Goal: Task Accomplishment & Management: Manage account settings

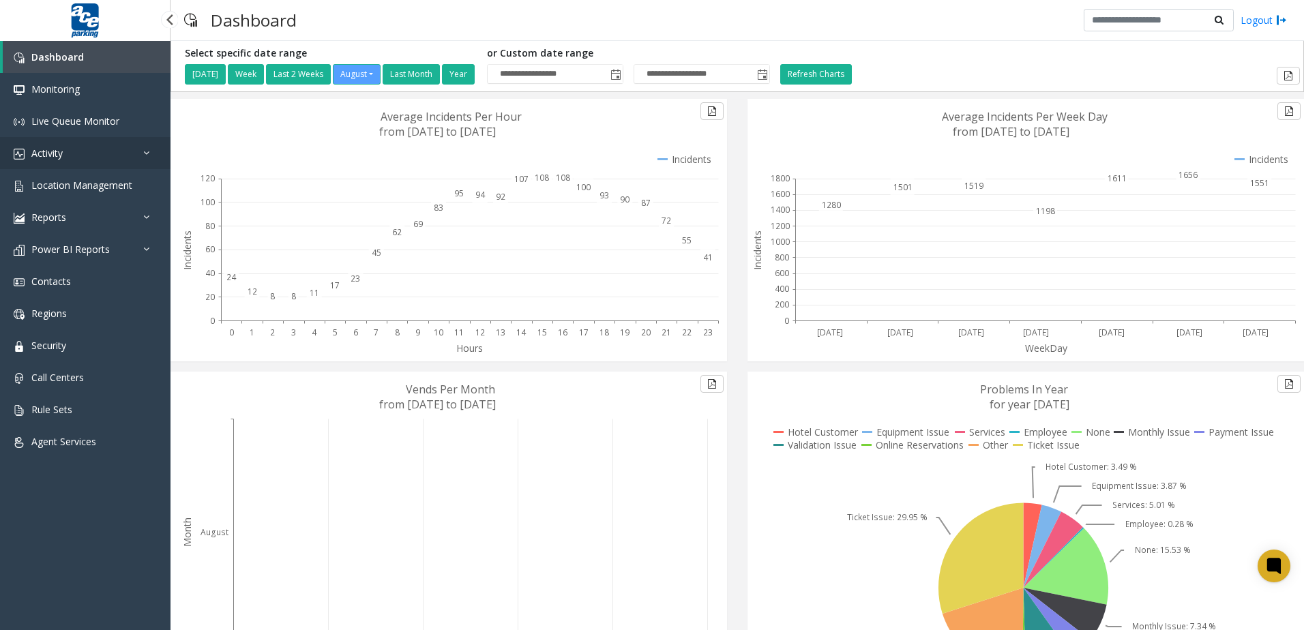
click at [79, 158] on link "Activity" at bounding box center [85, 153] width 171 height 32
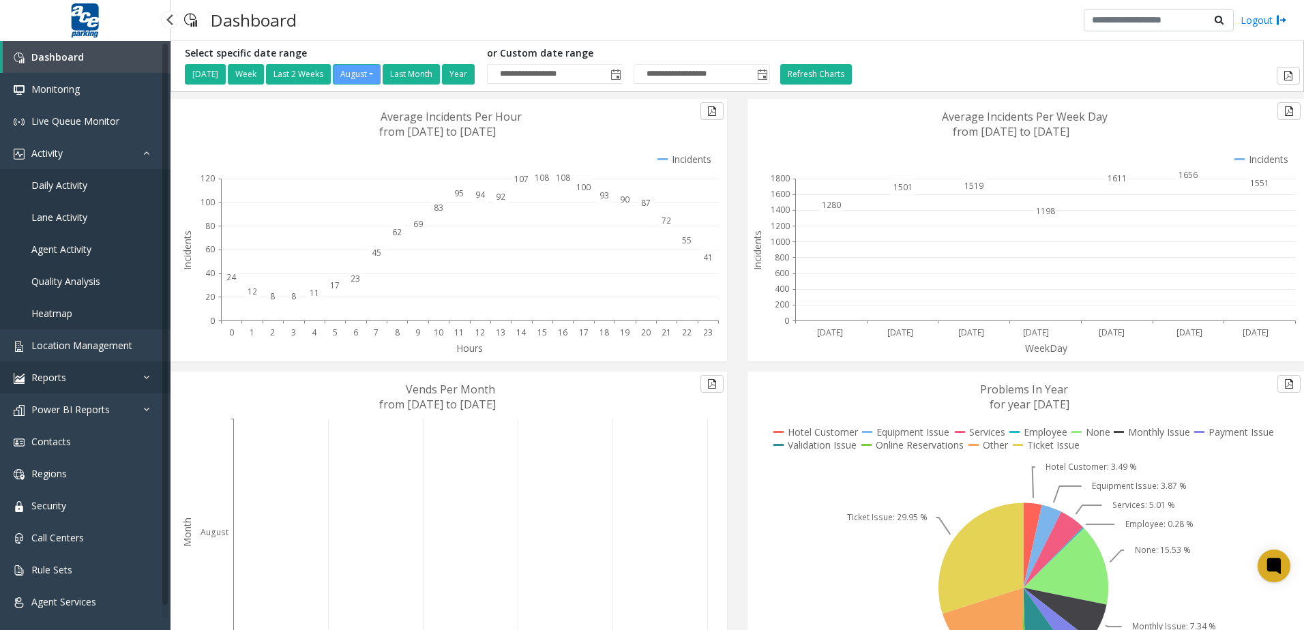
click at [109, 362] on link "Reports" at bounding box center [85, 378] width 171 height 32
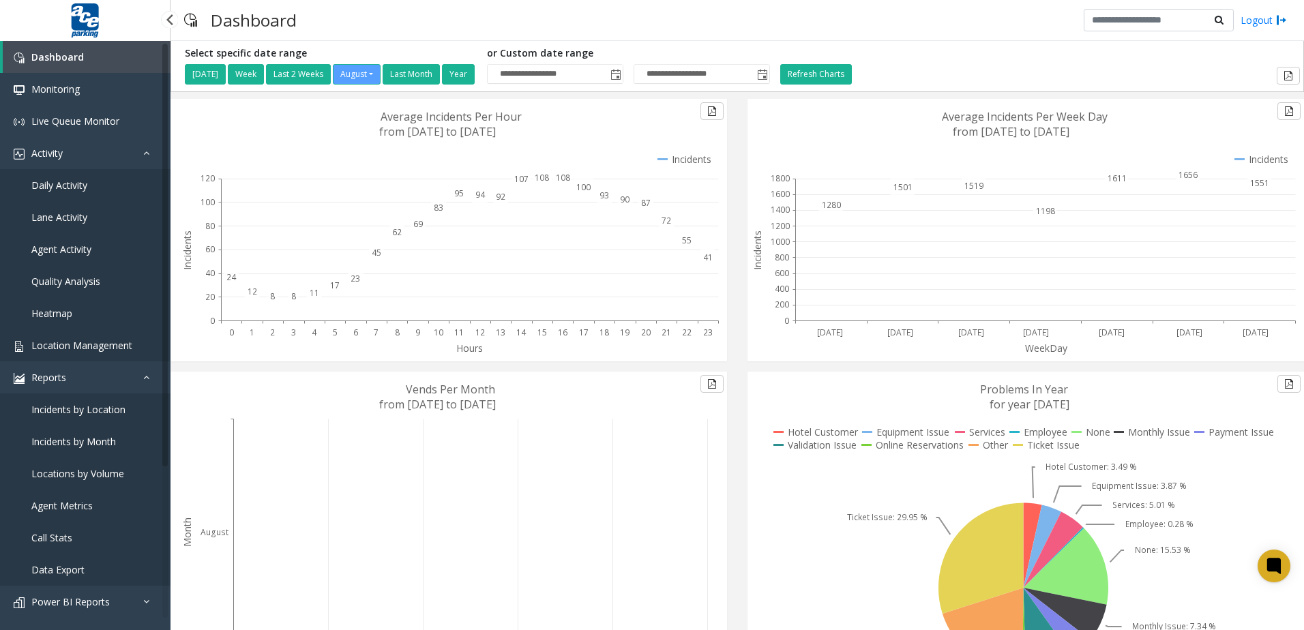
click at [111, 349] on span "Location Management" at bounding box center [81, 345] width 101 height 13
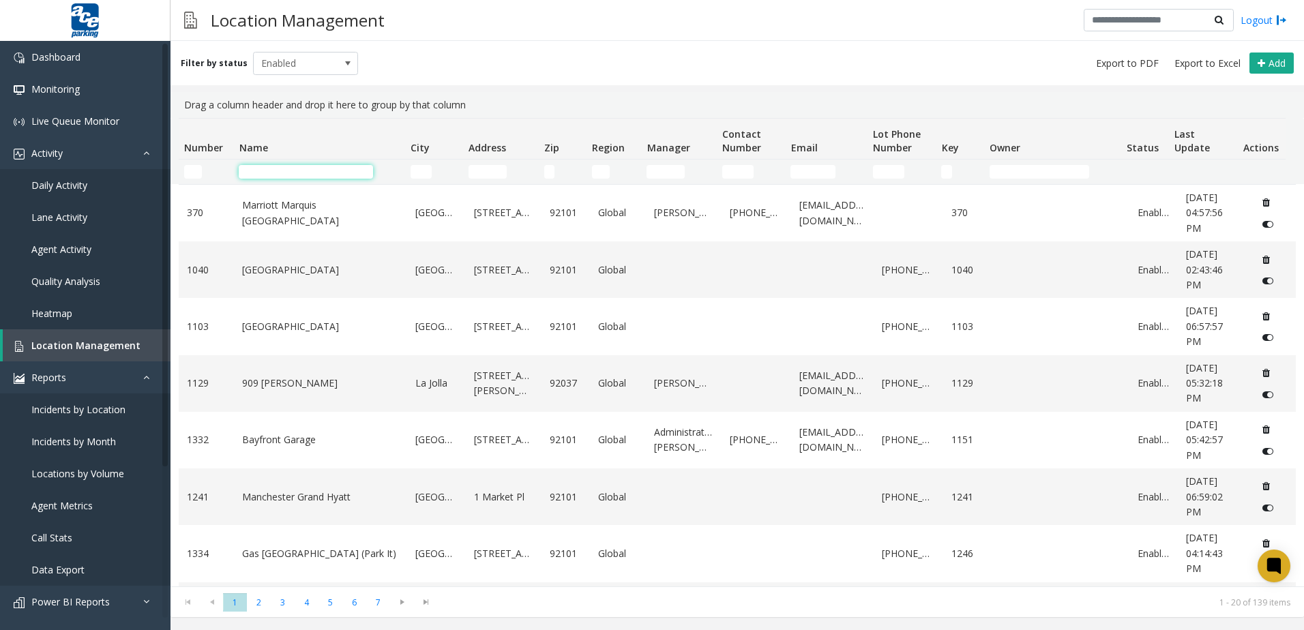
click at [335, 172] on input "Name Filter" at bounding box center [306, 172] width 134 height 14
type input "*"
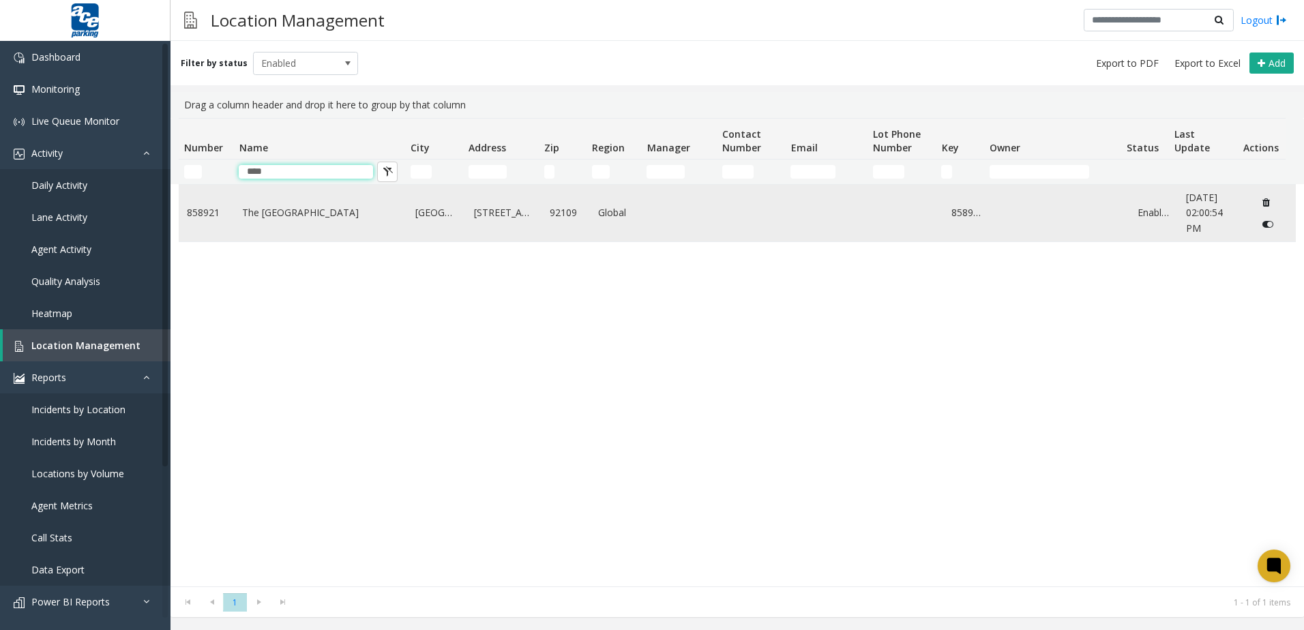
type input "****"
click at [314, 216] on link "The [GEOGRAPHIC_DATA]" at bounding box center [320, 212] width 157 height 15
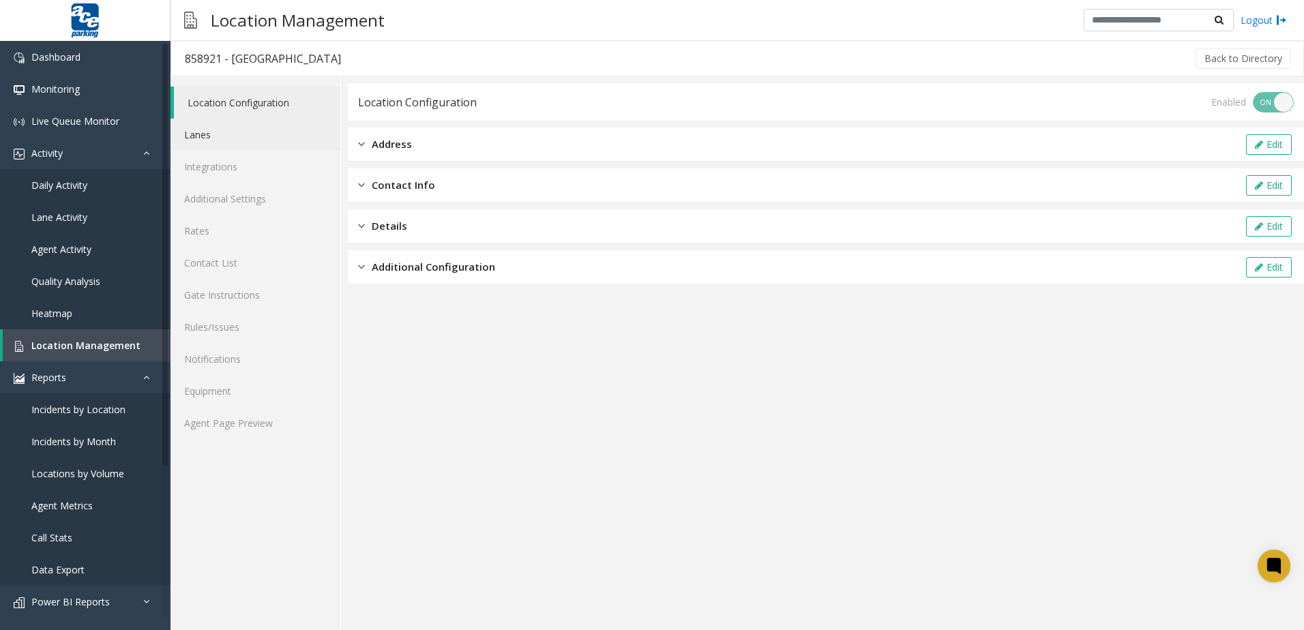
click at [248, 146] on link "Lanes" at bounding box center [256, 135] width 170 height 32
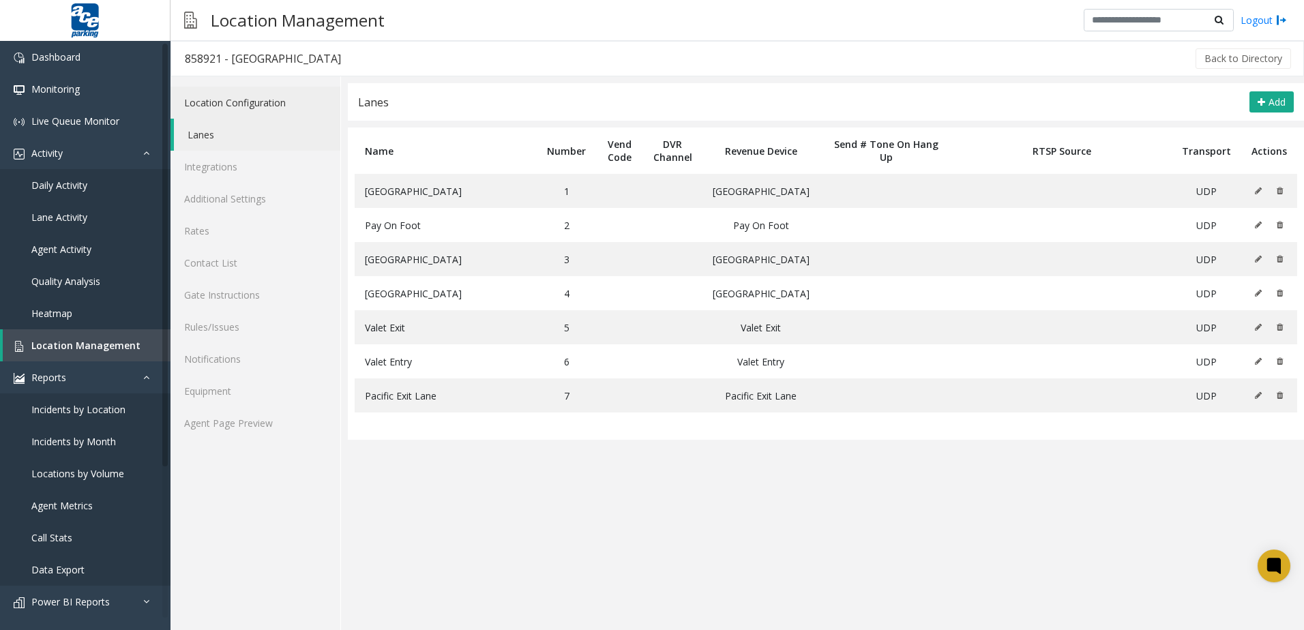
click at [229, 102] on link "Location Configuration" at bounding box center [256, 103] width 170 height 32
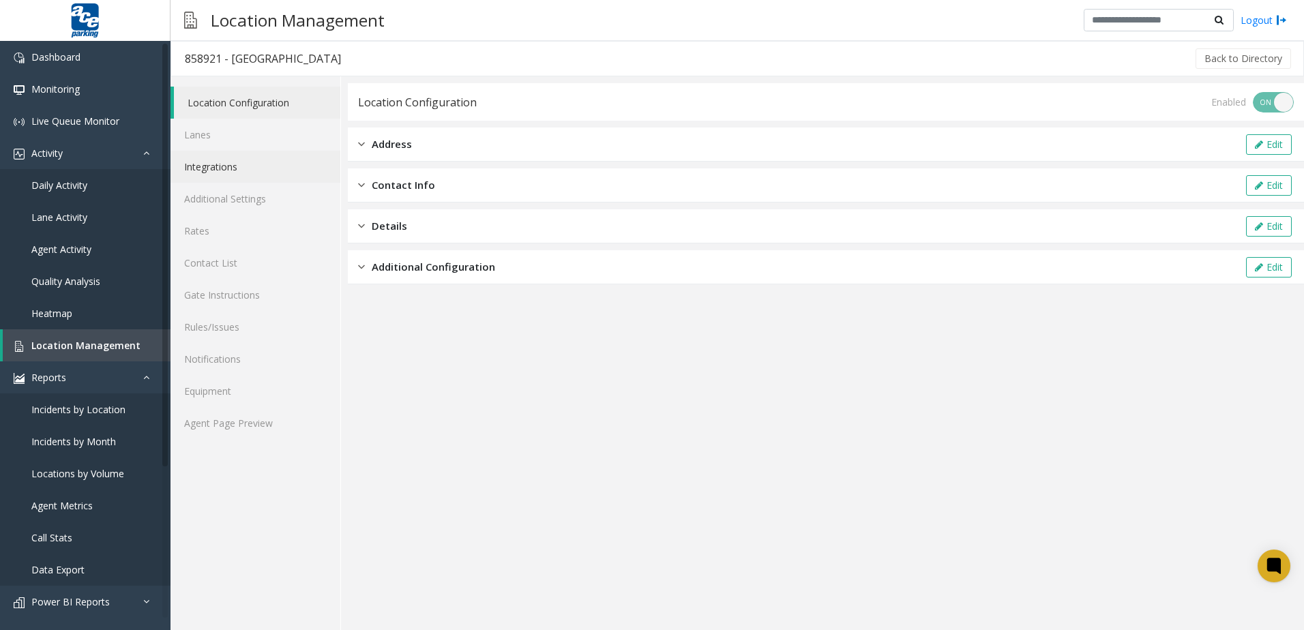
click at [216, 168] on link "Integrations" at bounding box center [256, 167] width 170 height 32
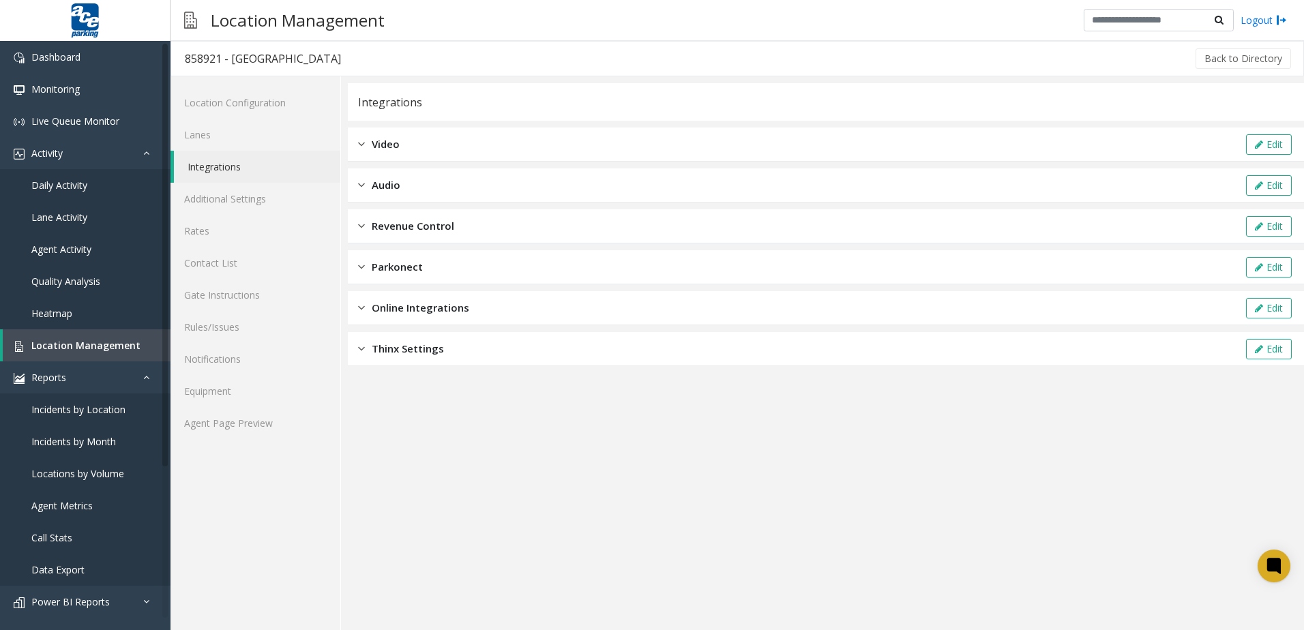
click at [426, 226] on span "Revenue Control" at bounding box center [413, 226] width 83 height 16
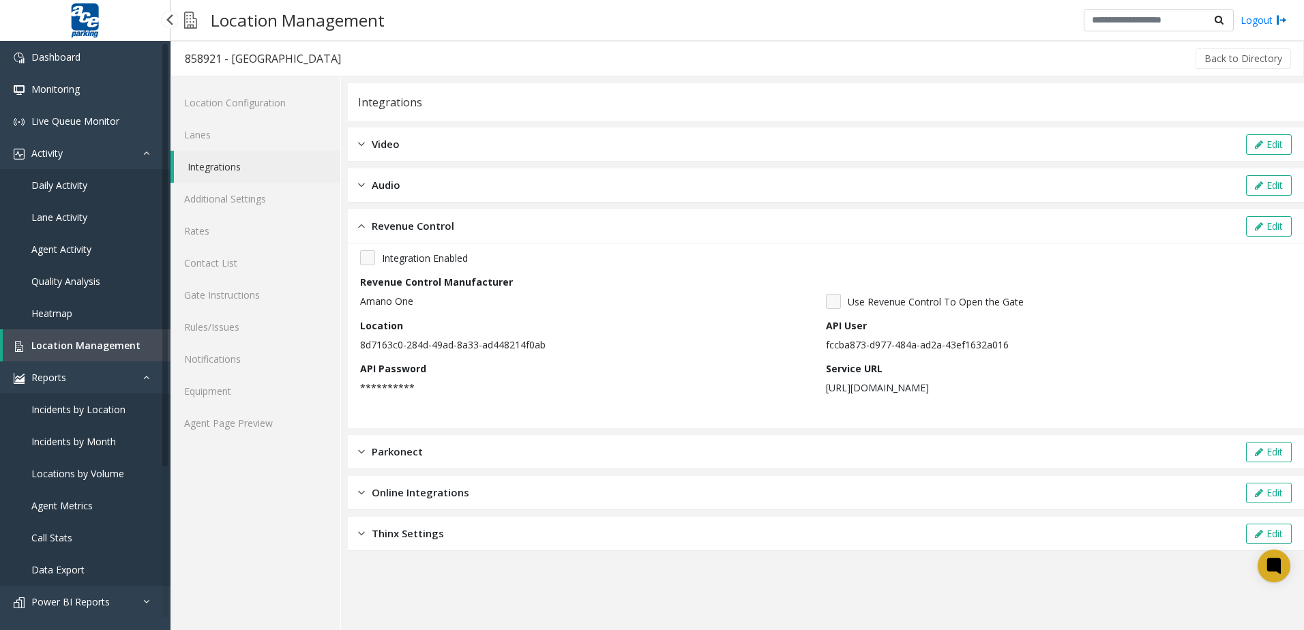
click at [118, 347] on span "Location Management" at bounding box center [85, 345] width 109 height 13
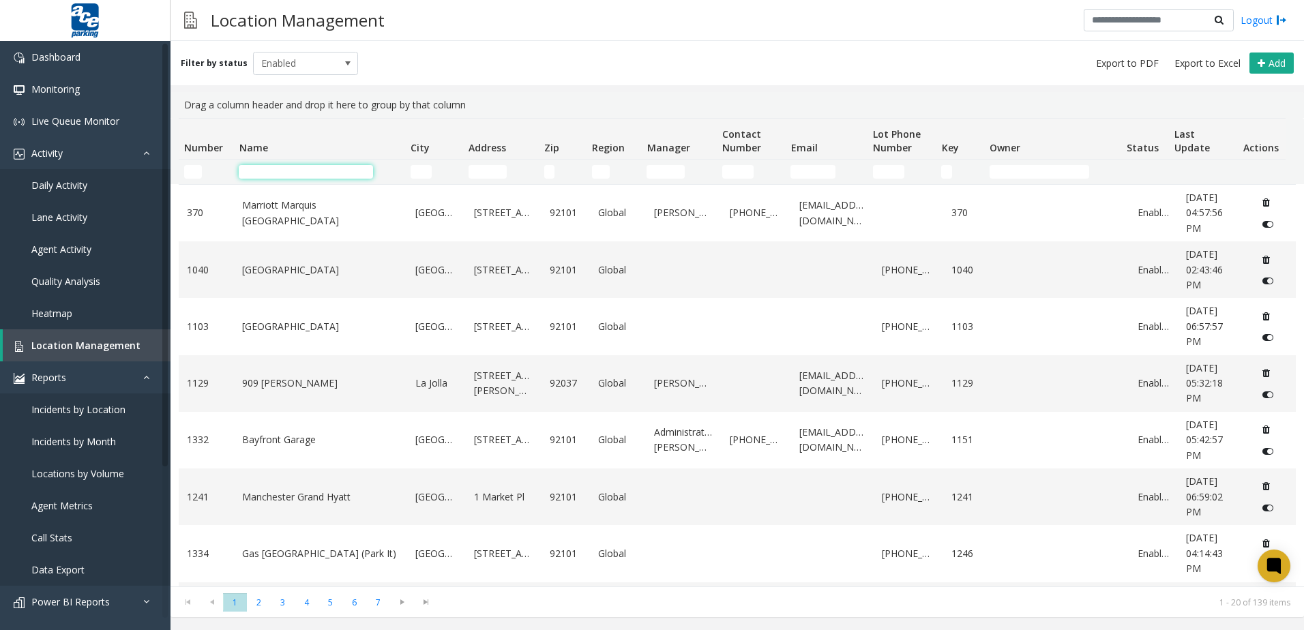
click at [277, 175] on input "Name Filter" at bounding box center [306, 172] width 134 height 14
click at [276, 169] on input "Name Filter" at bounding box center [306, 172] width 134 height 14
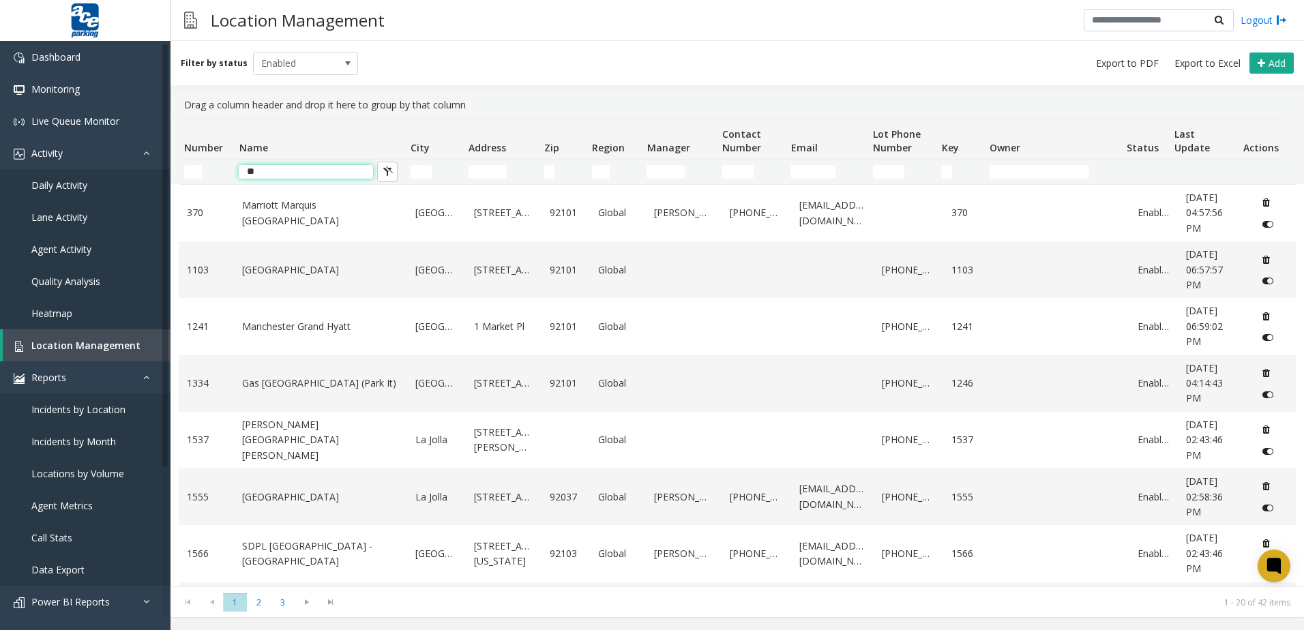
type input "*"
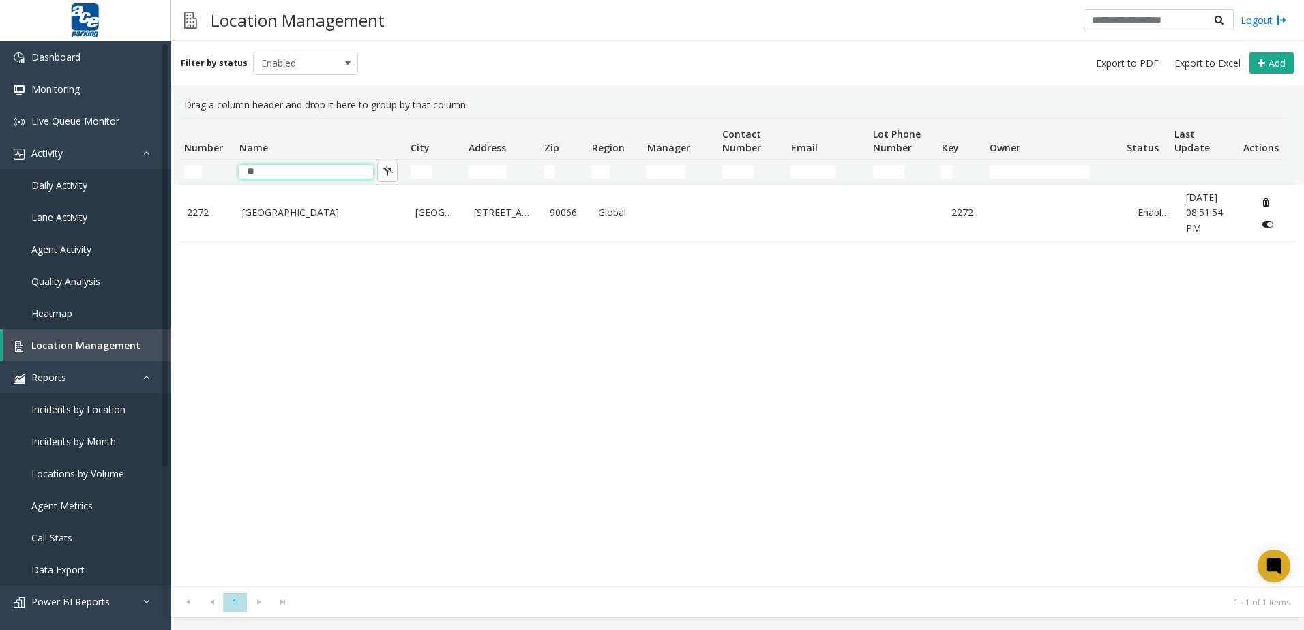
type input "*"
type input "*****"
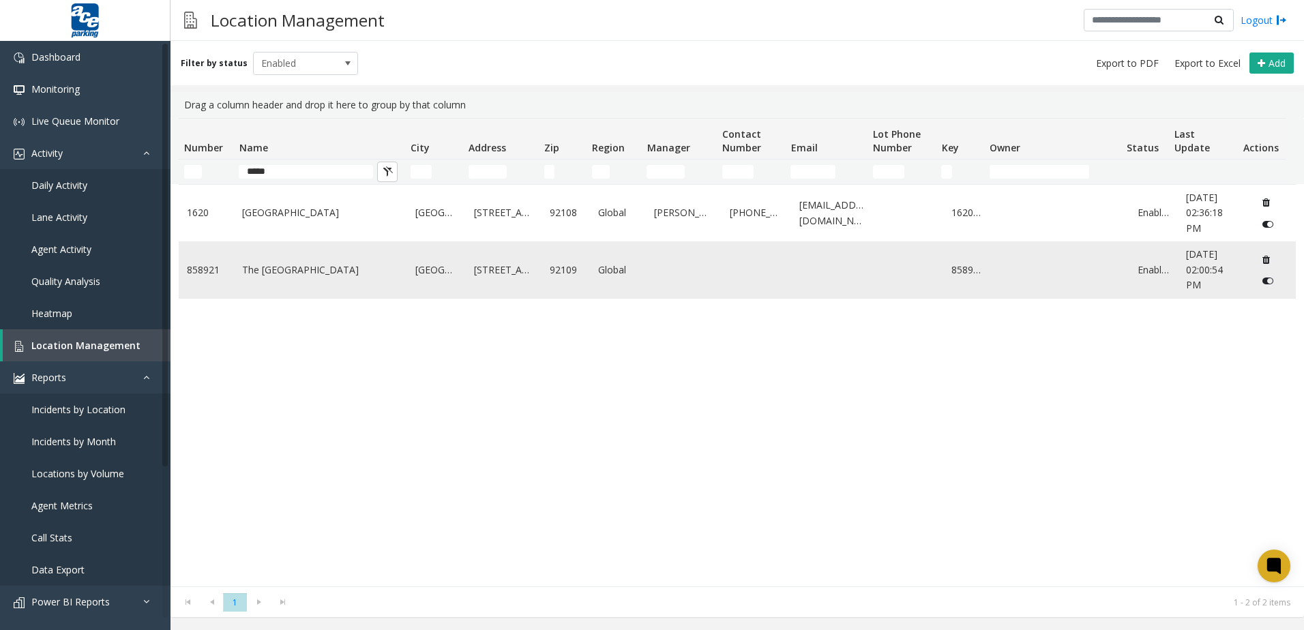
click at [327, 278] on link "The [GEOGRAPHIC_DATA]" at bounding box center [320, 270] width 157 height 15
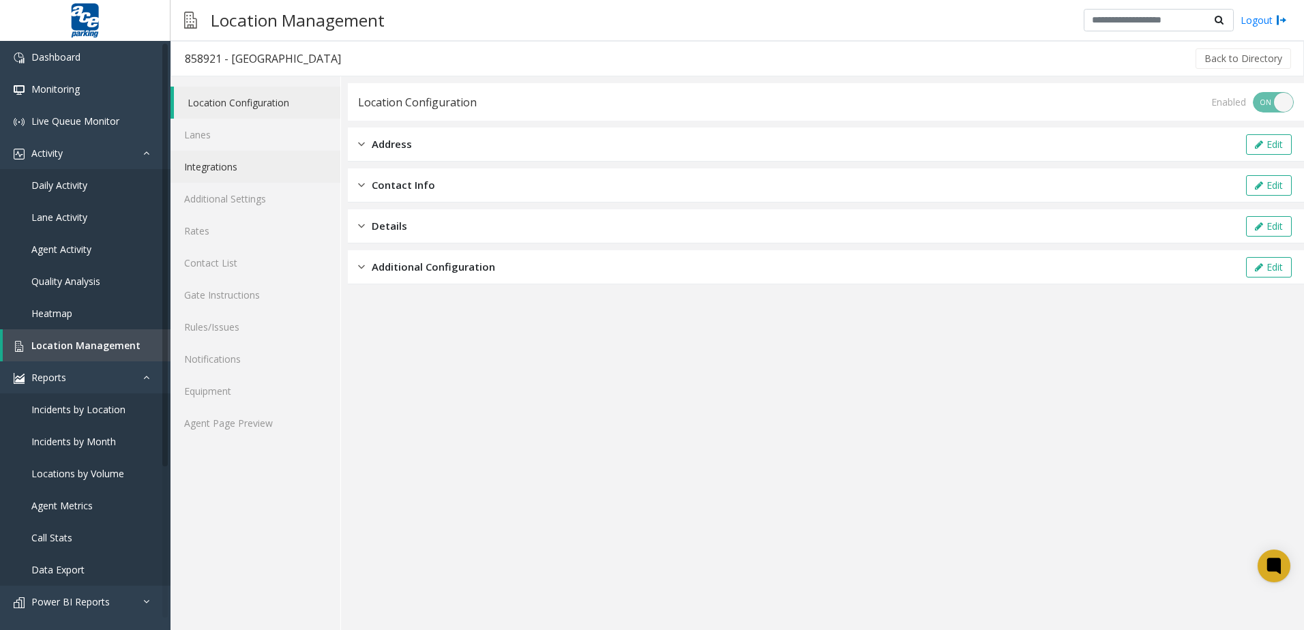
click at [252, 169] on link "Integrations" at bounding box center [256, 167] width 170 height 32
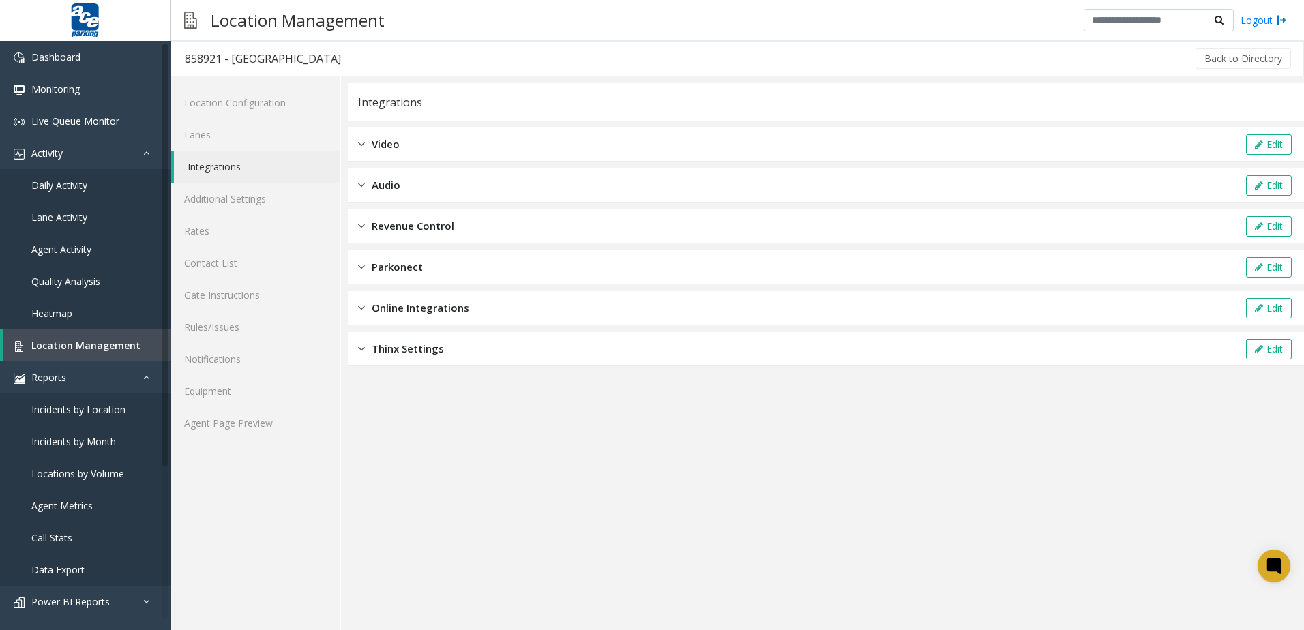
click at [482, 221] on div "Revenue Control Edit" at bounding box center [826, 226] width 956 height 34
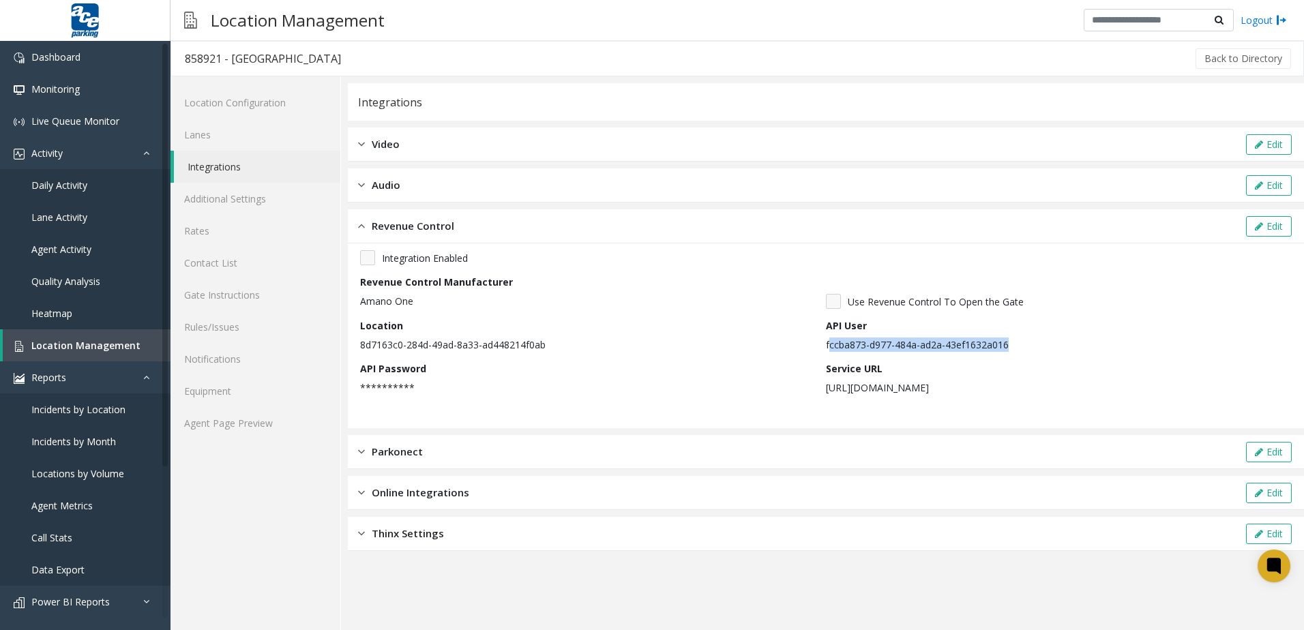
drag, startPoint x: 828, startPoint y: 350, endPoint x: 1034, endPoint y: 353, distance: 206.1
click at [1034, 353] on div "**********" at bounding box center [826, 327] width 932 height 154
drag, startPoint x: 1034, startPoint y: 353, endPoint x: 795, endPoint y: 350, distance: 238.8
click at [795, 351] on p "8d7163c0-284d-49ad-8a33-ad448214f0ab" at bounding box center [589, 345] width 459 height 14
drag, startPoint x: 821, startPoint y: 346, endPoint x: 972, endPoint y: 349, distance: 151.5
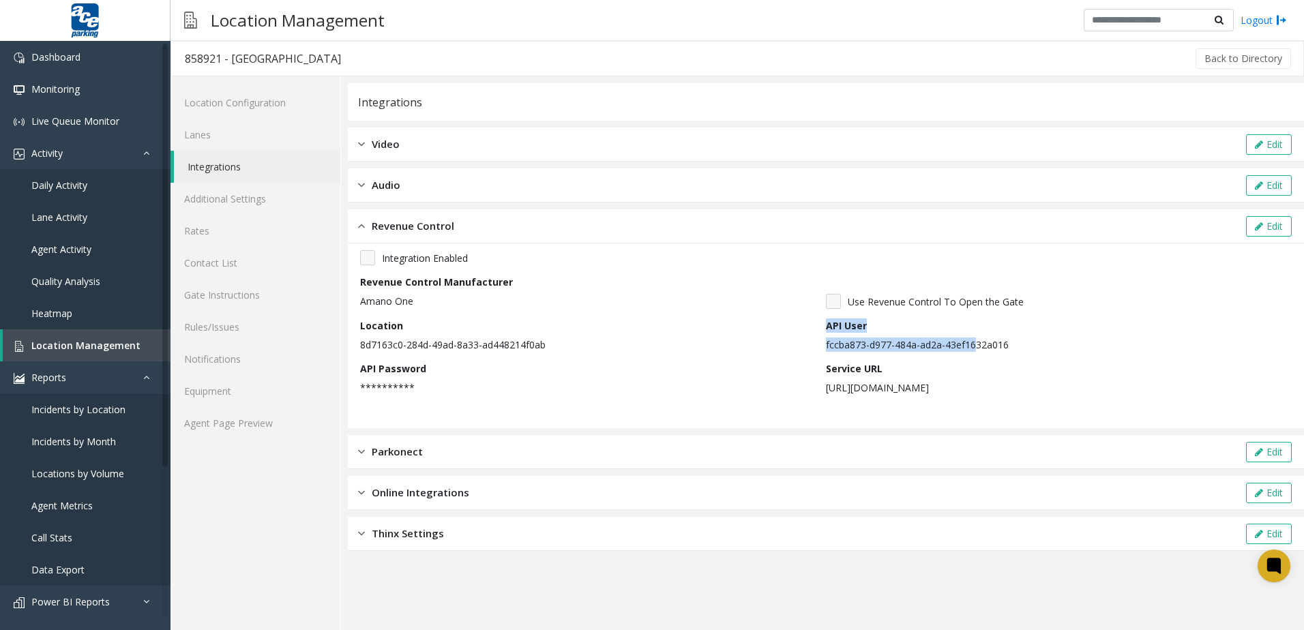
click at [972, 349] on div "**********" at bounding box center [826, 327] width 932 height 154
drag, startPoint x: 972, startPoint y: 349, endPoint x: 951, endPoint y: 350, distance: 21.2
click at [951, 350] on p "fccba873-d977-484a-ad2a-43ef1632a016" at bounding box center [1055, 345] width 459 height 14
drag, startPoint x: 821, startPoint y: 388, endPoint x: 976, endPoint y: 390, distance: 155.6
click at [976, 390] on div "**********" at bounding box center [826, 327] width 932 height 154
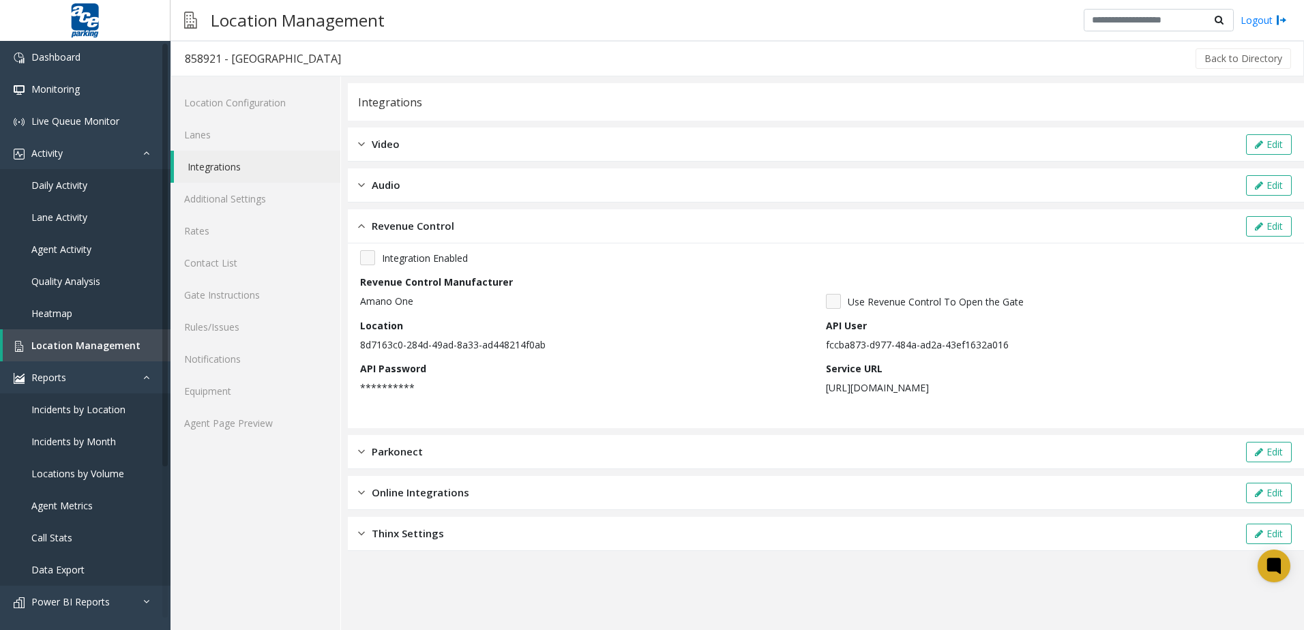
drag, startPoint x: 976, startPoint y: 390, endPoint x: 935, endPoint y: 390, distance: 41.6
click at [959, 391] on p "[URL][DOMAIN_NAME]" at bounding box center [1055, 388] width 459 height 14
click at [1272, 223] on button "Edit" at bounding box center [1269, 226] width 46 height 20
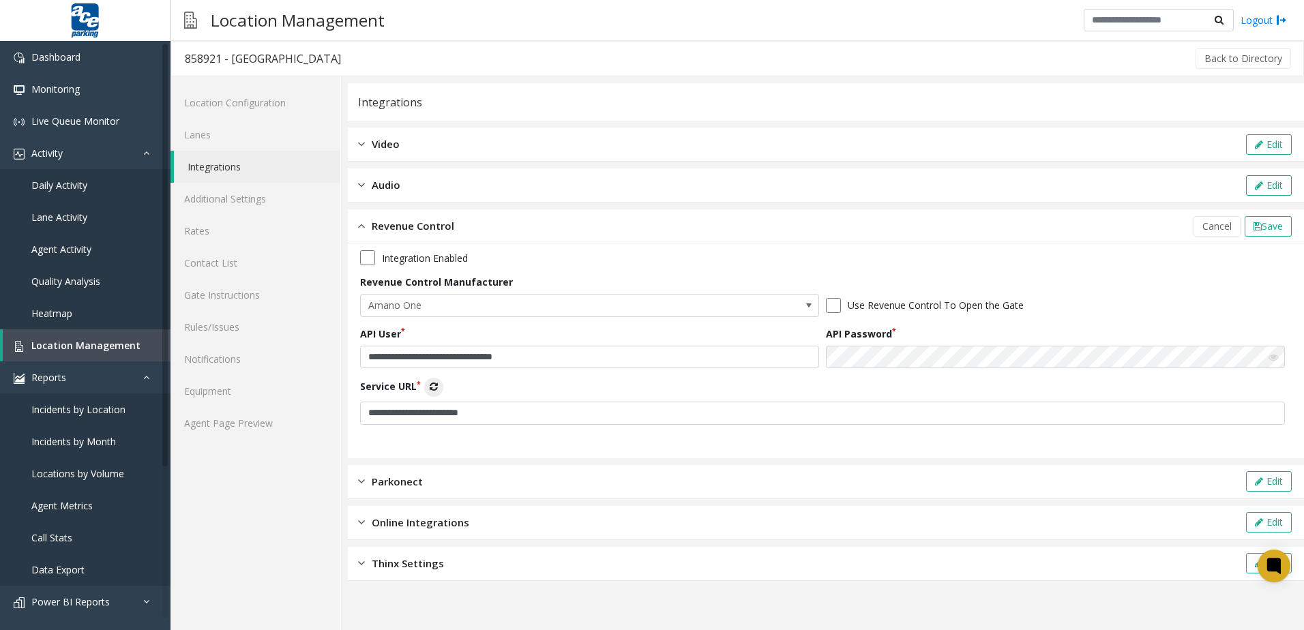
click at [433, 385] on icon at bounding box center [434, 387] width 8 height 10
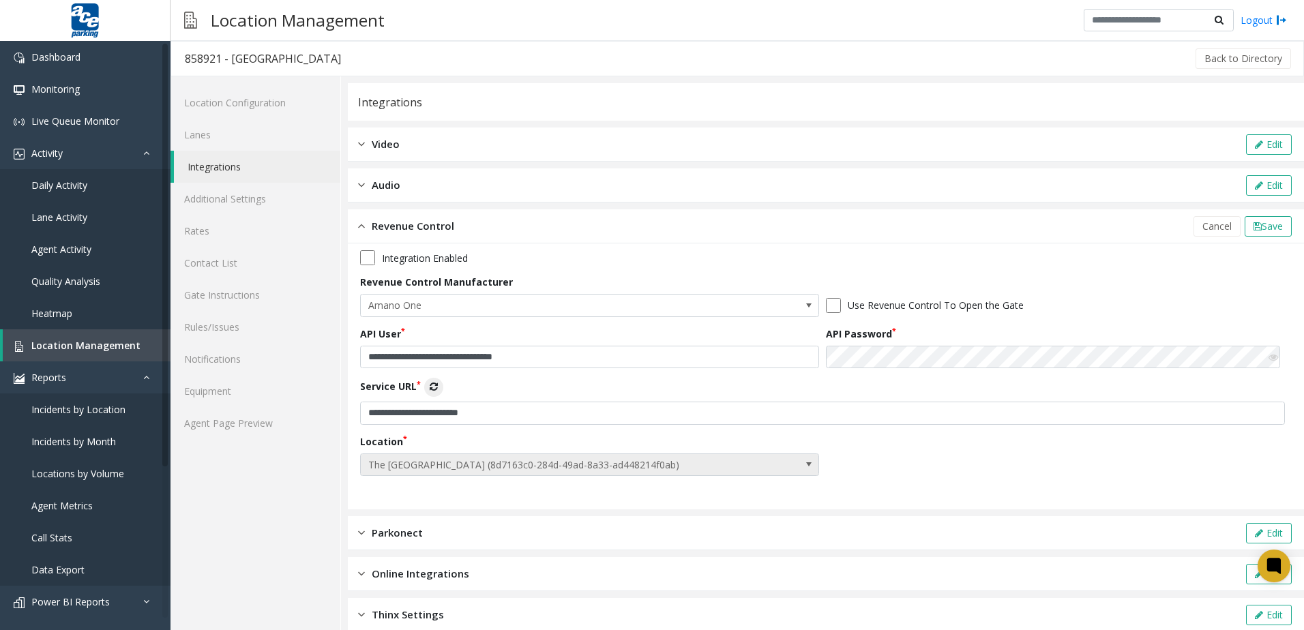
click at [808, 465] on span at bounding box center [809, 464] width 11 height 11
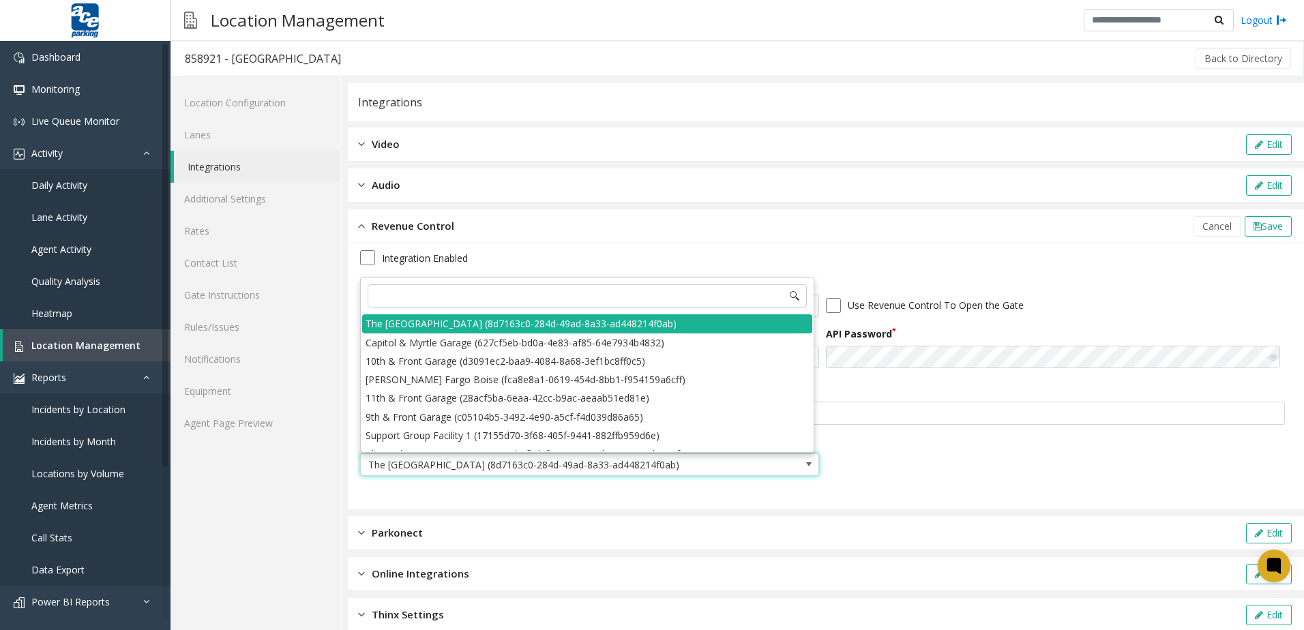
click at [748, 190] on div "Audio Edit" at bounding box center [826, 186] width 956 height 34
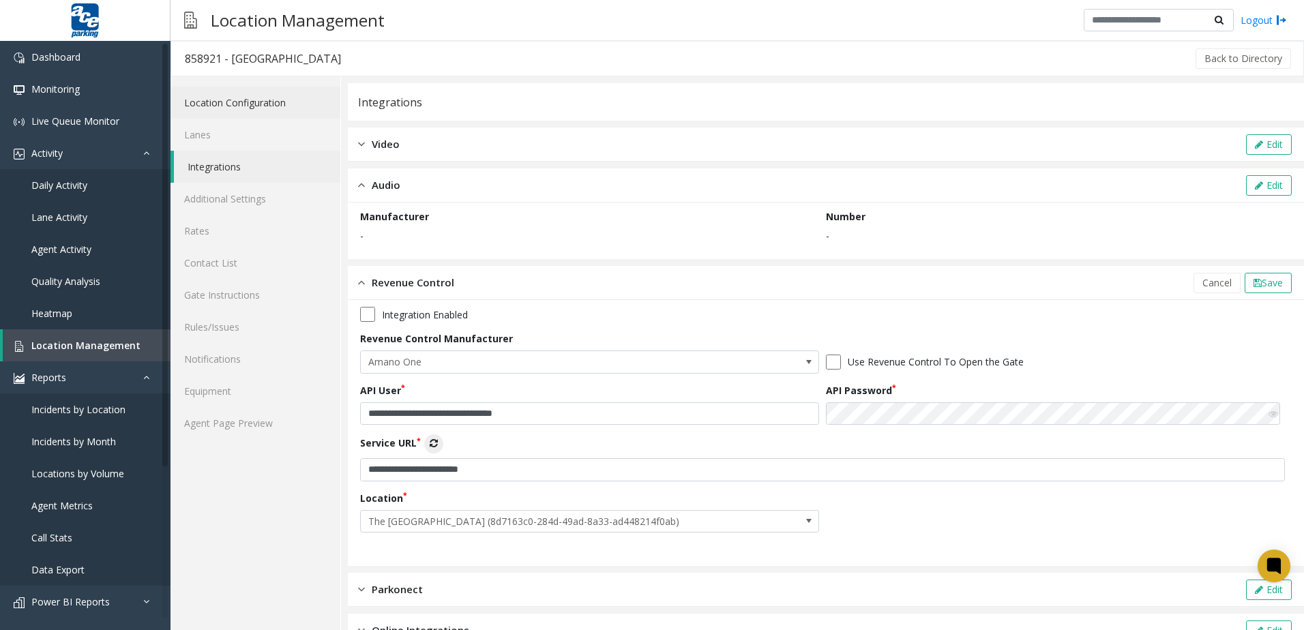
click at [304, 110] on link "Location Configuration" at bounding box center [256, 103] width 170 height 32
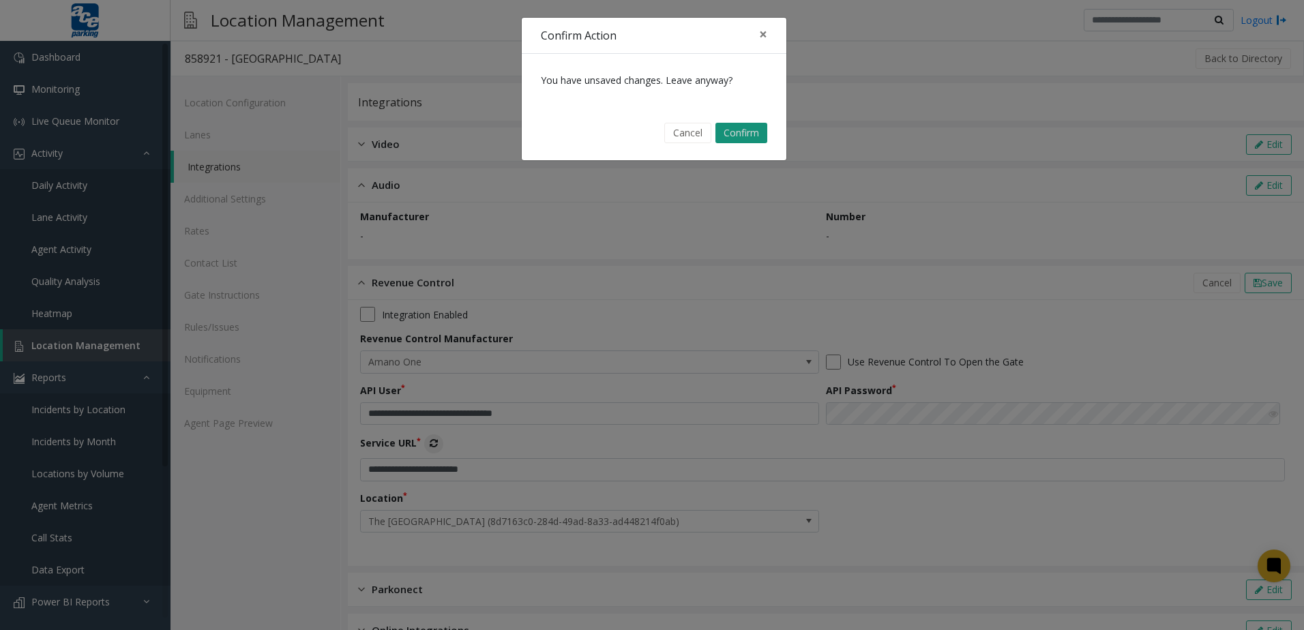
click at [730, 134] on button "Confirm" at bounding box center [742, 133] width 52 height 20
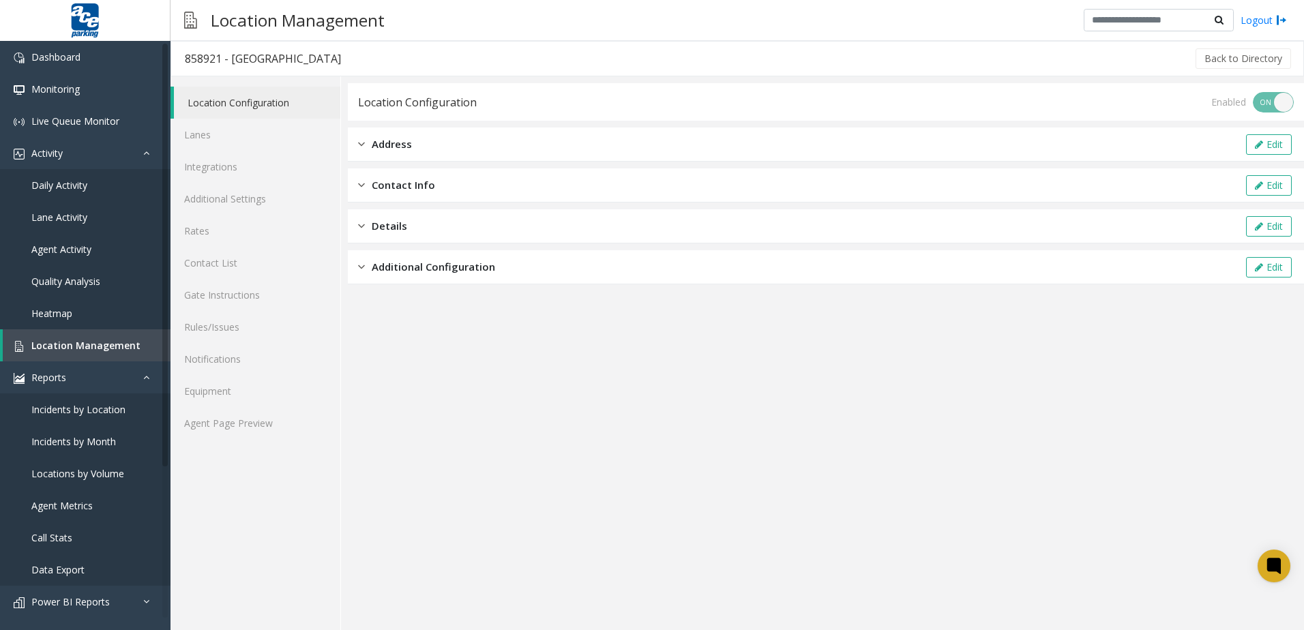
click at [480, 274] on span "Additional Configuration" at bounding box center [433, 267] width 123 height 16
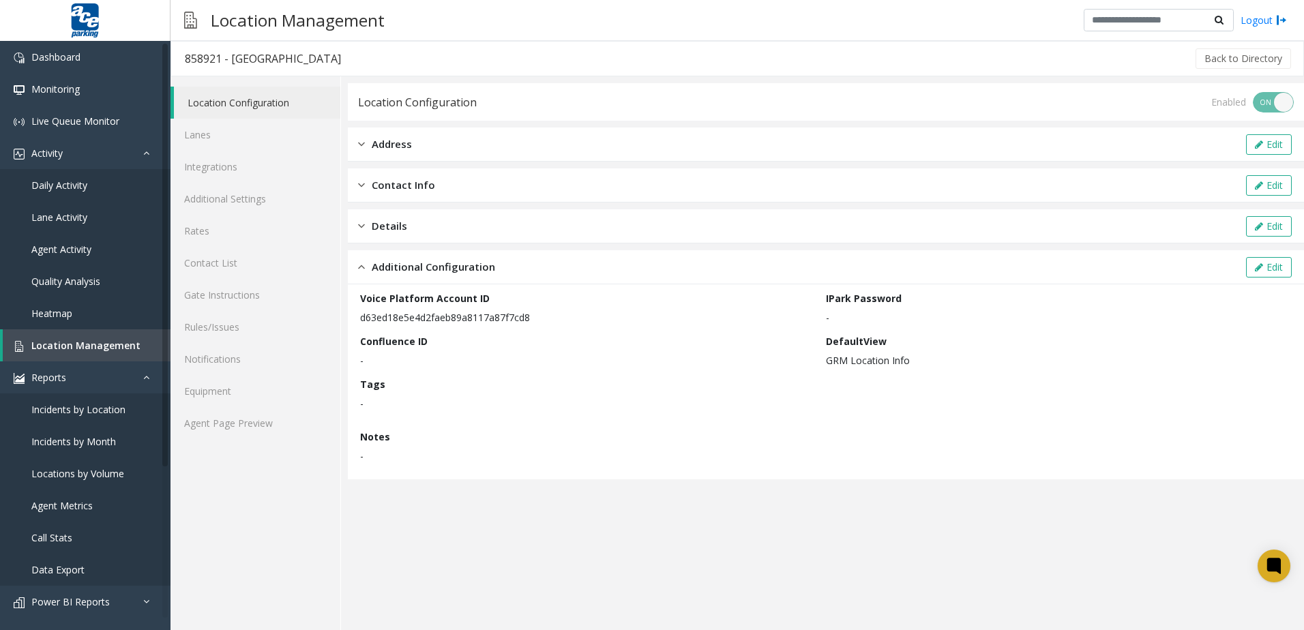
drag, startPoint x: 360, startPoint y: 326, endPoint x: 540, endPoint y: 321, distance: 180.2
click at [540, 321] on div "Voice Platform Account ID d63ed18e5e4d2faeb89a8117a87f7cd8 IPark Password - Con…" at bounding box center [826, 381] width 932 height 181
drag, startPoint x: 540, startPoint y: 321, endPoint x: 516, endPoint y: 321, distance: 24.6
click at [516, 321] on p "d63ed18e5e4d2faeb89a8117a87f7cd8" at bounding box center [589, 317] width 459 height 14
click at [270, 144] on link "Lanes" at bounding box center [256, 135] width 170 height 32
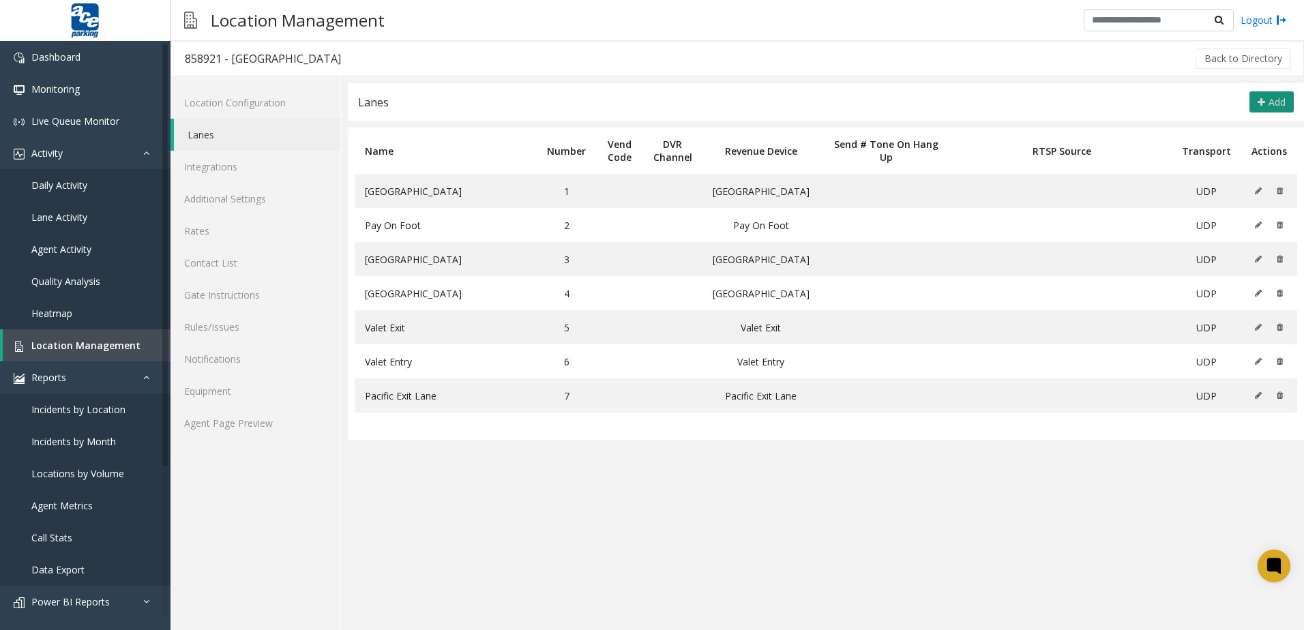
click at [1261, 108] on button "Add" at bounding box center [1272, 102] width 44 height 22
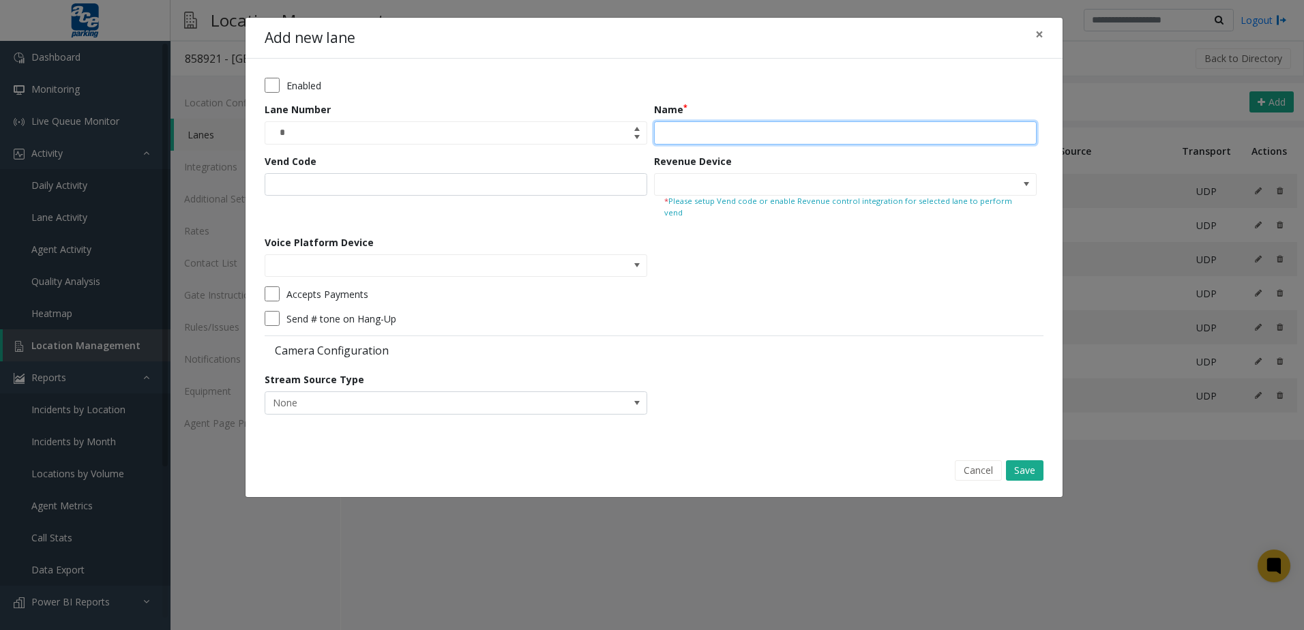
click at [848, 133] on input "Name" at bounding box center [845, 132] width 383 height 23
type input "*********"
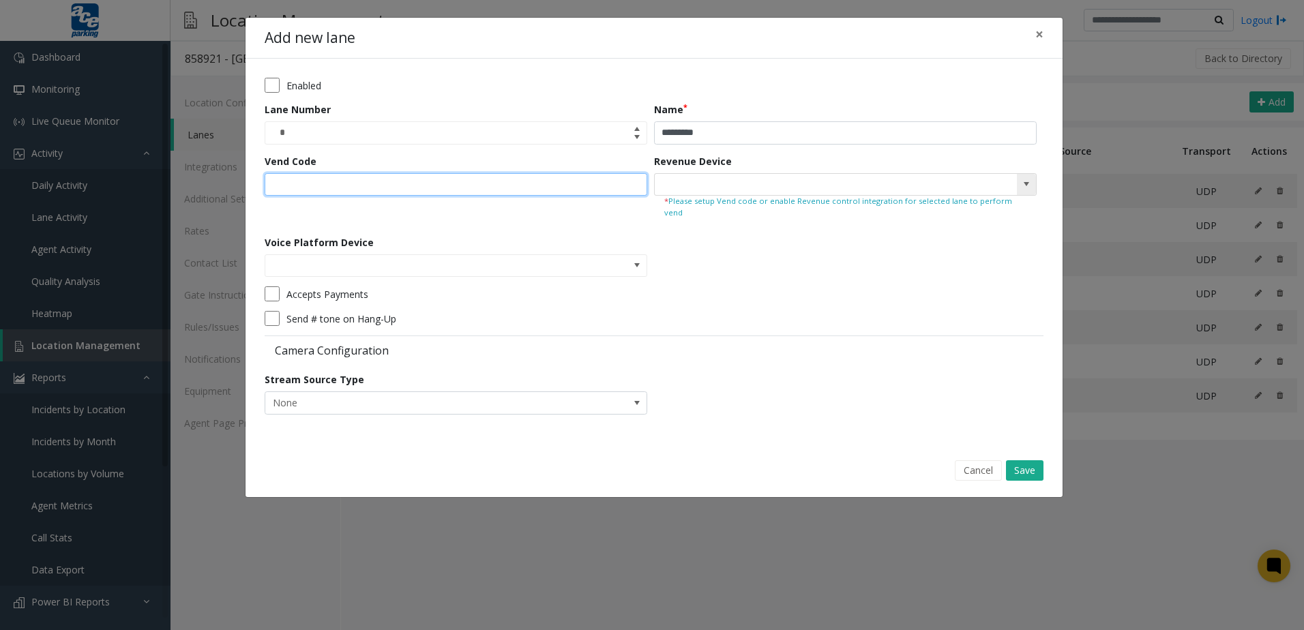
click at [1026, 191] on span at bounding box center [1026, 185] width 19 height 22
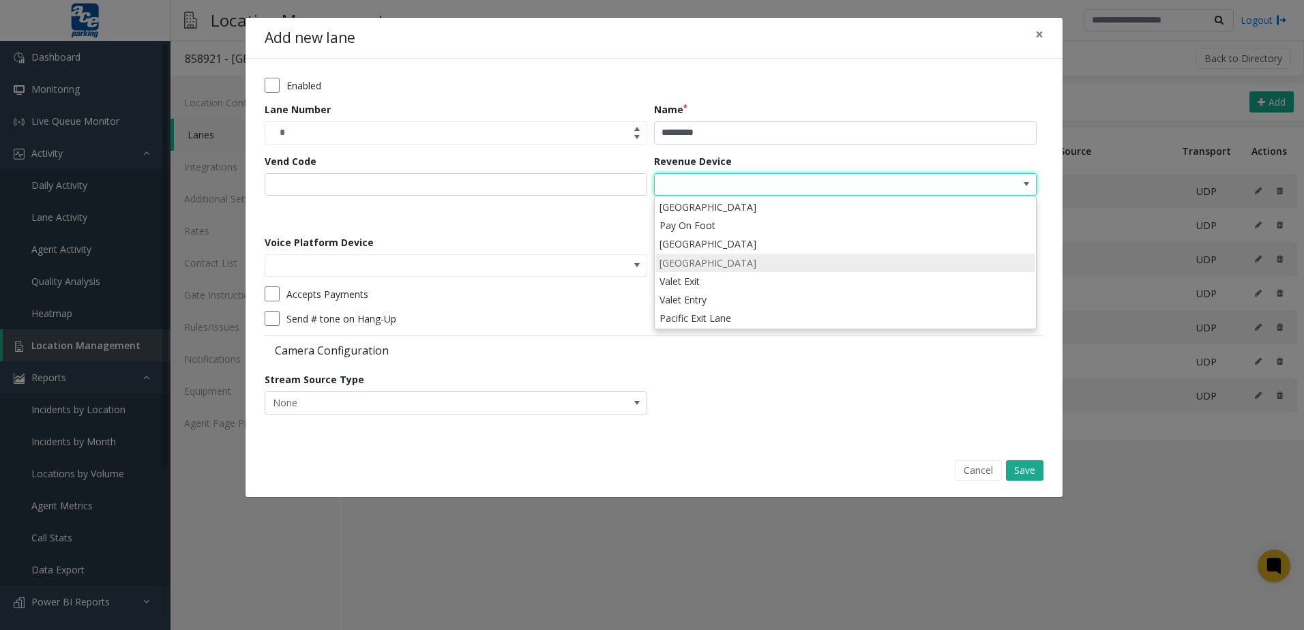
click at [712, 265] on li "[GEOGRAPHIC_DATA]" at bounding box center [845, 263] width 379 height 18
type input "**********"
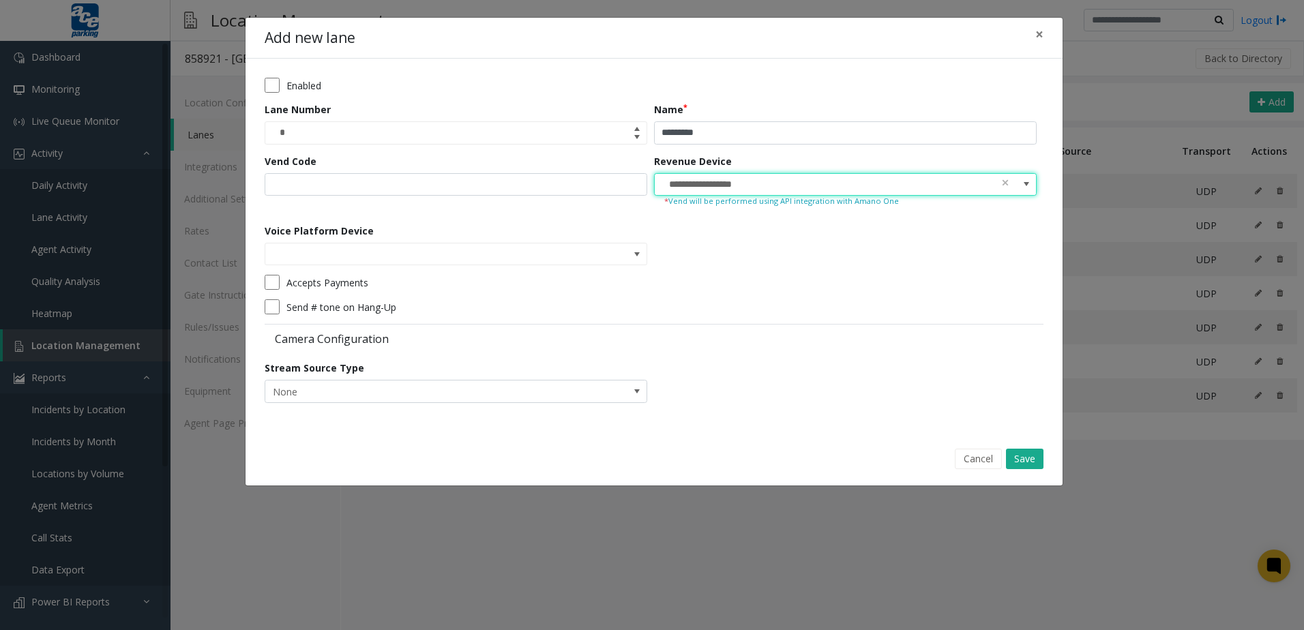
click at [722, 316] on form "**********" at bounding box center [654, 245] width 779 height 335
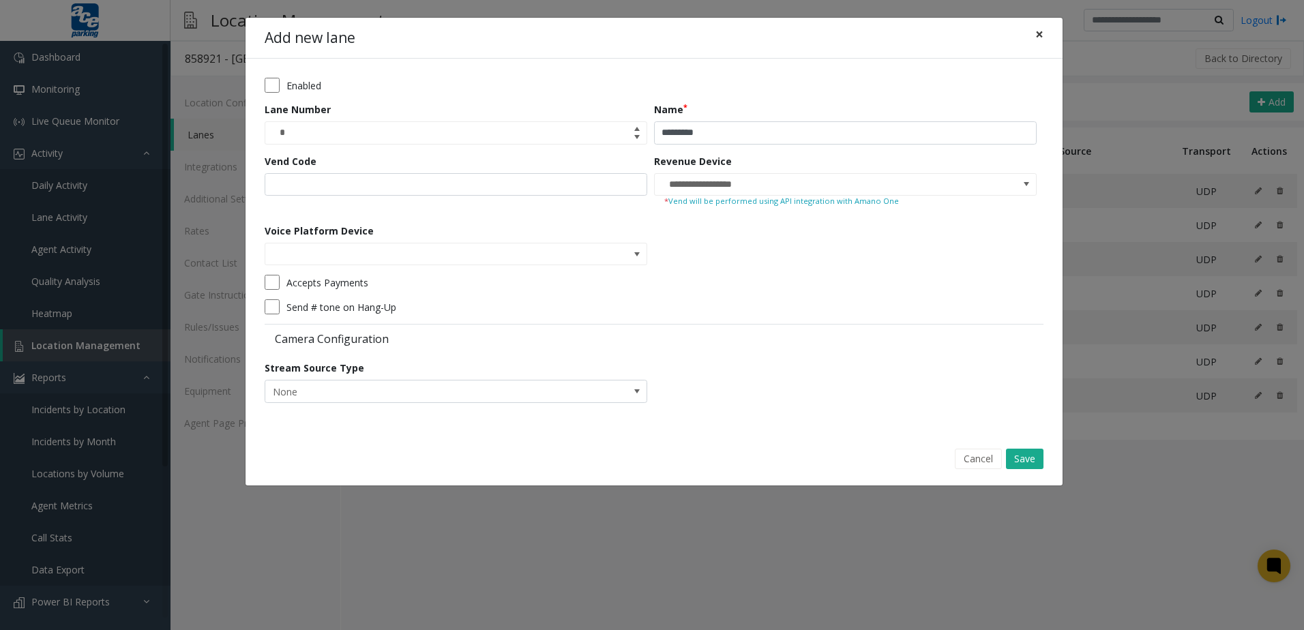
click at [1043, 37] on span "×" at bounding box center [1040, 34] width 8 height 19
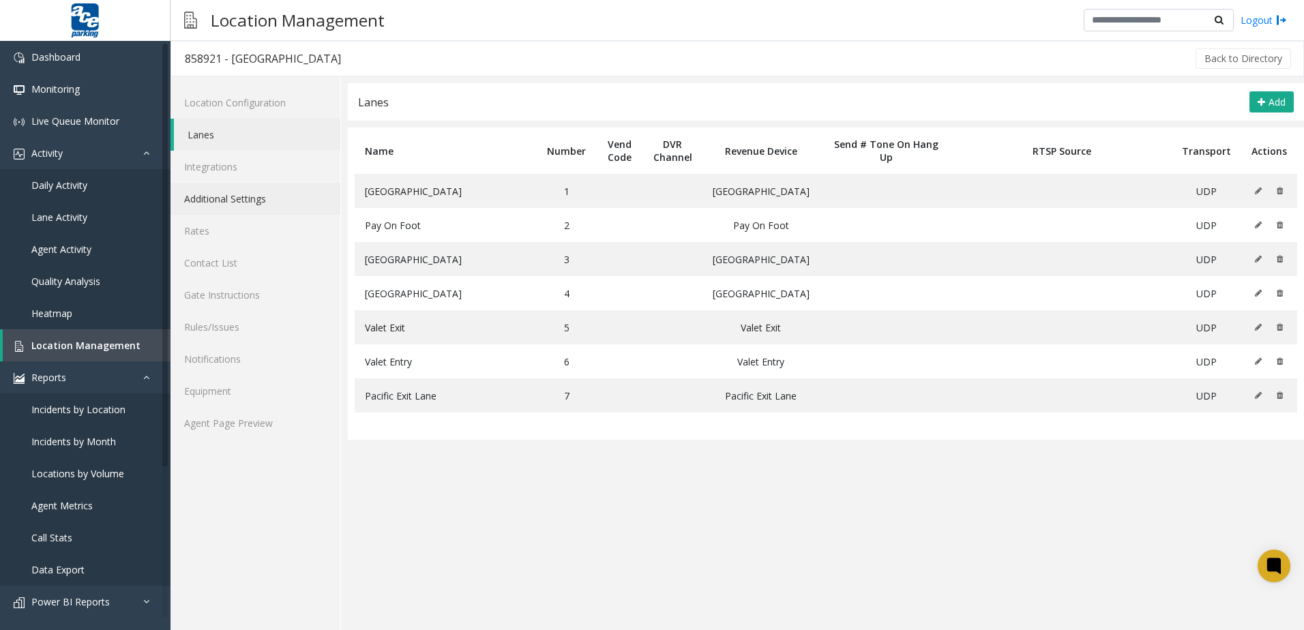
click at [255, 187] on link "Additional Settings" at bounding box center [256, 199] width 170 height 32
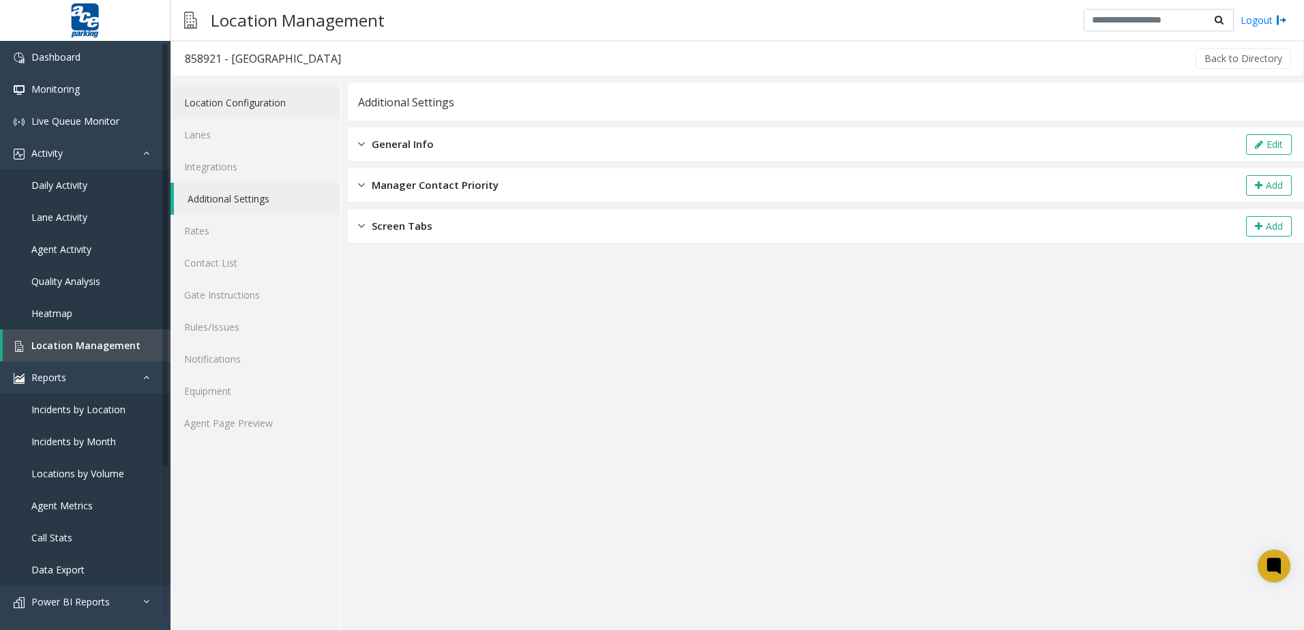
click at [250, 115] on link "Location Configuration" at bounding box center [256, 103] width 170 height 32
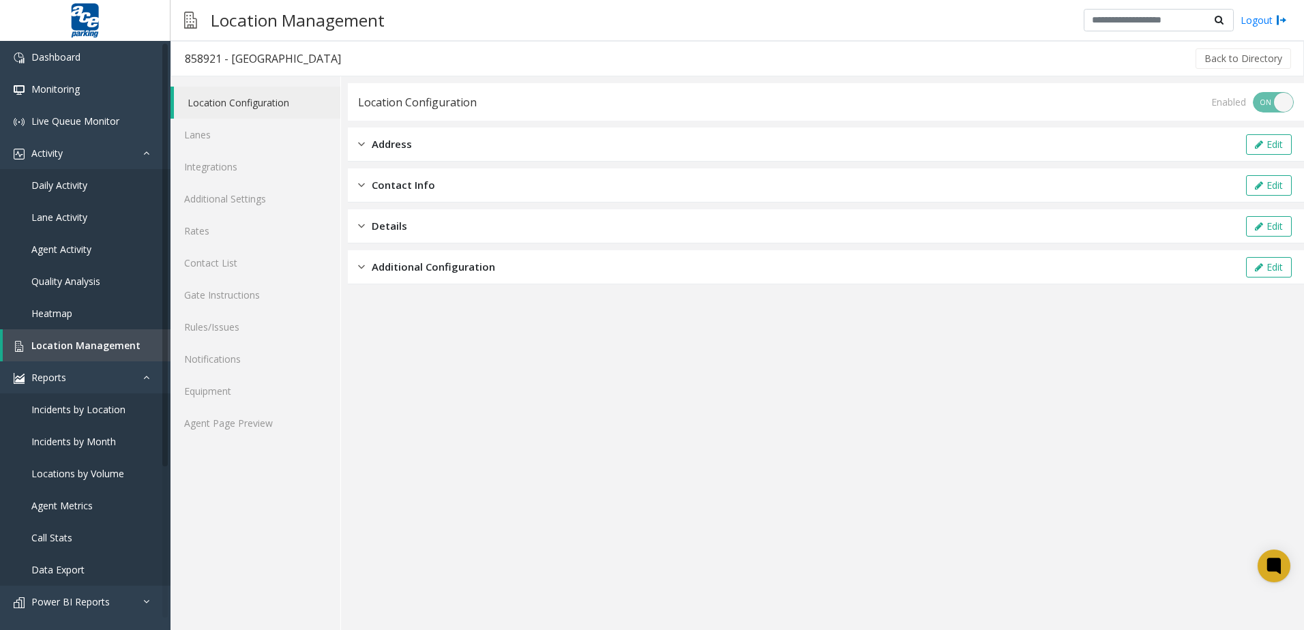
click at [503, 269] on div "Additional Configuration Edit" at bounding box center [826, 267] width 956 height 34
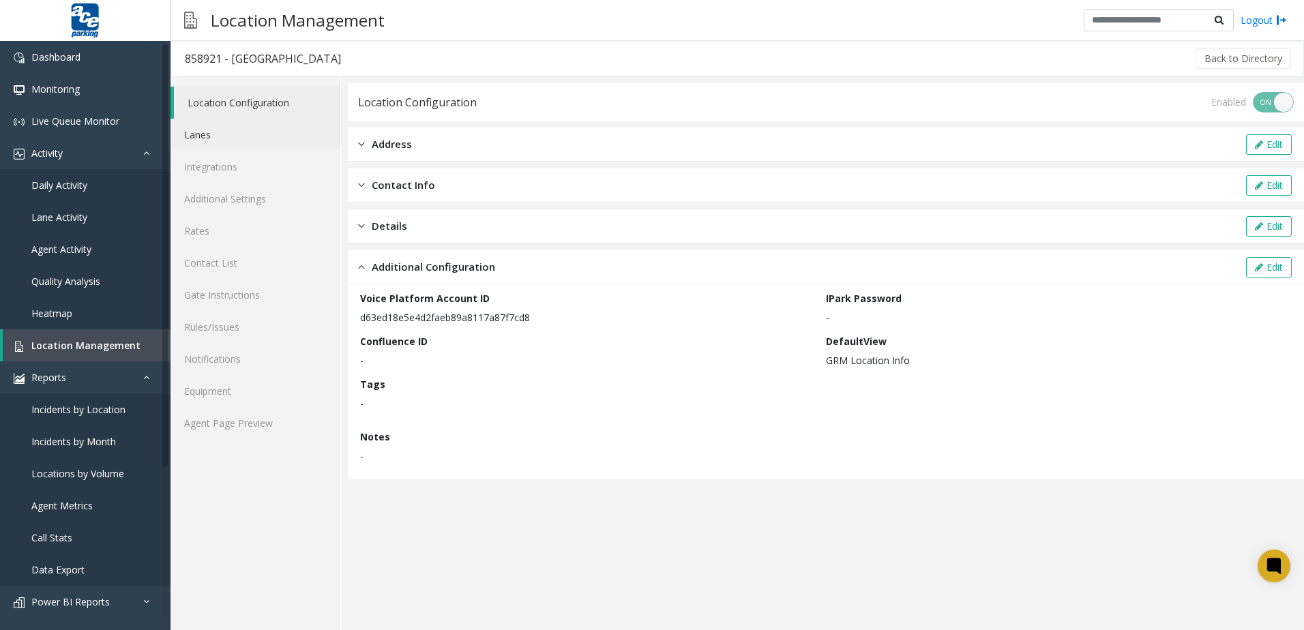
click at [210, 141] on link "Lanes" at bounding box center [256, 135] width 170 height 32
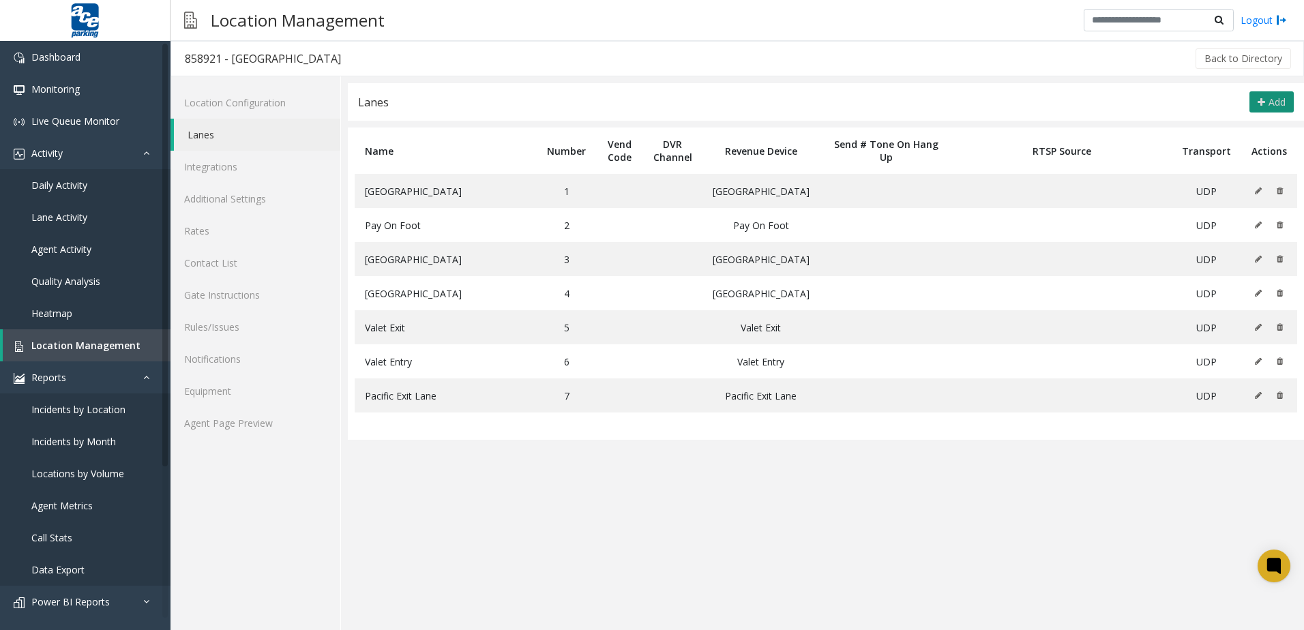
click at [1270, 93] on button "Add" at bounding box center [1272, 102] width 44 height 22
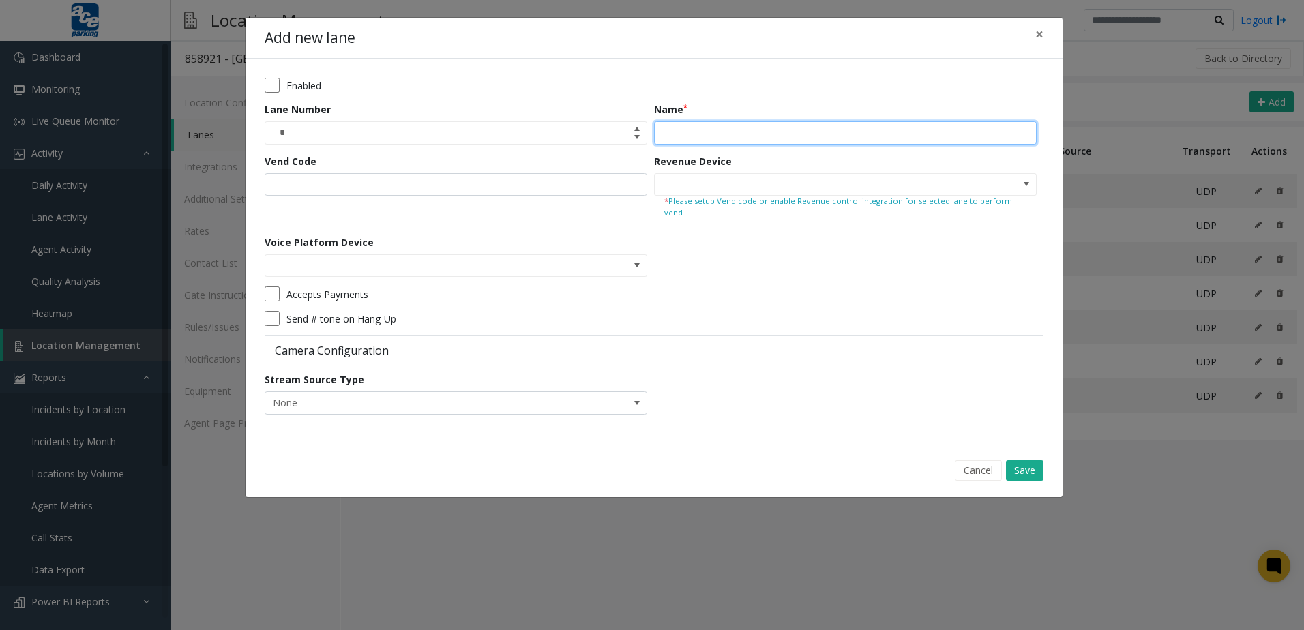
click at [719, 142] on input "Name" at bounding box center [845, 132] width 383 height 23
type input "*********"
click at [1027, 183] on span at bounding box center [1026, 184] width 11 height 11
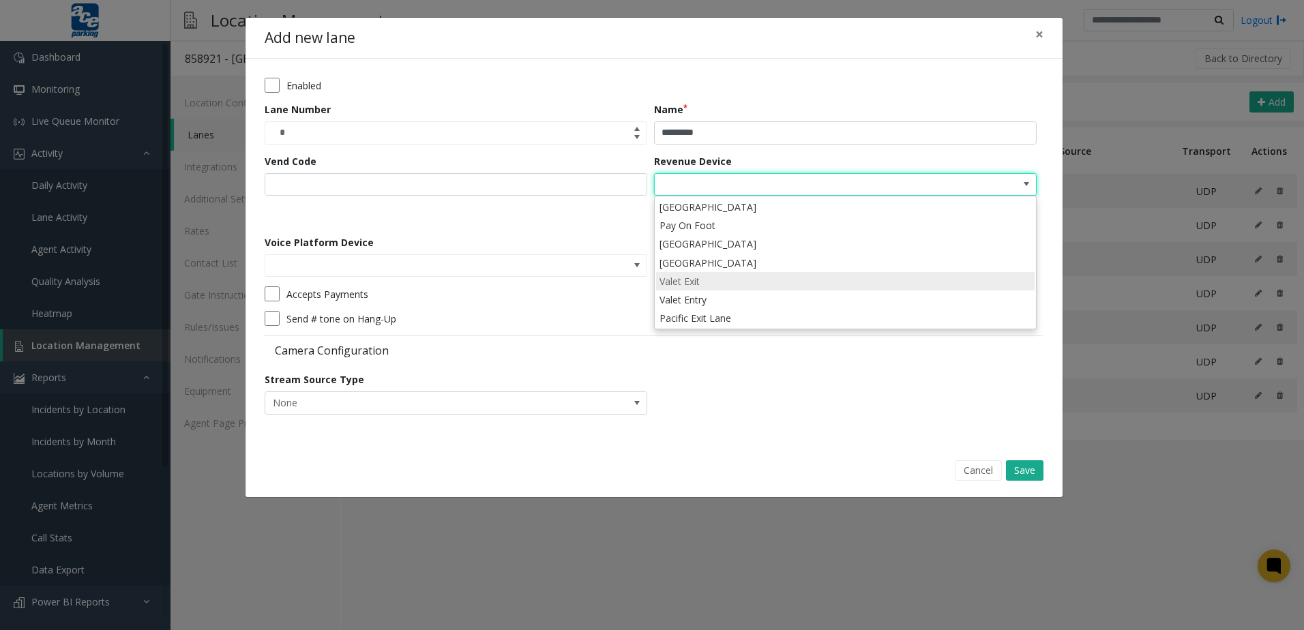
click at [750, 285] on li "Valet Exit" at bounding box center [845, 281] width 379 height 18
type input "**********"
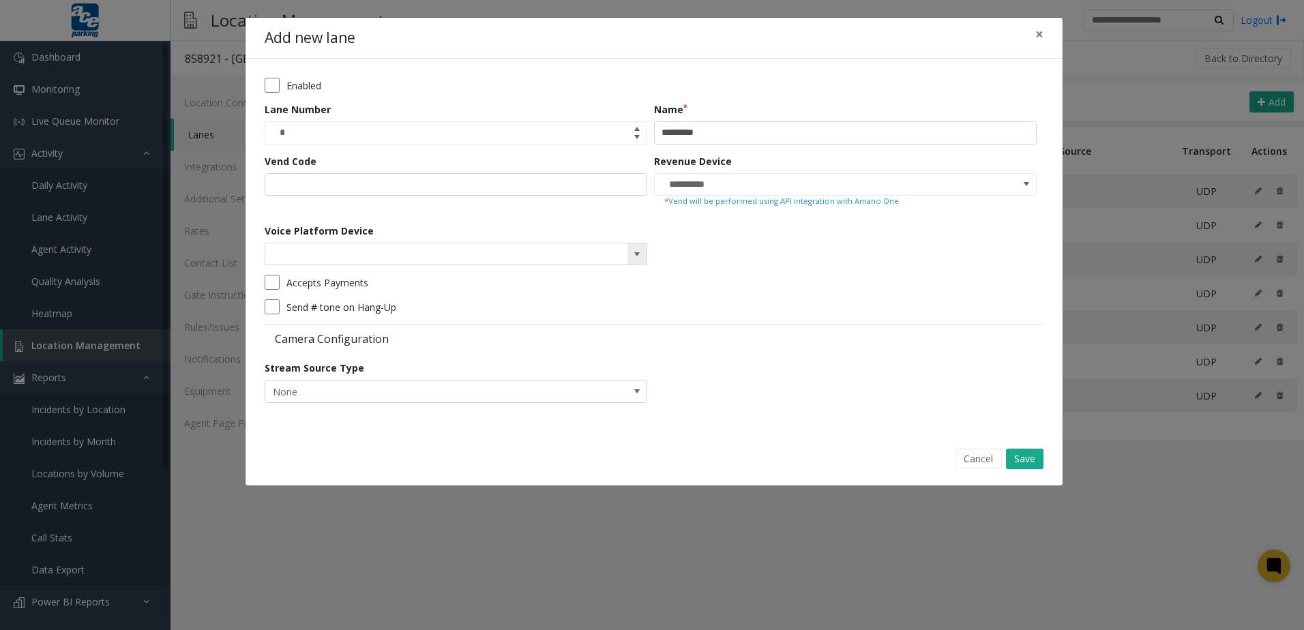
click at [626, 255] on kendo-searchbar at bounding box center [455, 255] width 381 height 22
click at [643, 259] on span at bounding box center [637, 255] width 19 height 22
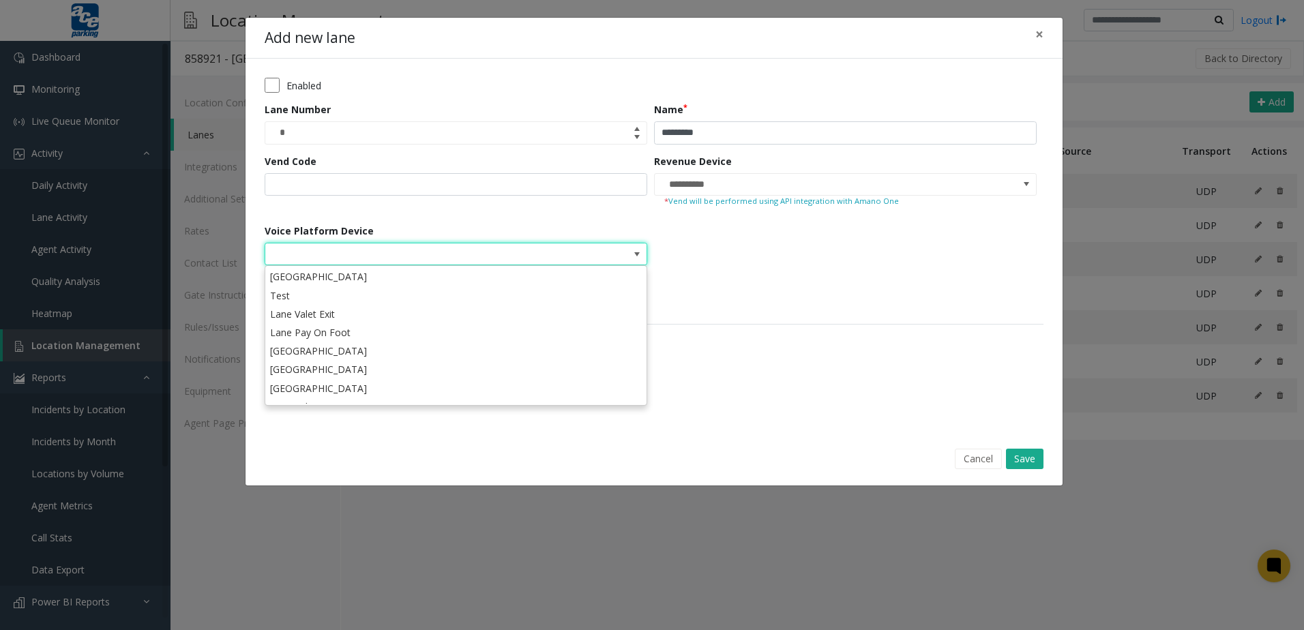
drag, startPoint x: 643, startPoint y: 259, endPoint x: 734, endPoint y: 290, distance: 96.0
click at [734, 290] on form "**********" at bounding box center [654, 245] width 779 height 335
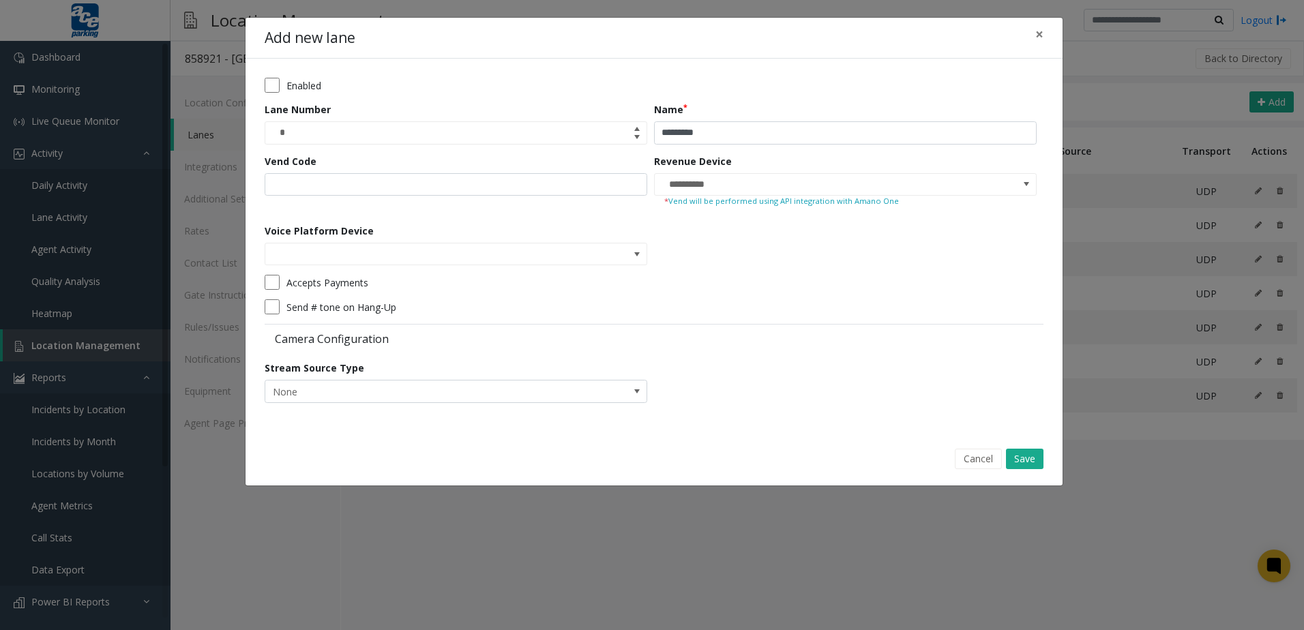
click at [733, 290] on div "Accepts Payments" at bounding box center [651, 282] width 772 height 15
click at [1032, 460] on button "Save" at bounding box center [1025, 459] width 38 height 20
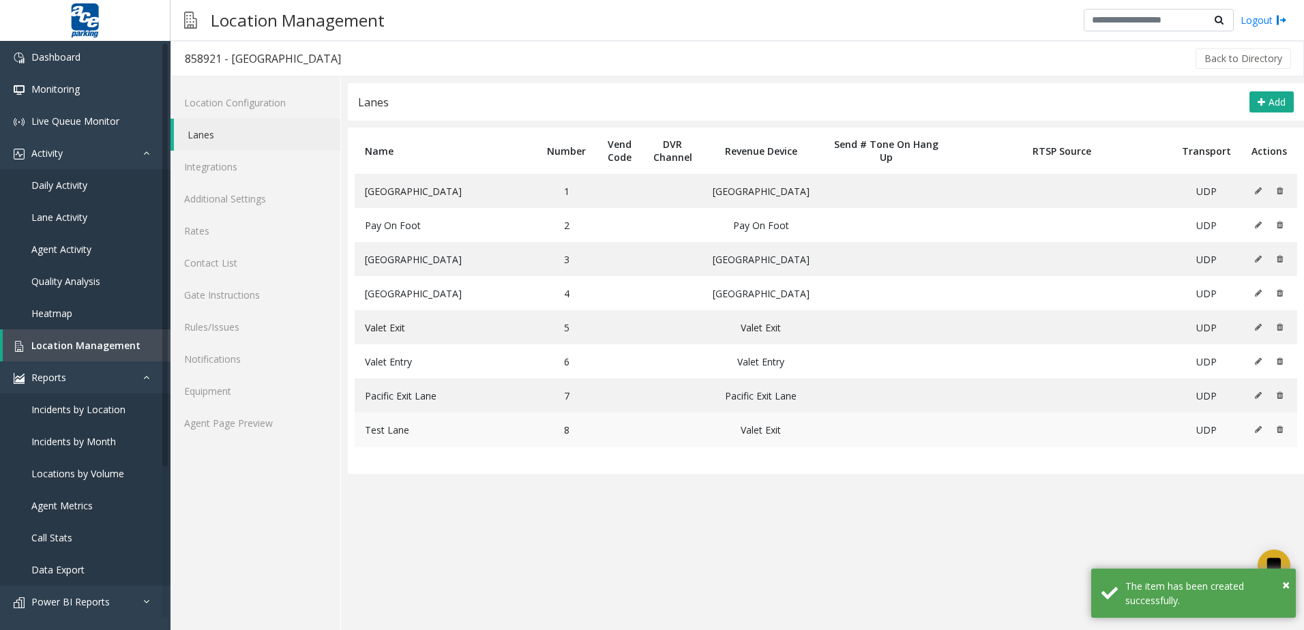
click at [1261, 432] on icon at bounding box center [1258, 430] width 7 height 8
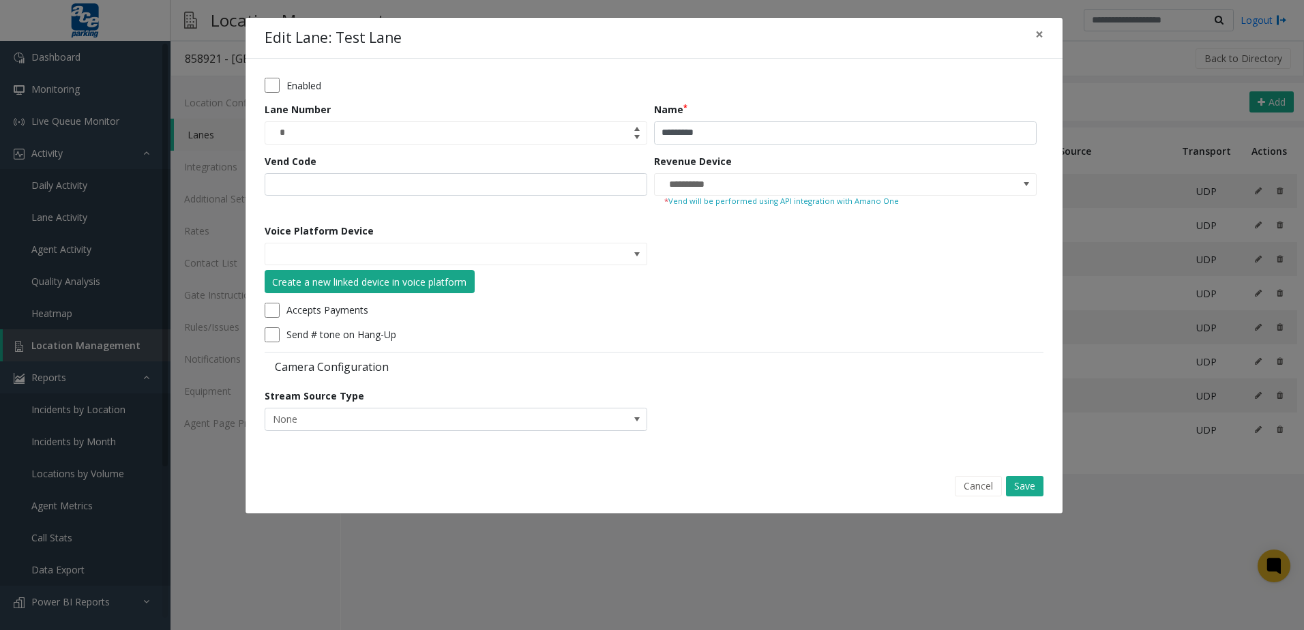
click at [418, 289] on div "Create a new linked device in voice platform" at bounding box center [369, 282] width 194 height 14
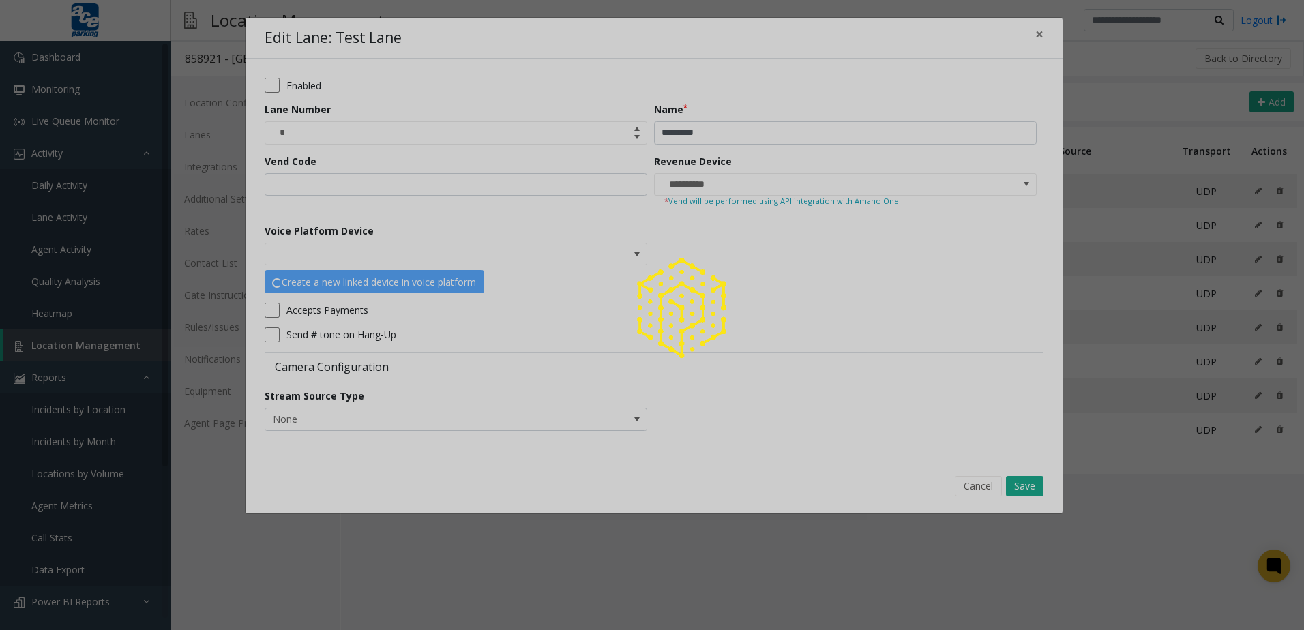
type input "**********"
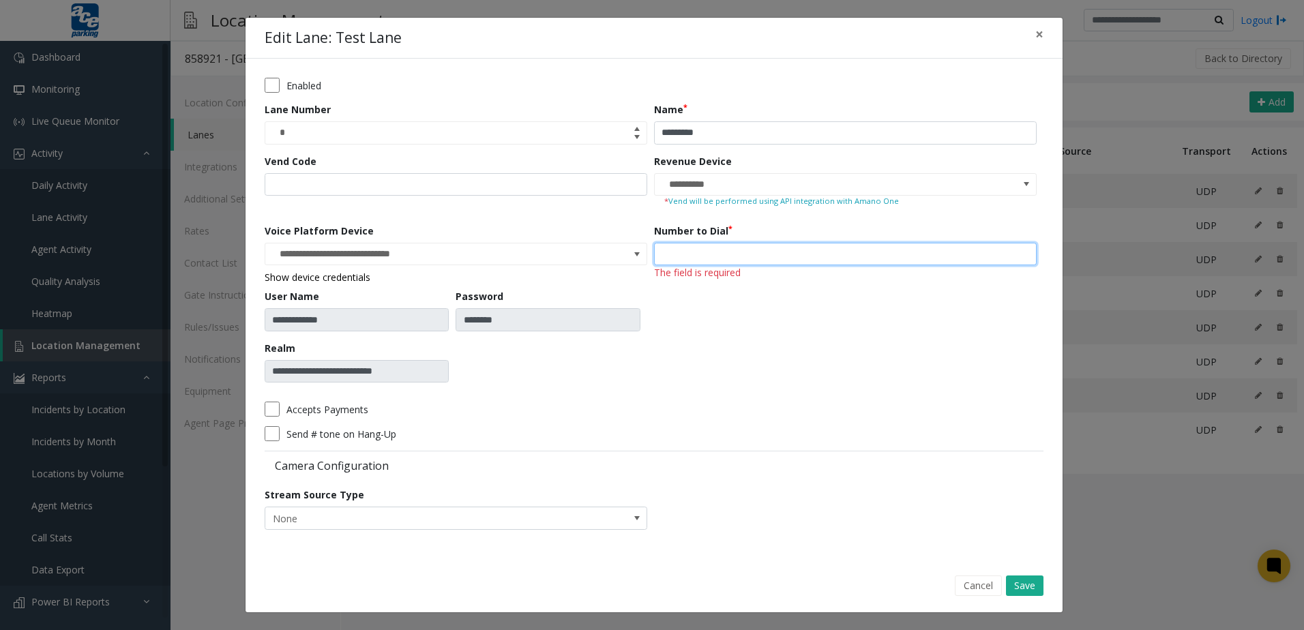
click at [701, 250] on input "number" at bounding box center [845, 254] width 383 height 23
type input "***"
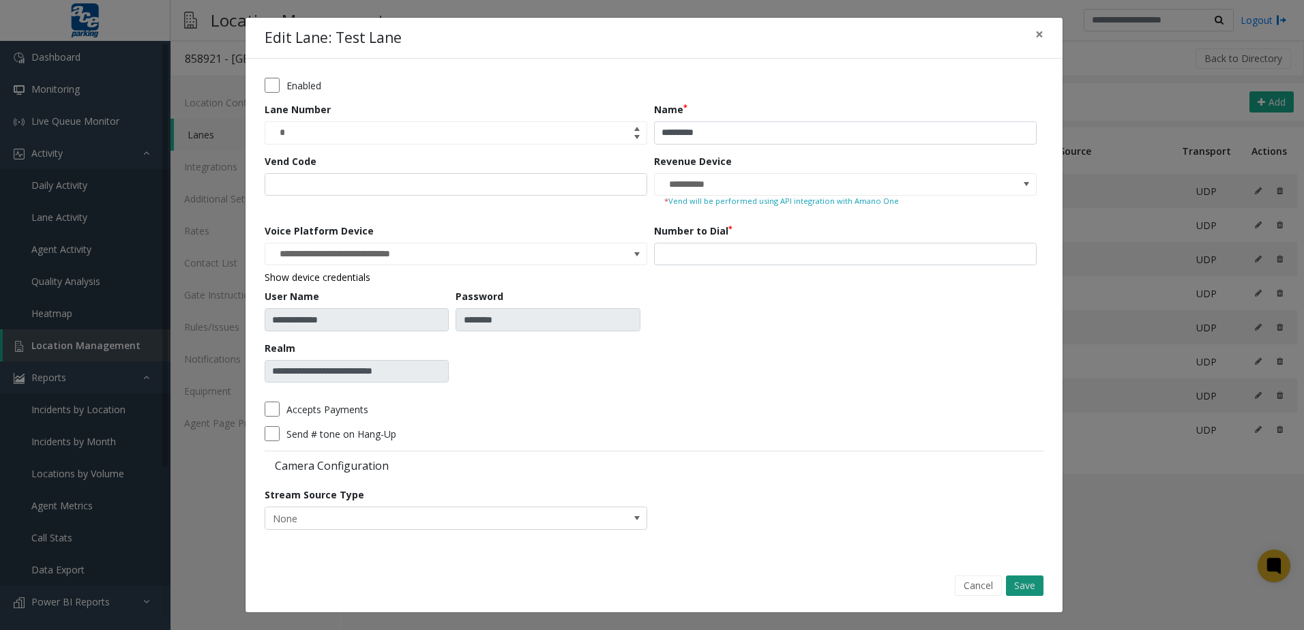
click at [1022, 576] on button "Save" at bounding box center [1025, 586] width 38 height 20
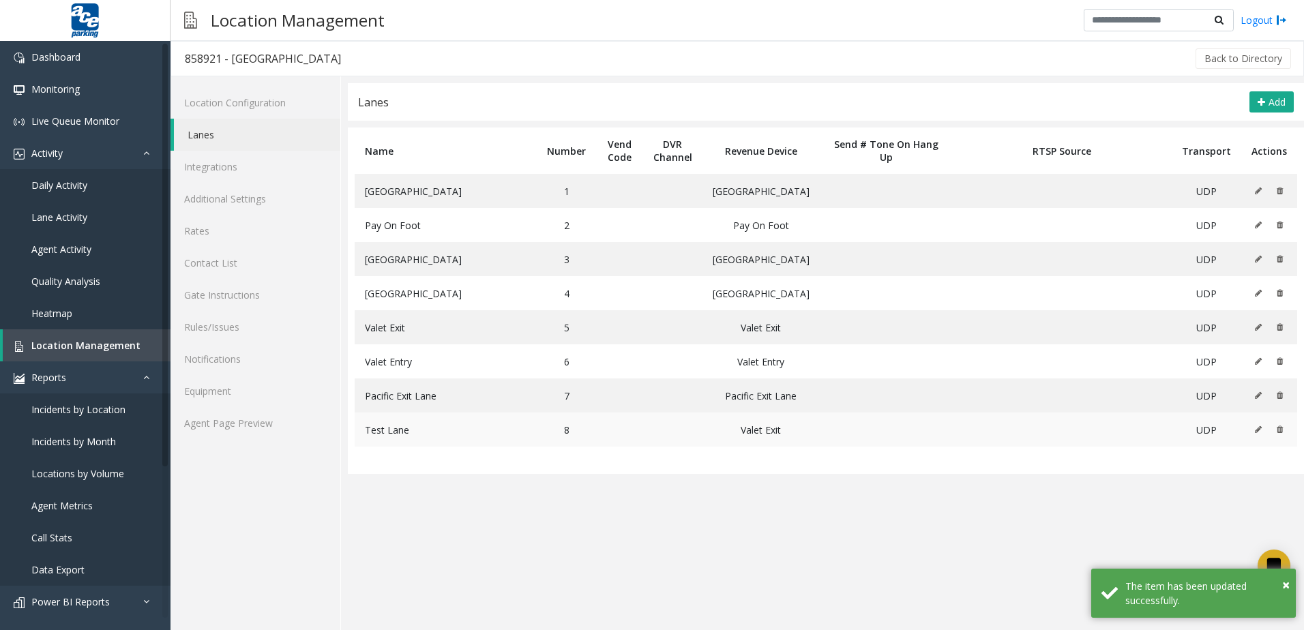
click at [1258, 431] on icon at bounding box center [1258, 430] width 7 height 8
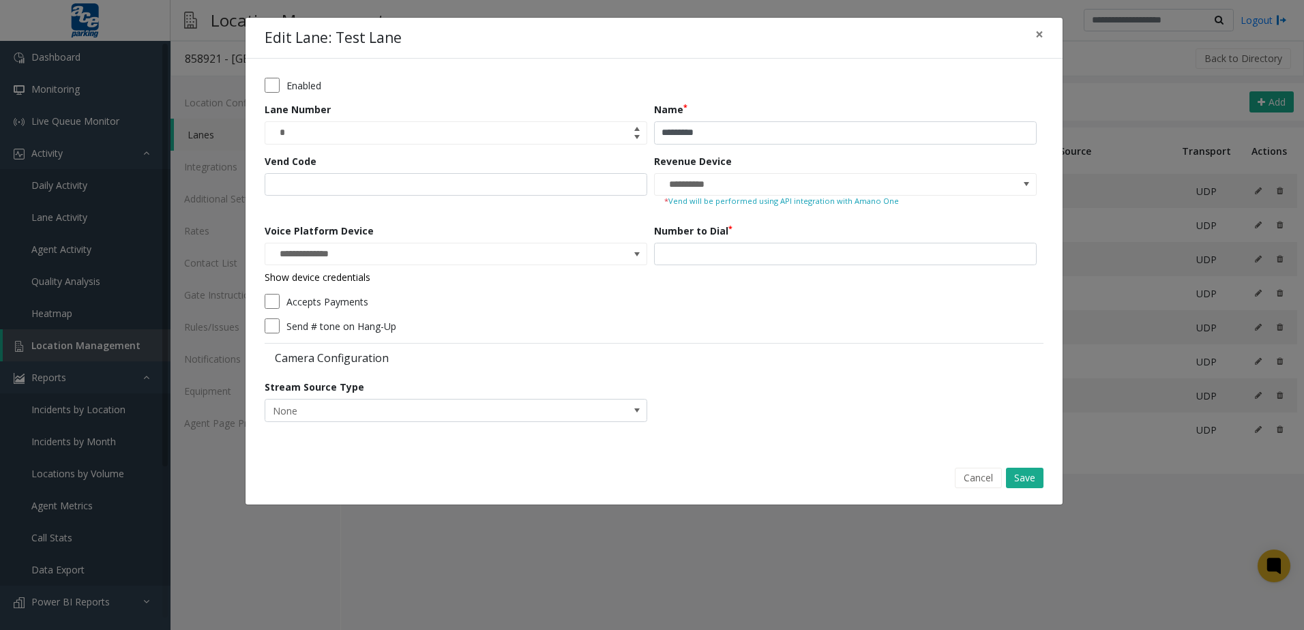
click at [344, 274] on link "Show device credentials" at bounding box center [318, 277] width 106 height 13
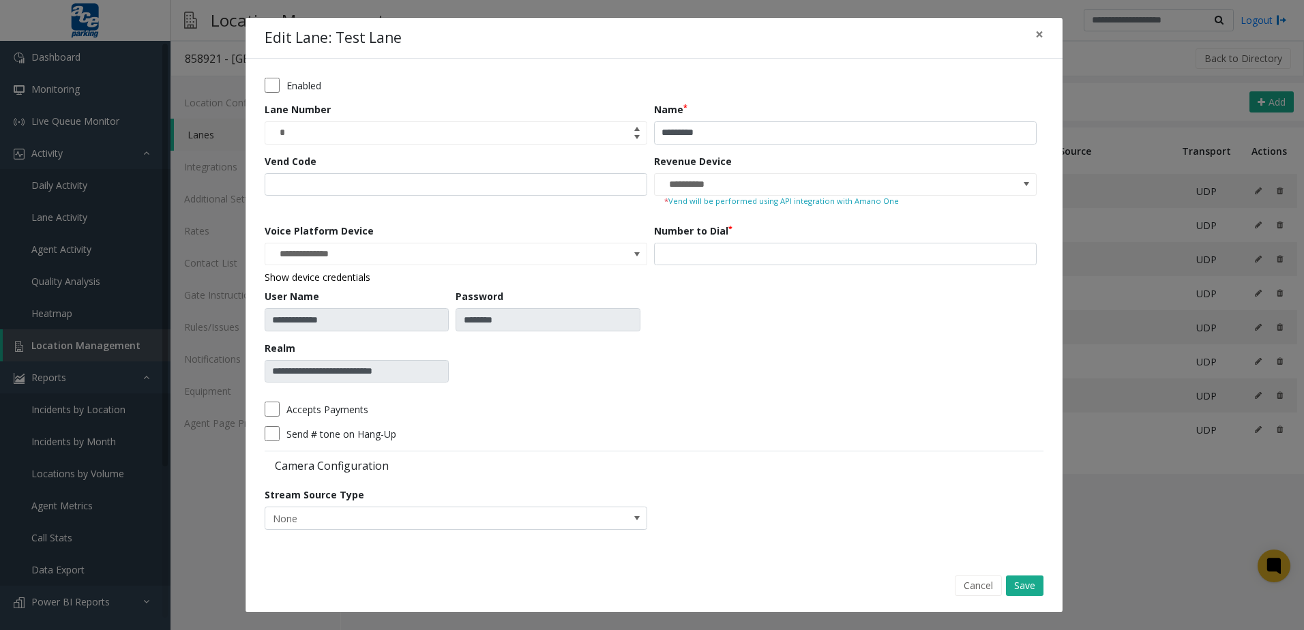
click at [332, 276] on link "Show device credentials" at bounding box center [318, 277] width 106 height 13
click at [969, 586] on button "Cancel" at bounding box center [978, 586] width 47 height 20
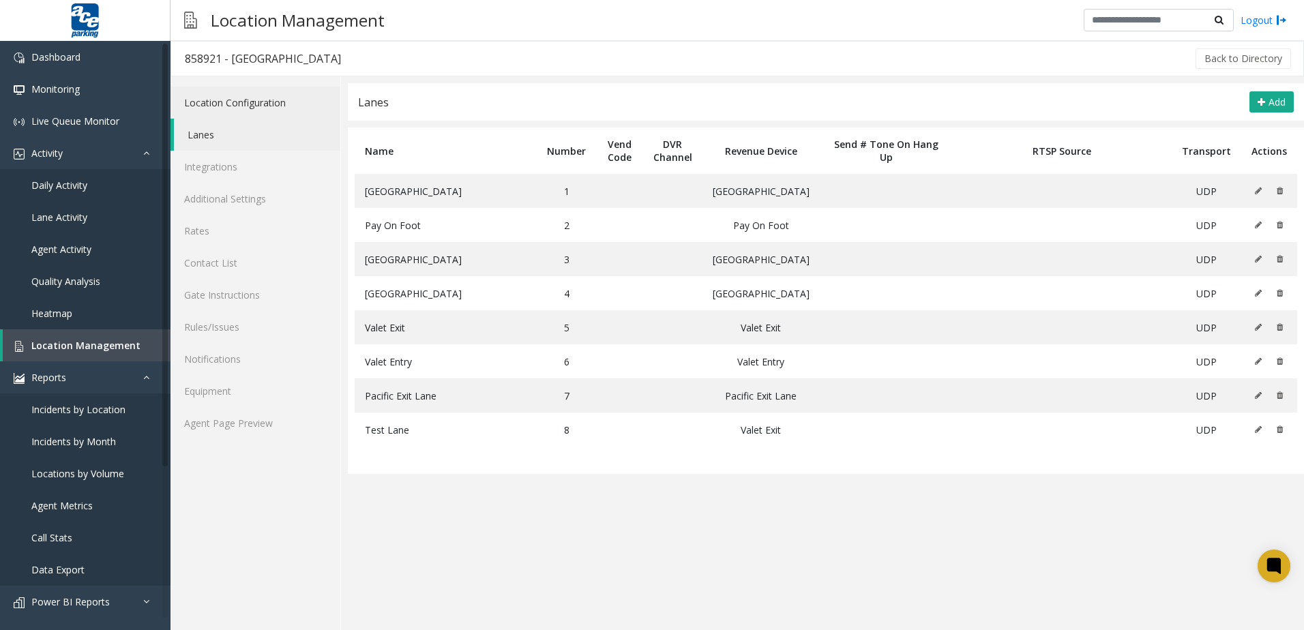
click at [271, 107] on link "Location Configuration" at bounding box center [256, 103] width 170 height 32
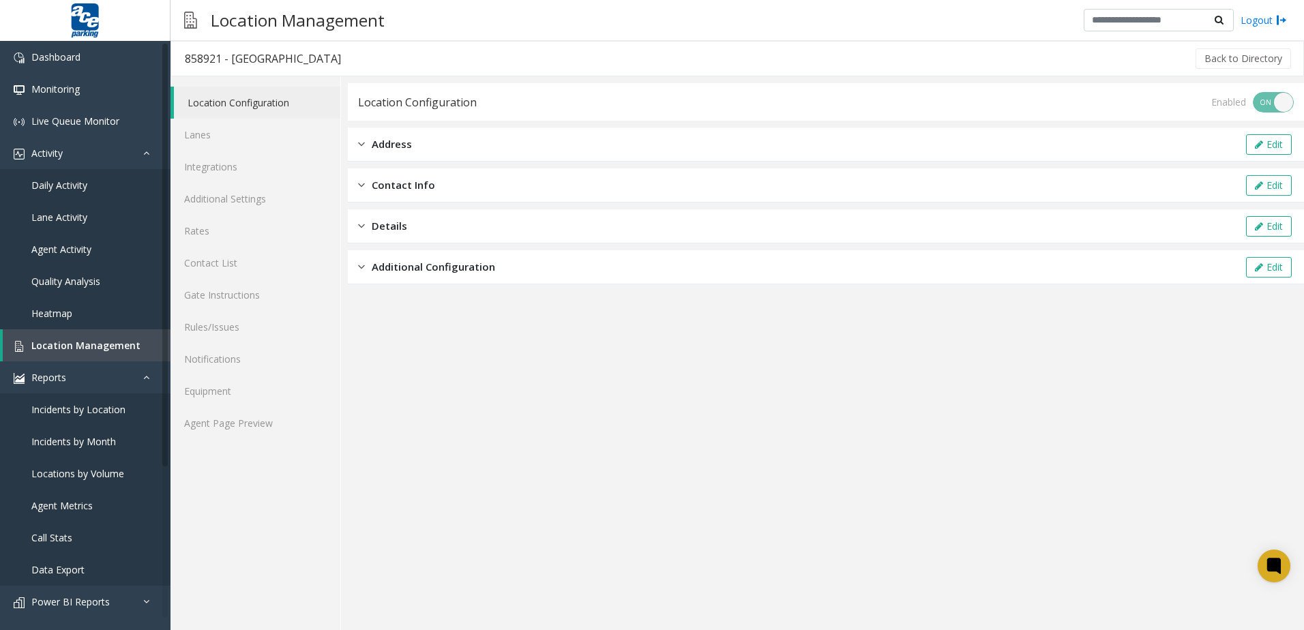
click at [459, 313] on app-location-configuration "Location Configuration Enabled ON OFF Address Edit Contact Info Edit Details Ed…" at bounding box center [826, 356] width 956 height 547
click at [467, 276] on div "Additional Configuration Edit" at bounding box center [826, 267] width 956 height 34
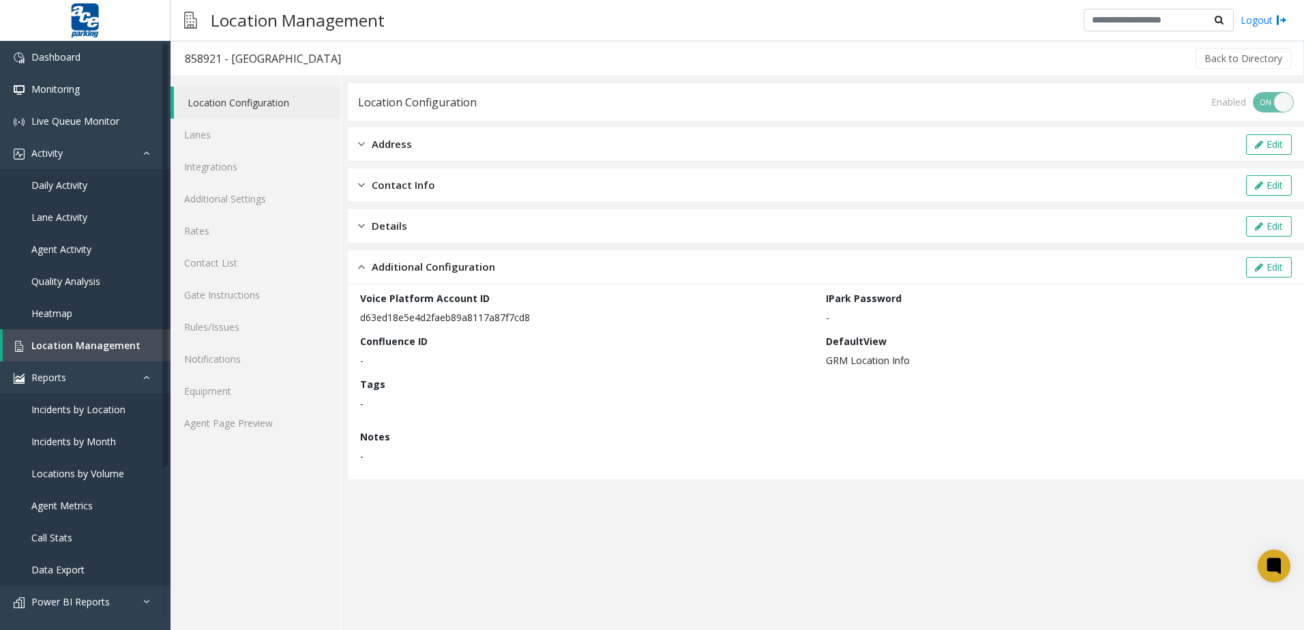
click at [404, 323] on p "d63ed18e5e4d2faeb89a8117a87f7cd8" at bounding box center [589, 317] width 459 height 14
drag, startPoint x: 404, startPoint y: 323, endPoint x: 443, endPoint y: 336, distance: 41.9
click at [443, 336] on div "Confluence ID -" at bounding box center [593, 350] width 466 height 33
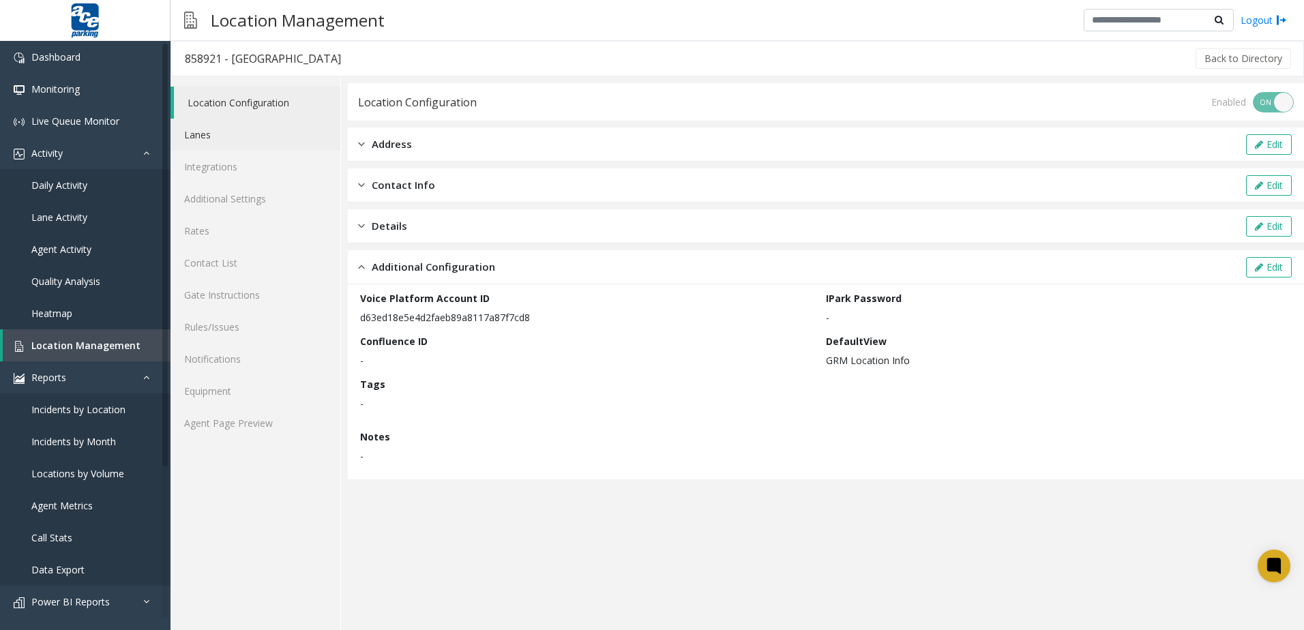
click at [267, 137] on link "Lanes" at bounding box center [256, 135] width 170 height 32
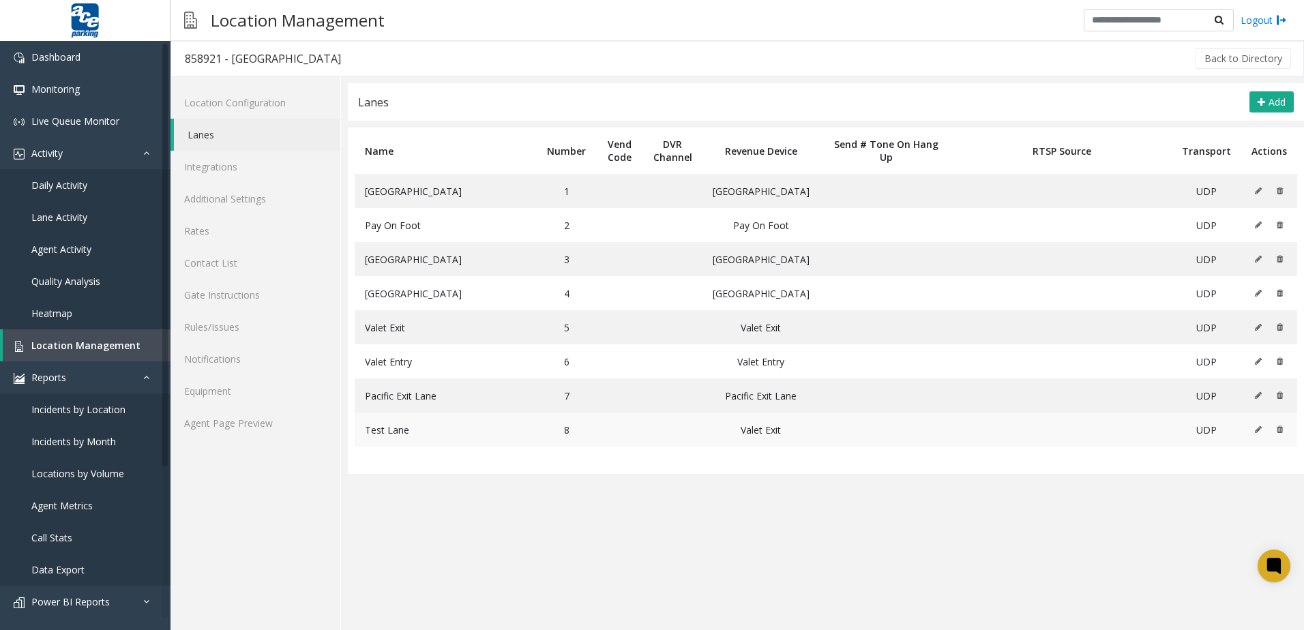
click at [1262, 427] on icon at bounding box center [1258, 430] width 7 height 8
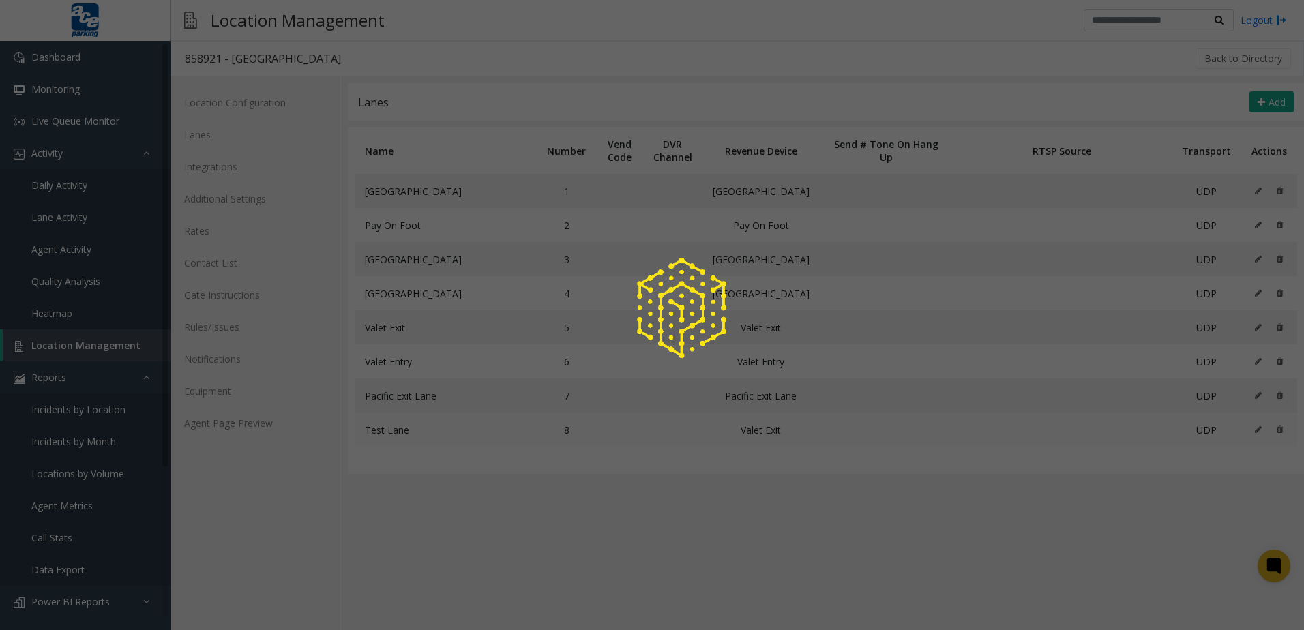
type input "**********"
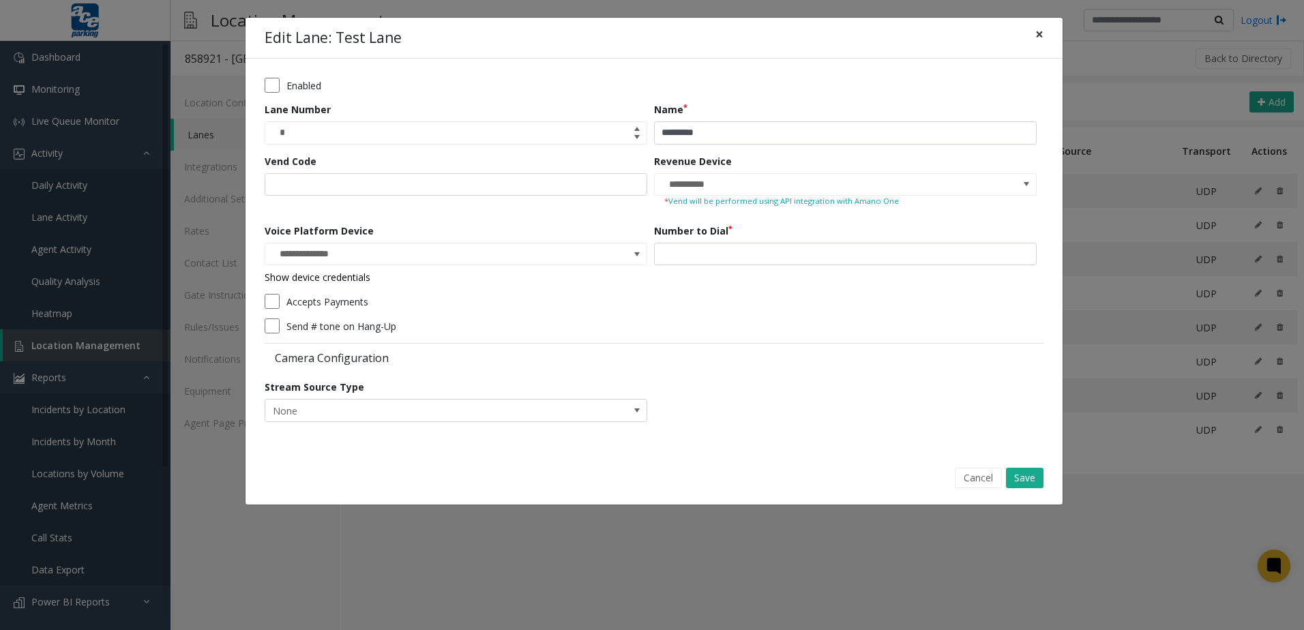
drag, startPoint x: 1036, startPoint y: 29, endPoint x: 1042, endPoint y: 37, distance: 9.3
click at [1036, 29] on span "×" at bounding box center [1040, 34] width 8 height 19
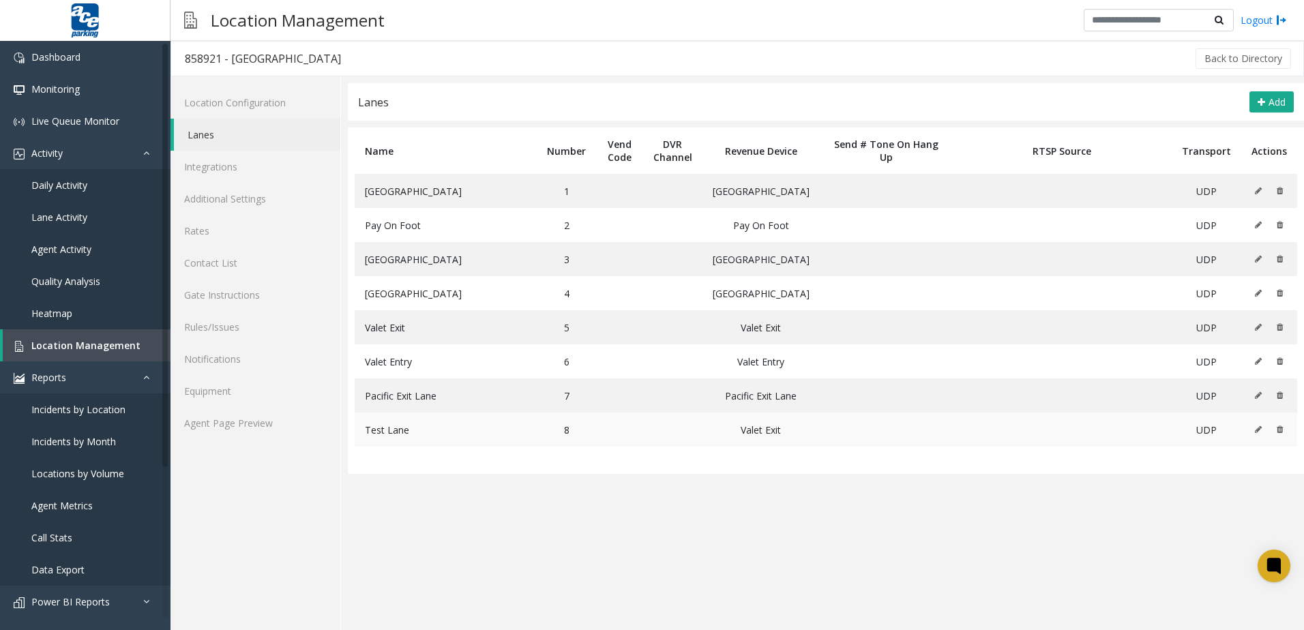
click at [1263, 428] on button at bounding box center [1262, 430] width 15 height 20
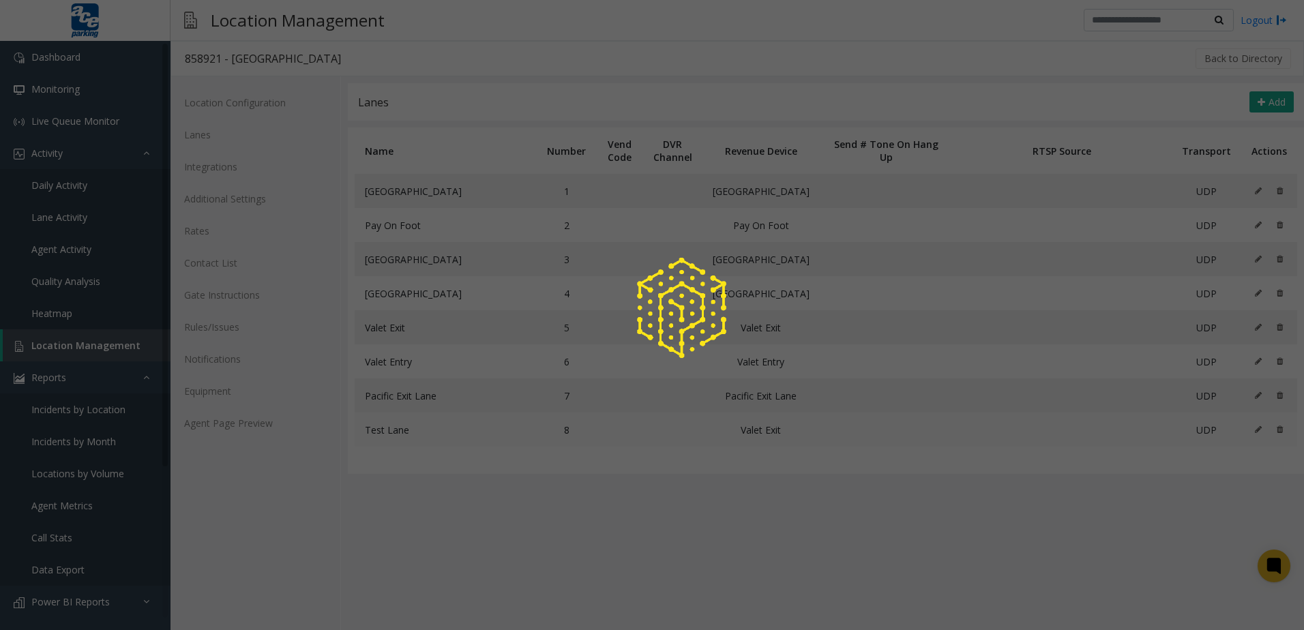
type input "**********"
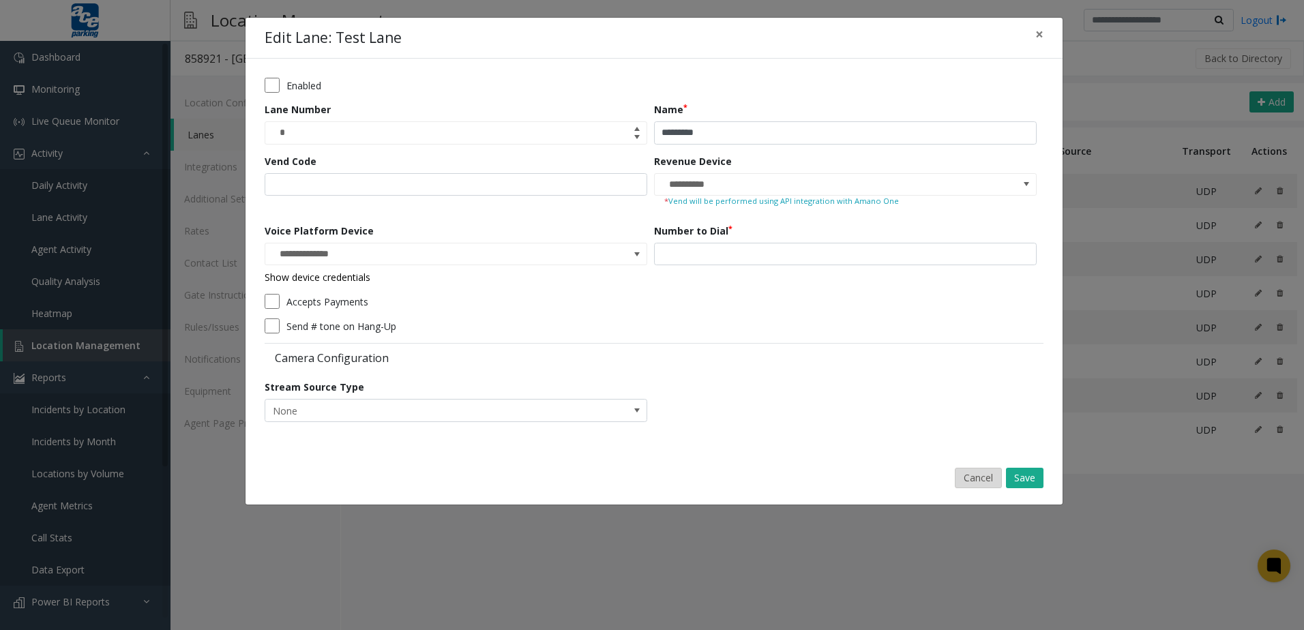
click at [972, 481] on button "Cancel" at bounding box center [978, 478] width 47 height 20
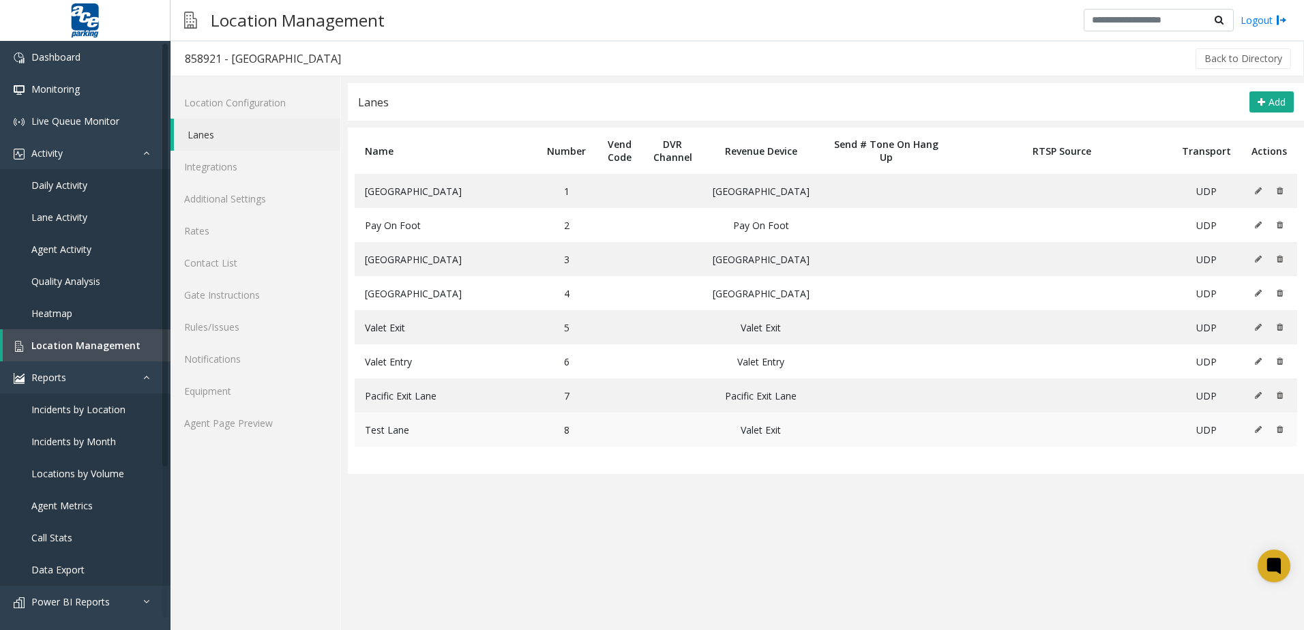
click at [1260, 432] on icon at bounding box center [1258, 430] width 7 height 8
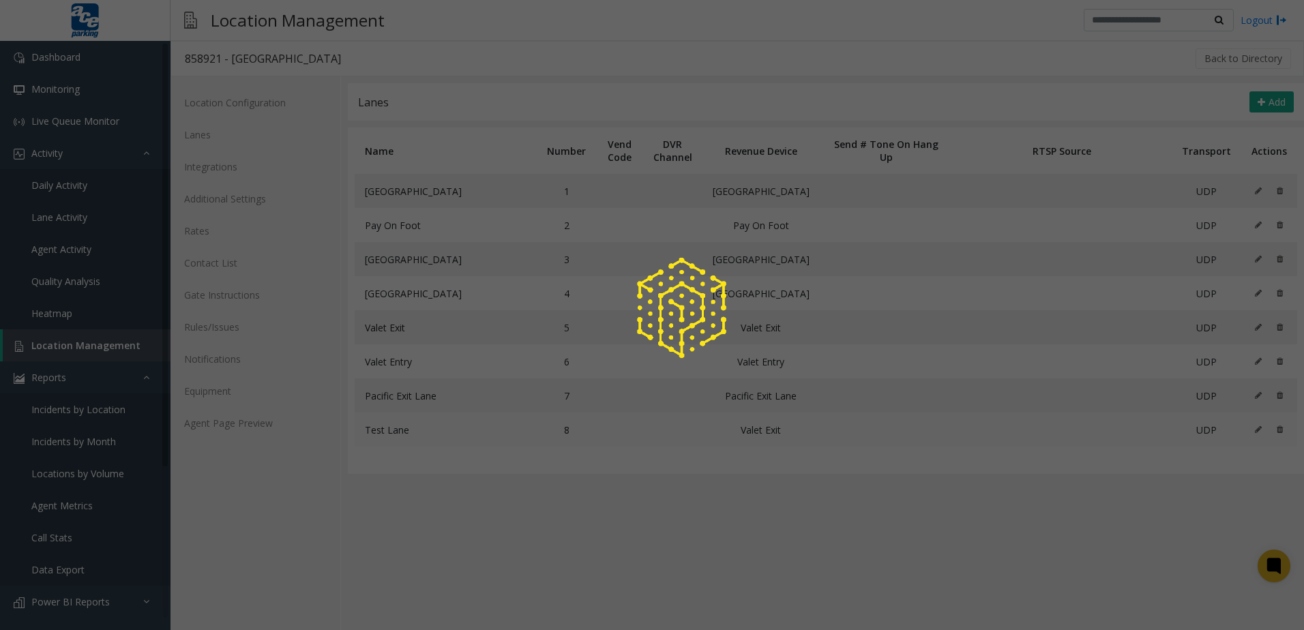
type input "**********"
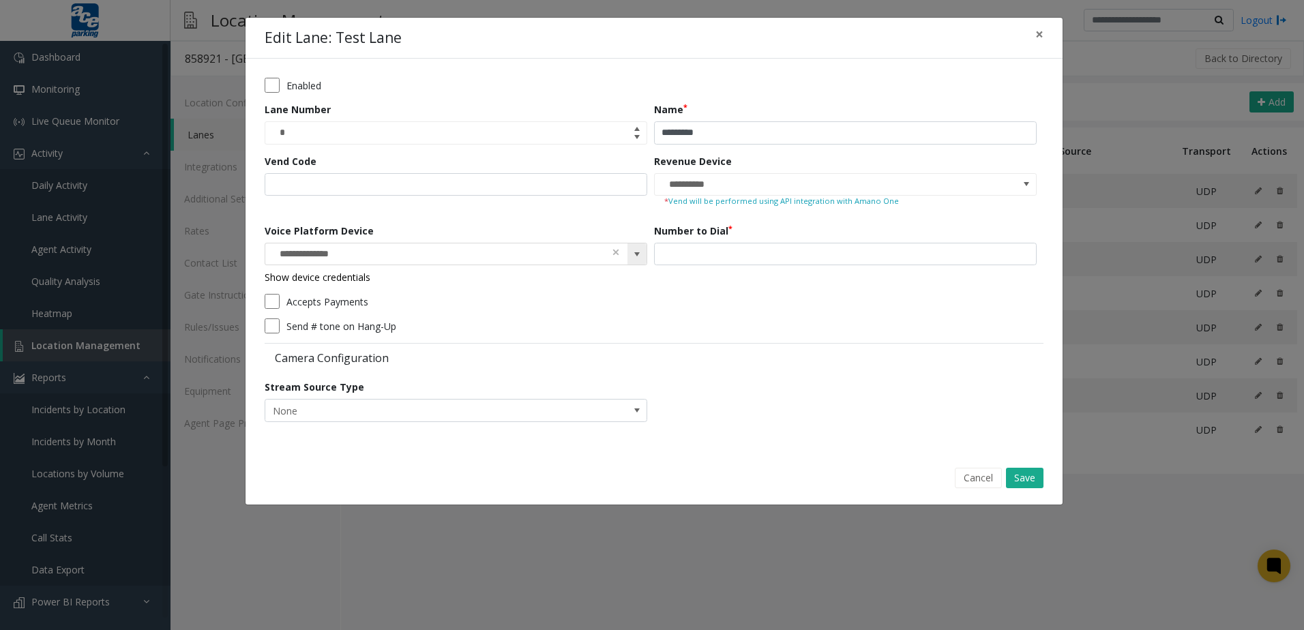
click at [634, 252] on span at bounding box center [637, 254] width 11 height 11
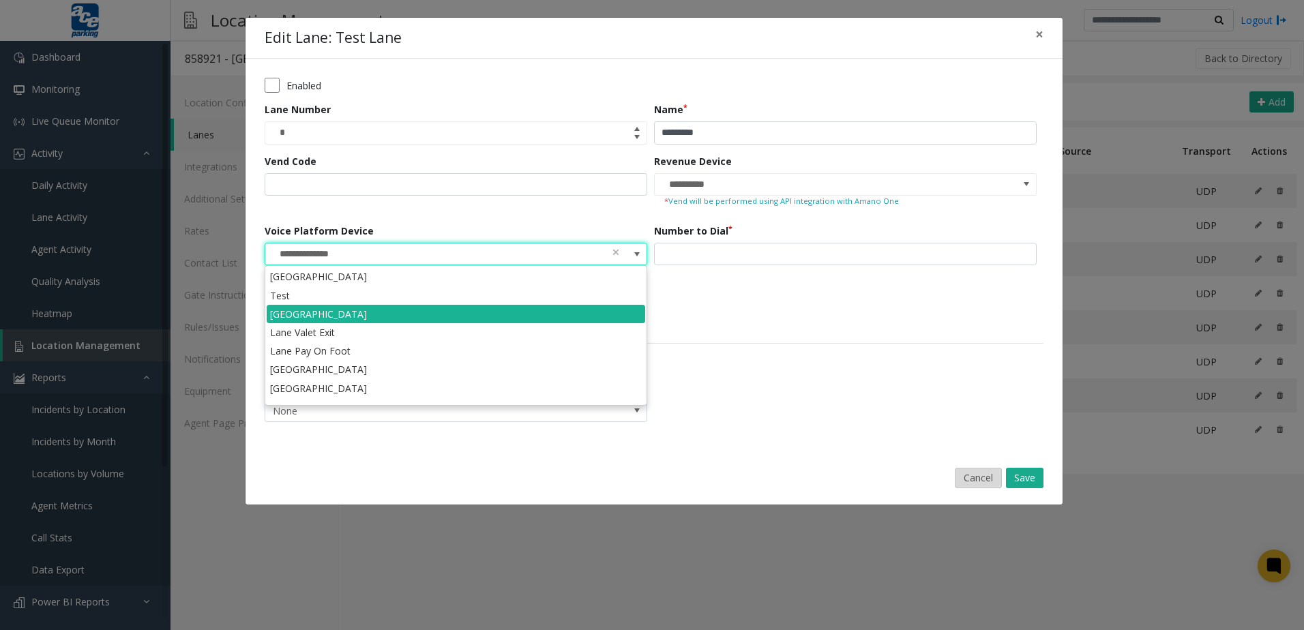
click at [962, 478] on button "Cancel" at bounding box center [978, 478] width 47 height 20
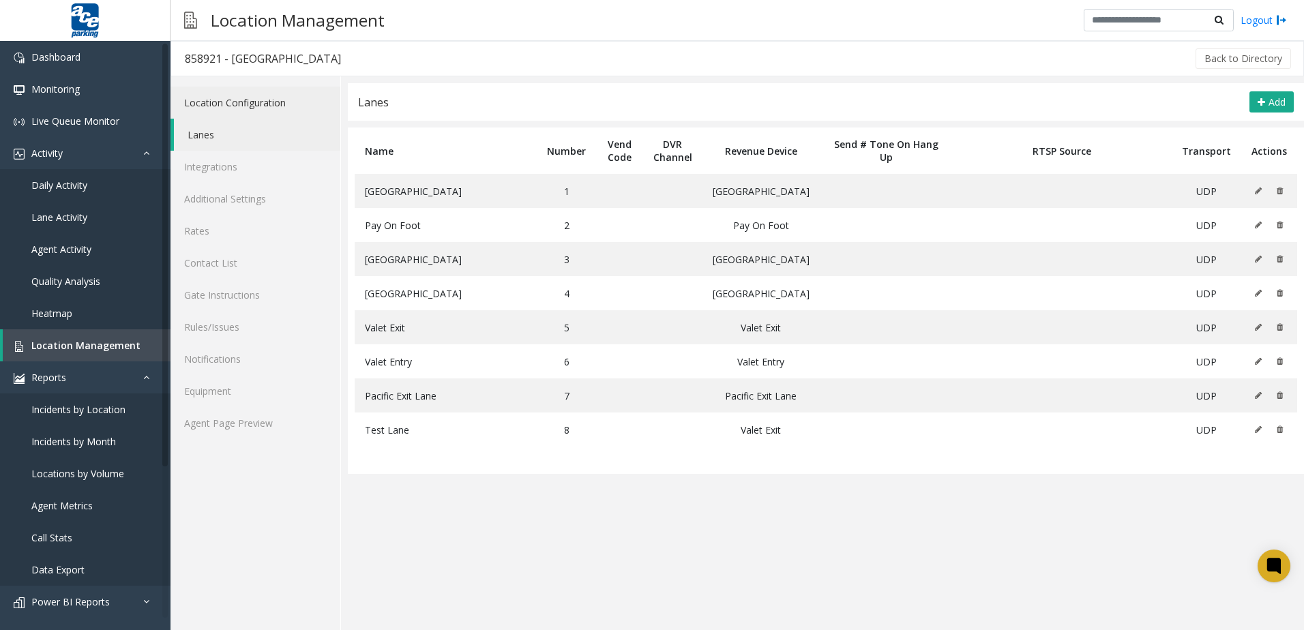
click at [312, 104] on link "Location Configuration" at bounding box center [256, 103] width 170 height 32
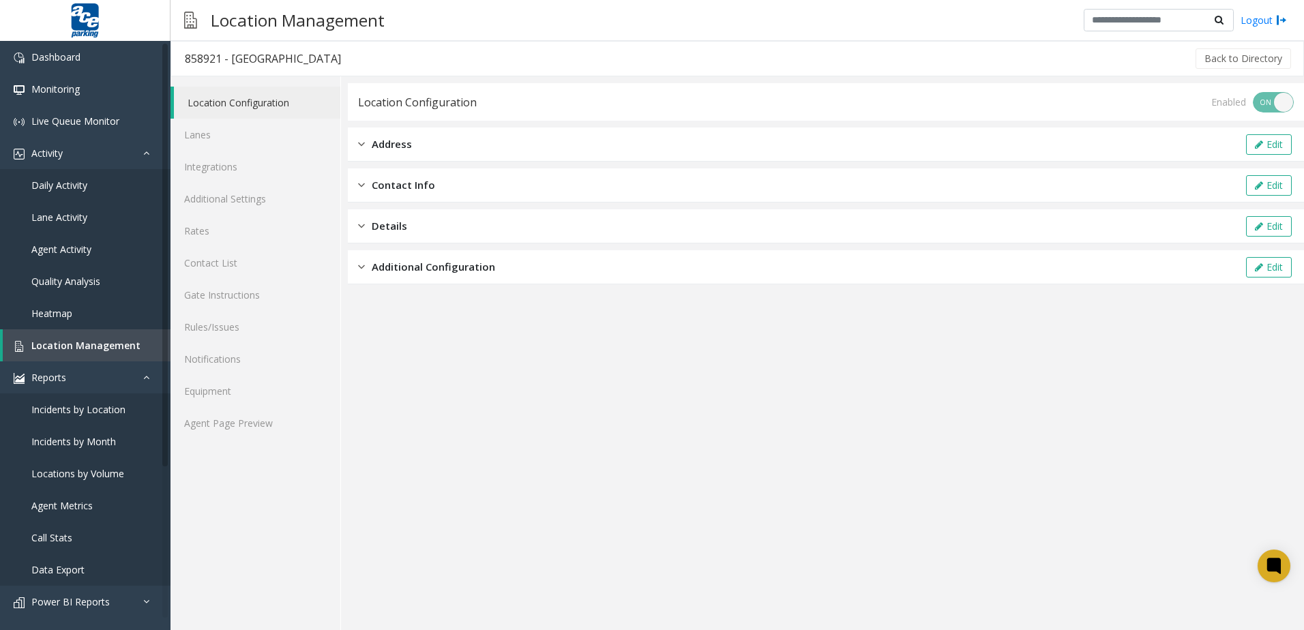
click at [476, 264] on span "Additional Configuration" at bounding box center [433, 267] width 123 height 16
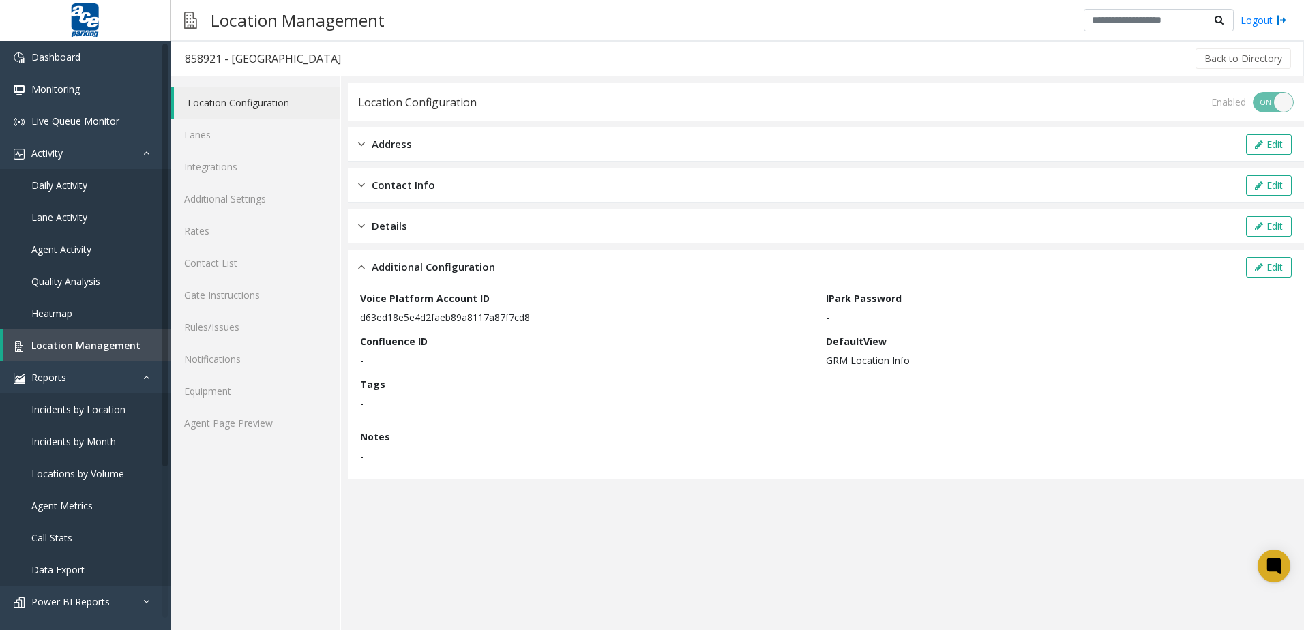
click at [360, 324] on p "d63ed18e5e4d2faeb89a8117a87f7cd8" at bounding box center [589, 317] width 459 height 14
click at [233, 138] on link "Lanes" at bounding box center [256, 135] width 170 height 32
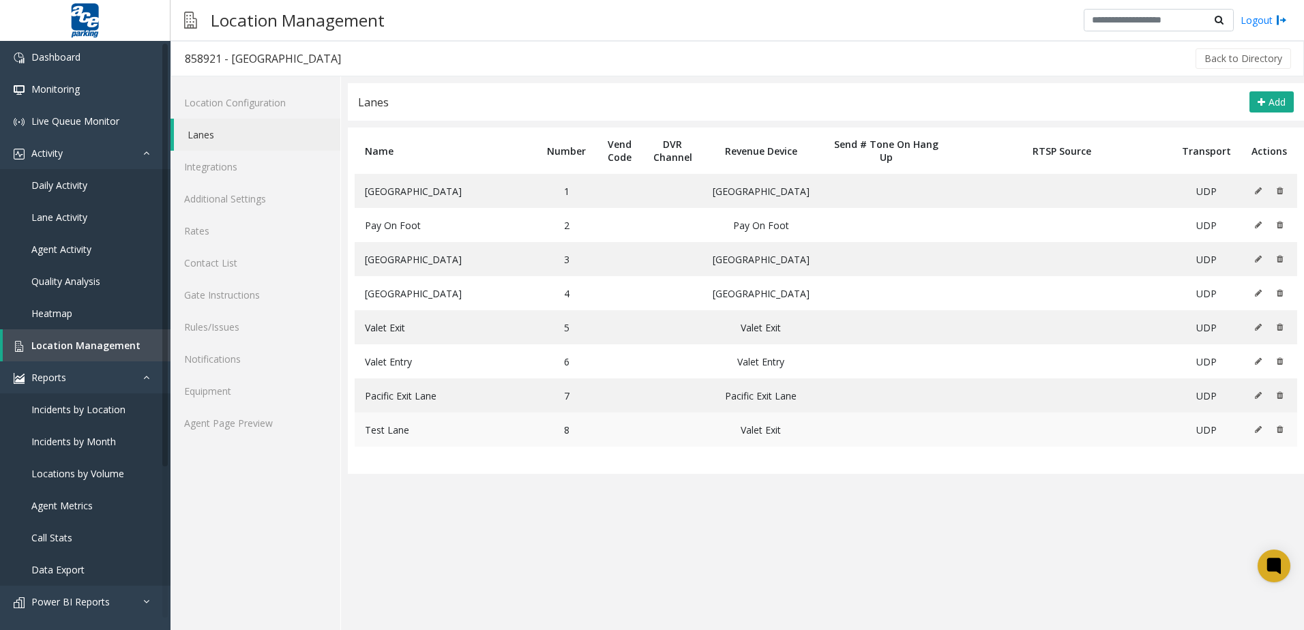
click at [1255, 429] on button at bounding box center [1262, 430] width 15 height 20
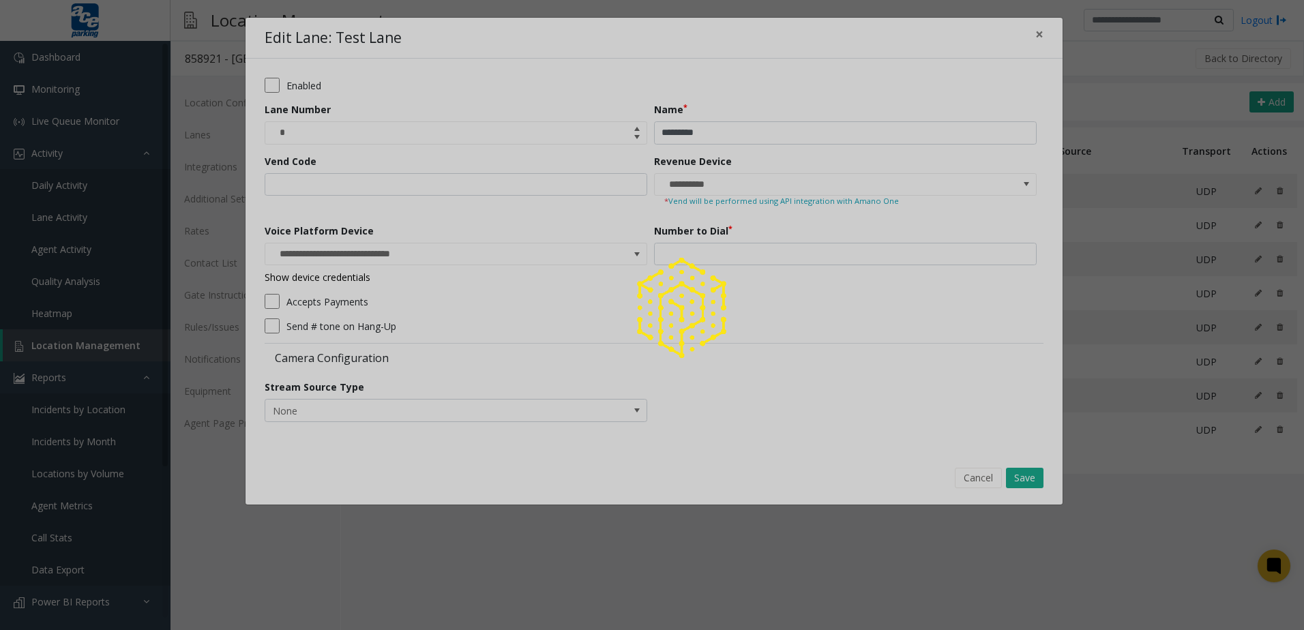
type input "**********"
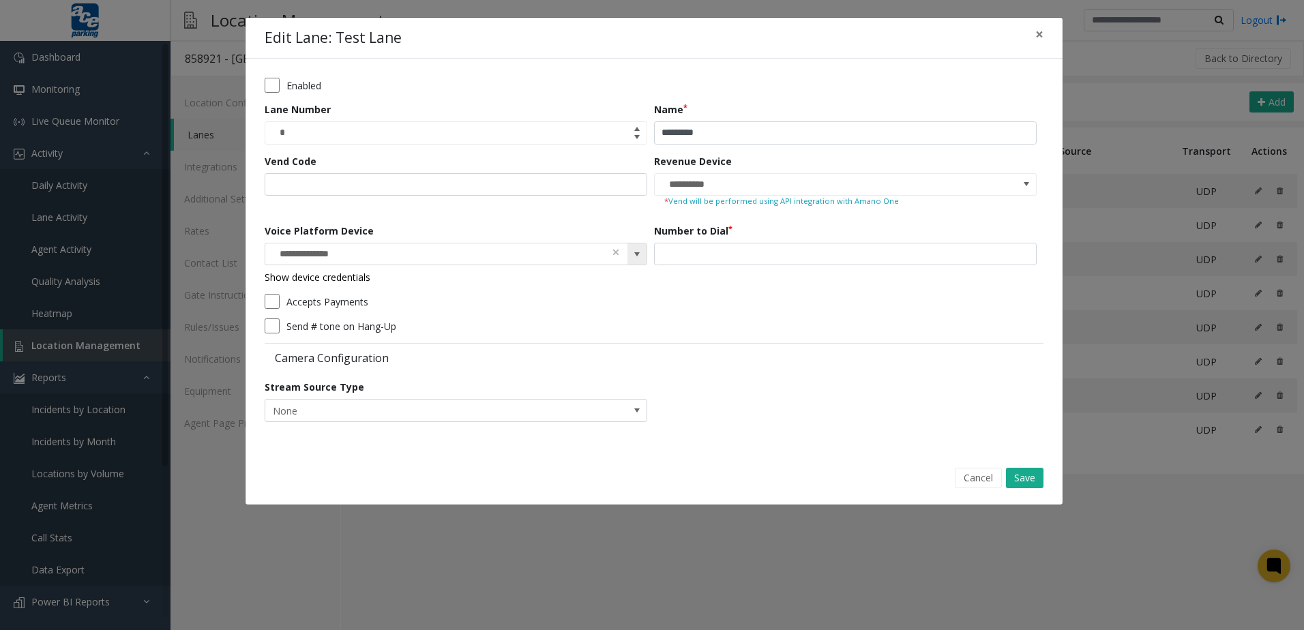
click at [641, 254] on span at bounding box center [637, 254] width 11 height 11
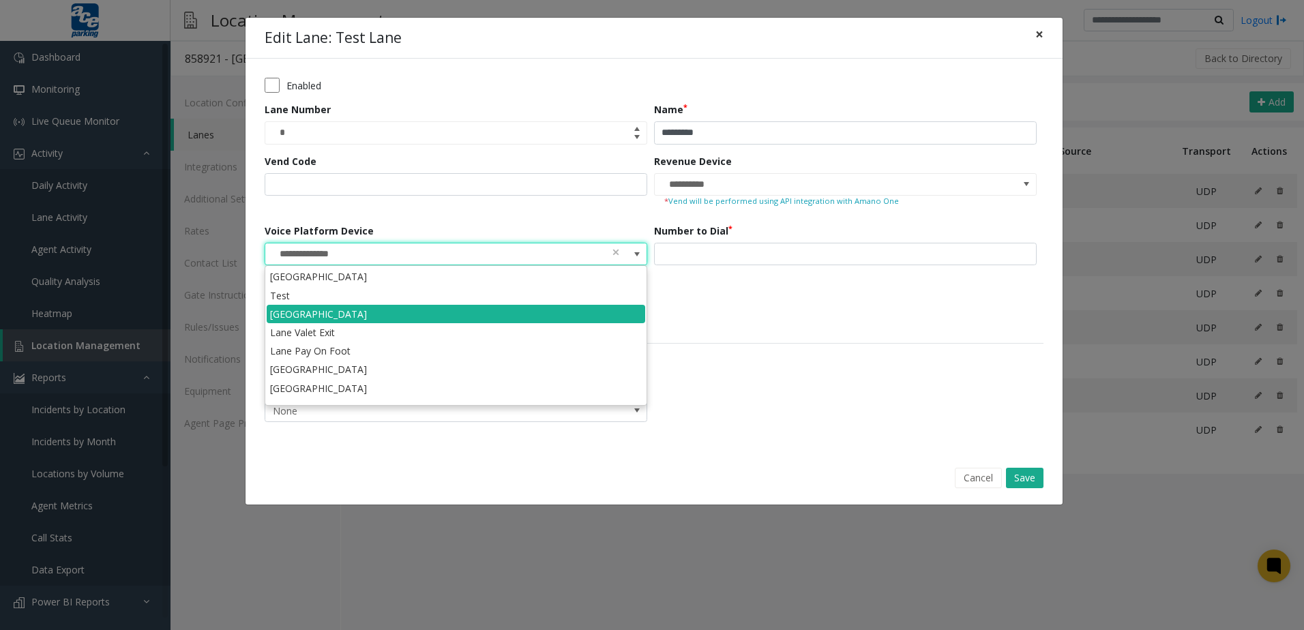
click at [1042, 34] on span "×" at bounding box center [1040, 34] width 8 height 19
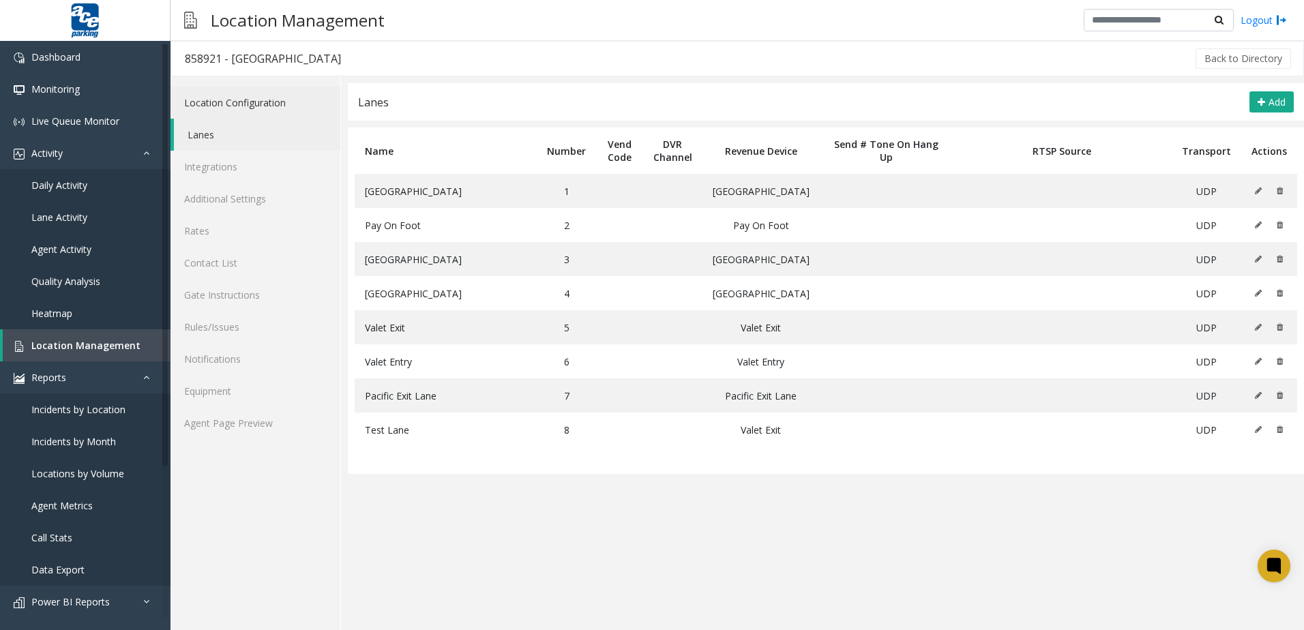
click at [277, 95] on link "Location Configuration" at bounding box center [256, 103] width 170 height 32
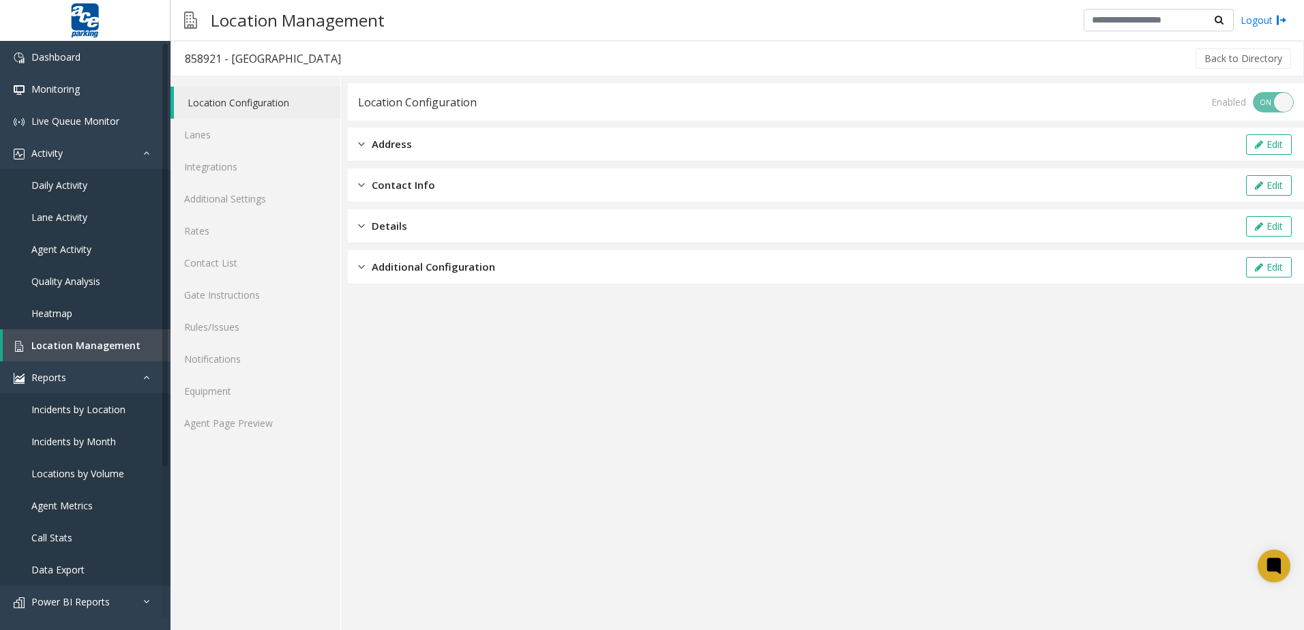
click at [435, 276] on div "Additional Configuration Edit" at bounding box center [826, 267] width 956 height 34
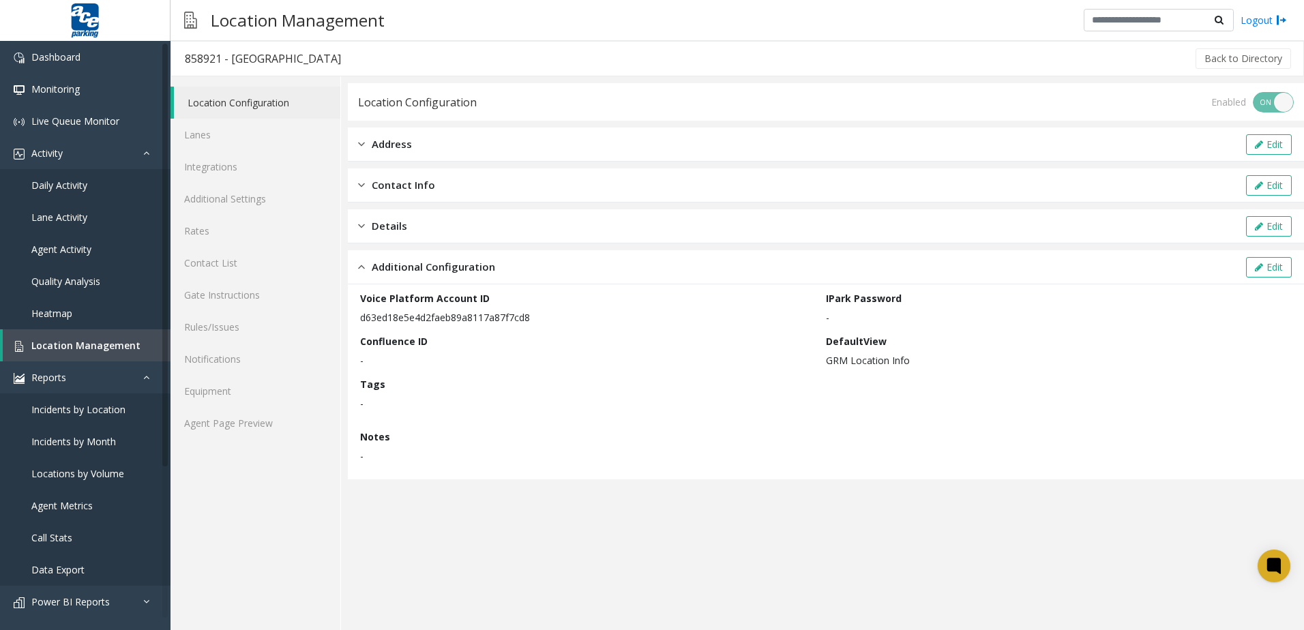
click at [357, 319] on div "Voice Platform Account ID d63ed18e5e4d2faeb89a8117a87f7cd8 IPark Password - Con…" at bounding box center [826, 381] width 956 height 195
drag, startPoint x: 358, startPoint y: 318, endPoint x: 539, endPoint y: 324, distance: 180.9
click at [539, 324] on div "Voice Platform Account ID d63ed18e5e4d2faeb89a8117a87f7cd8 IPark Password - Con…" at bounding box center [826, 381] width 956 height 195
drag, startPoint x: 539, startPoint y: 324, endPoint x: 507, endPoint y: 324, distance: 32.1
click at [507, 324] on p "d63ed18e5e4d2faeb89a8117a87f7cd8" at bounding box center [589, 317] width 459 height 14
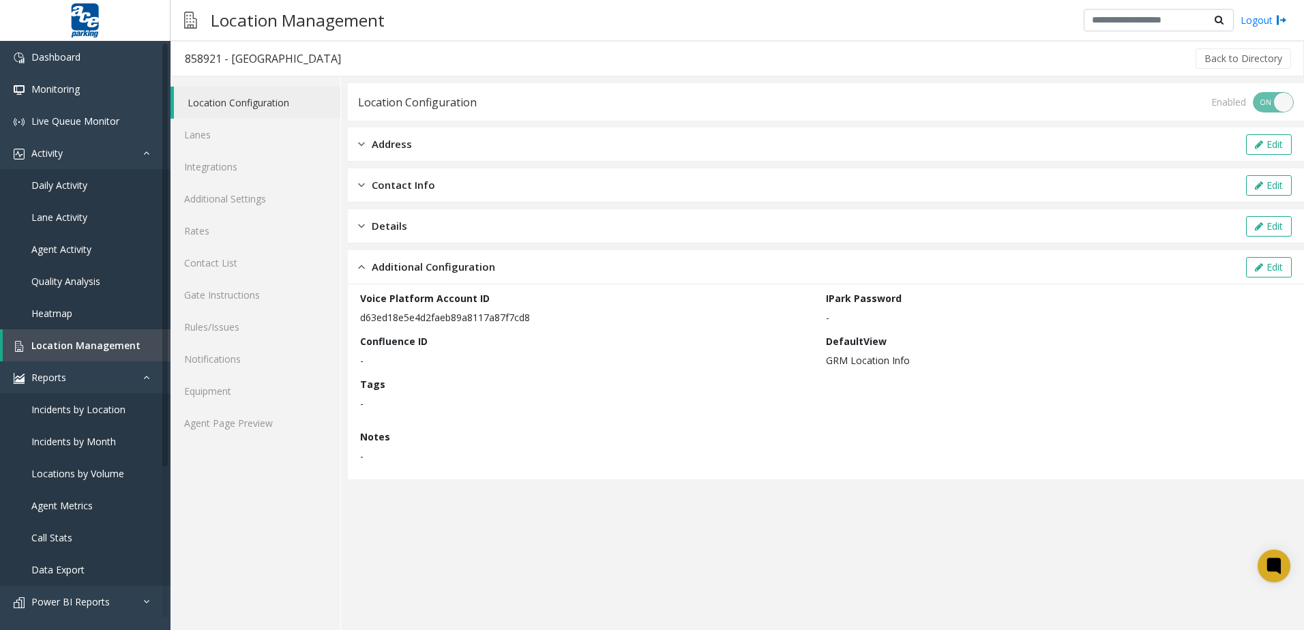
click at [507, 324] on p "d63ed18e5e4d2faeb89a8117a87f7cd8" at bounding box center [589, 317] width 459 height 14
drag, startPoint x: 507, startPoint y: 324, endPoint x: 366, endPoint y: 324, distance: 141.2
click at [366, 324] on p "d63ed18e5e4d2faeb89a8117a87f7cd8" at bounding box center [589, 317] width 459 height 14
drag, startPoint x: 357, startPoint y: 319, endPoint x: 534, endPoint y: 317, distance: 176.7
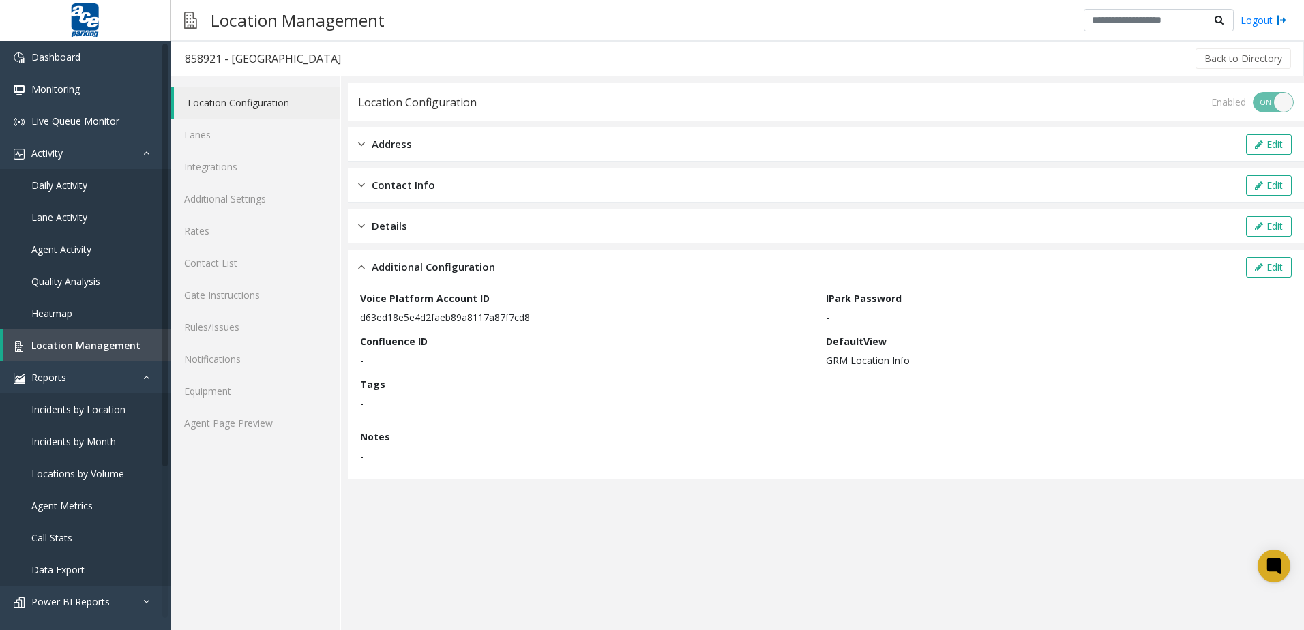
click at [534, 317] on div "Voice Platform Account ID d63ed18e5e4d2faeb89a8117a87f7cd8 IPark Password - Con…" at bounding box center [826, 381] width 956 height 195
drag, startPoint x: 534, startPoint y: 317, endPoint x: 467, endPoint y: 308, distance: 66.8
click at [467, 308] on div "Voice Platform Account ID d63ed18e5e4d2faeb89a8117a87f7cd8" at bounding box center [593, 307] width 466 height 33
drag, startPoint x: 360, startPoint y: 319, endPoint x: 546, endPoint y: 315, distance: 186.3
click at [546, 315] on p "d63ed18e5e4d2faeb89a8117a87f7cd8" at bounding box center [589, 317] width 459 height 14
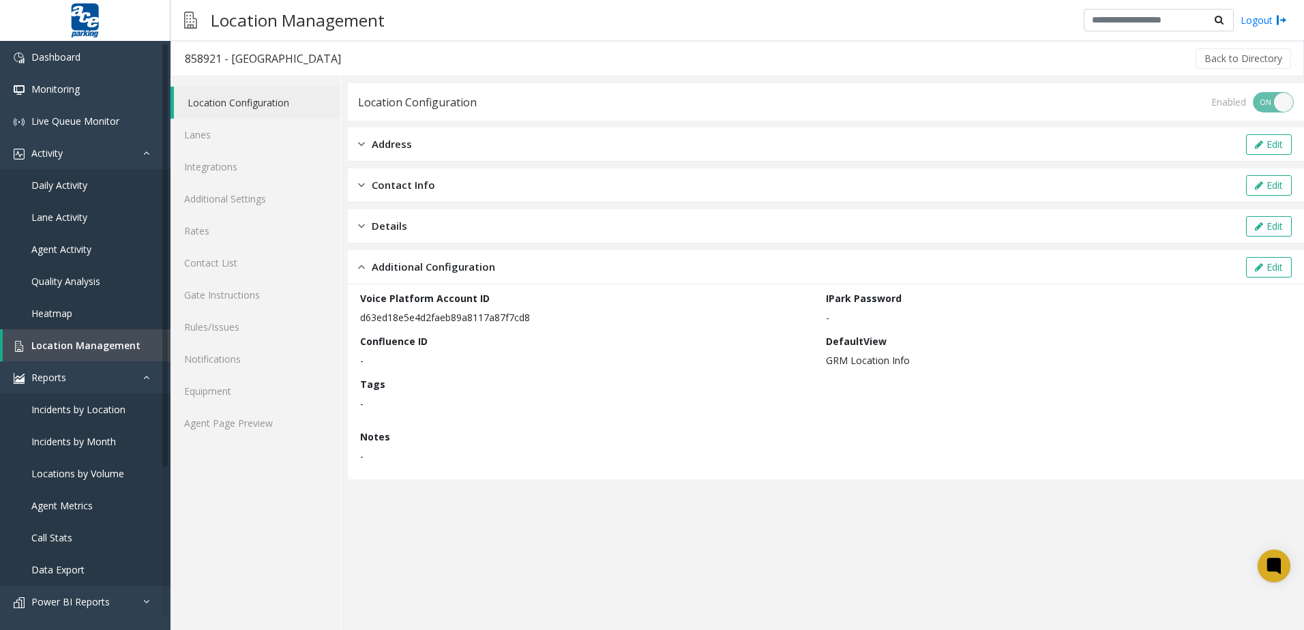
drag, startPoint x: 546, startPoint y: 315, endPoint x: 482, endPoint y: 319, distance: 64.9
click at [482, 319] on p "d63ed18e5e4d2faeb89a8117a87f7cd8" at bounding box center [589, 317] width 459 height 14
click at [448, 321] on p "d63ed18e5e4d2faeb89a8117a87f7cd8" at bounding box center [589, 317] width 459 height 14
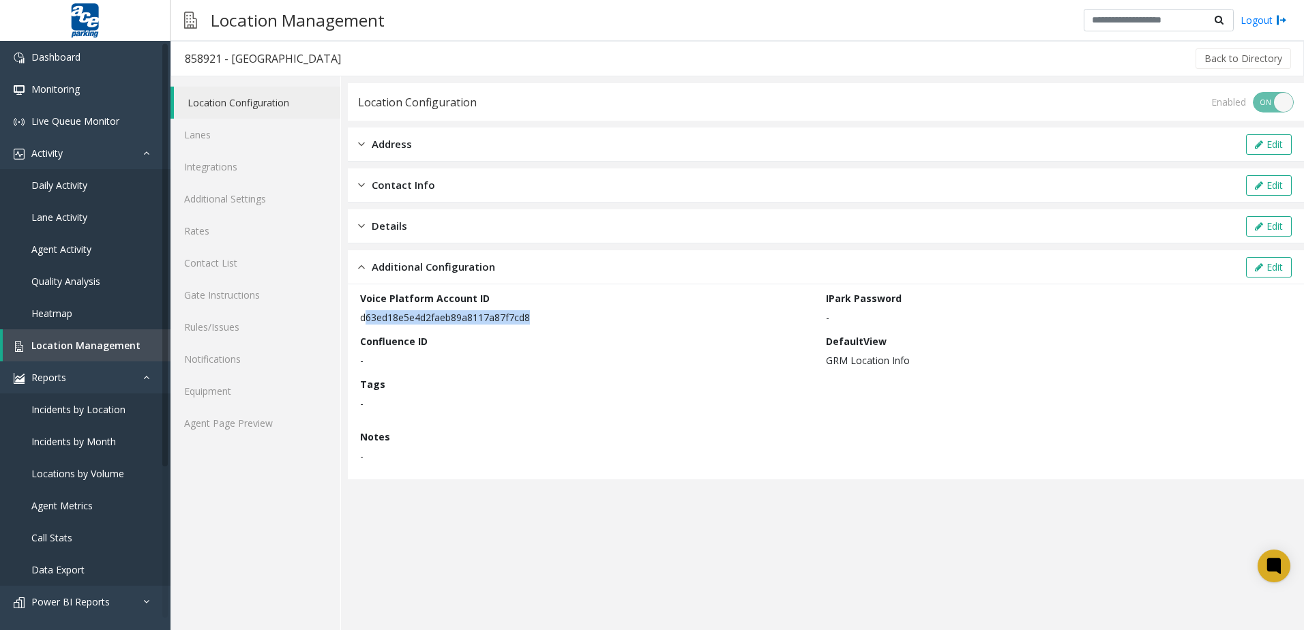
click at [448, 321] on p "d63ed18e5e4d2faeb89a8117a87f7cd8" at bounding box center [589, 317] width 459 height 14
click at [239, 133] on link "Lanes" at bounding box center [256, 135] width 170 height 32
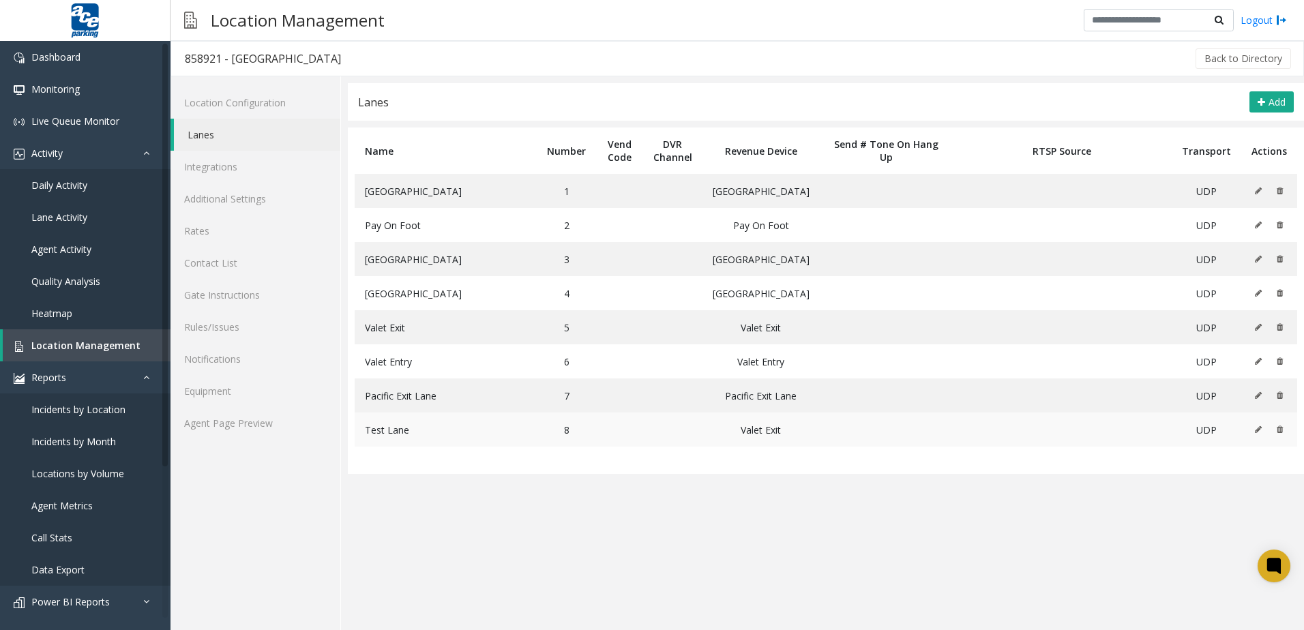
click at [1257, 428] on icon at bounding box center [1258, 430] width 7 height 8
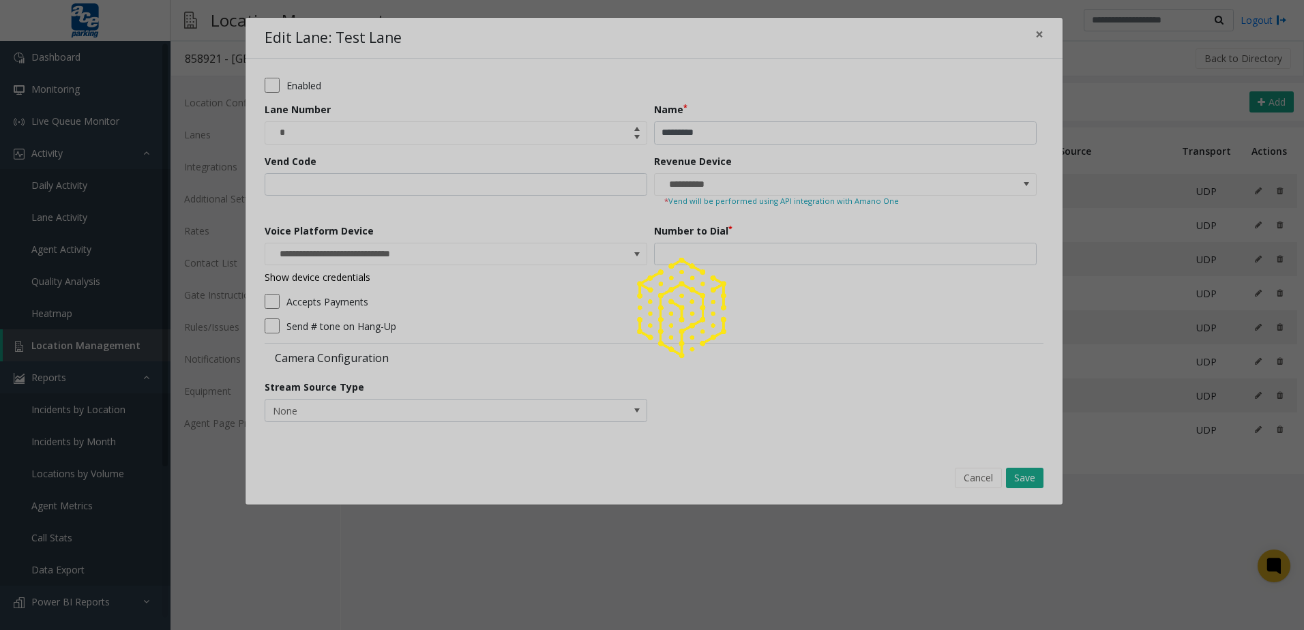
type input "**********"
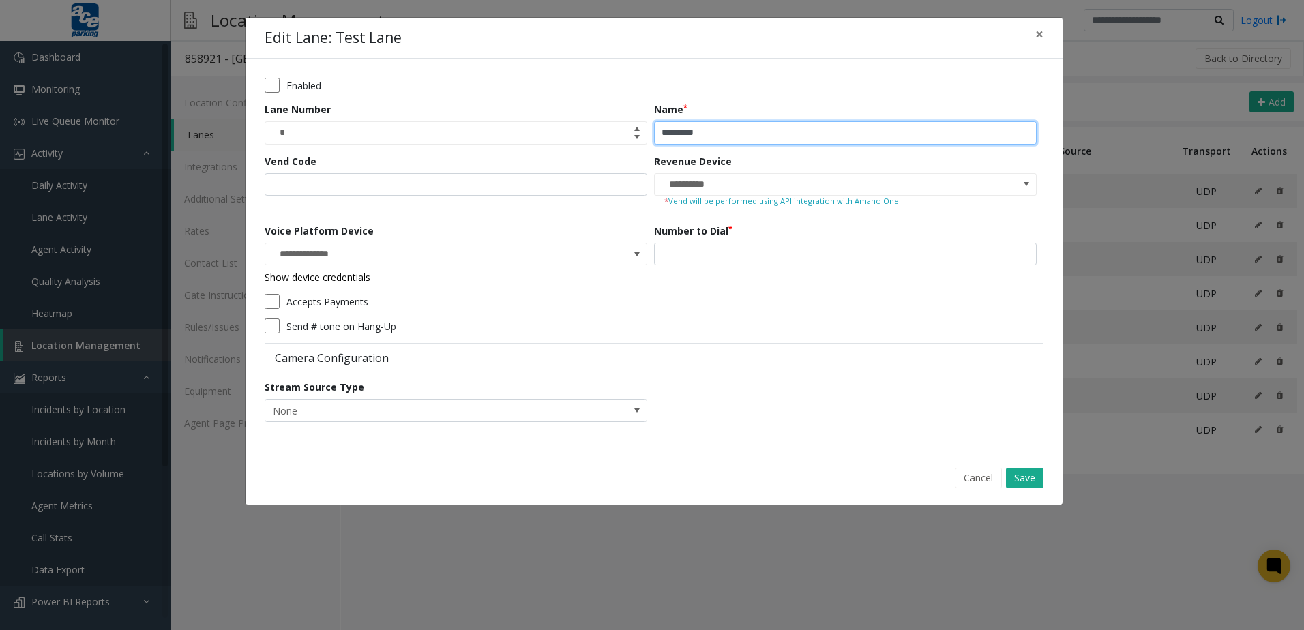
click at [716, 142] on input "*********" at bounding box center [845, 132] width 383 height 23
click at [747, 136] on input "*********" at bounding box center [845, 132] width 383 height 23
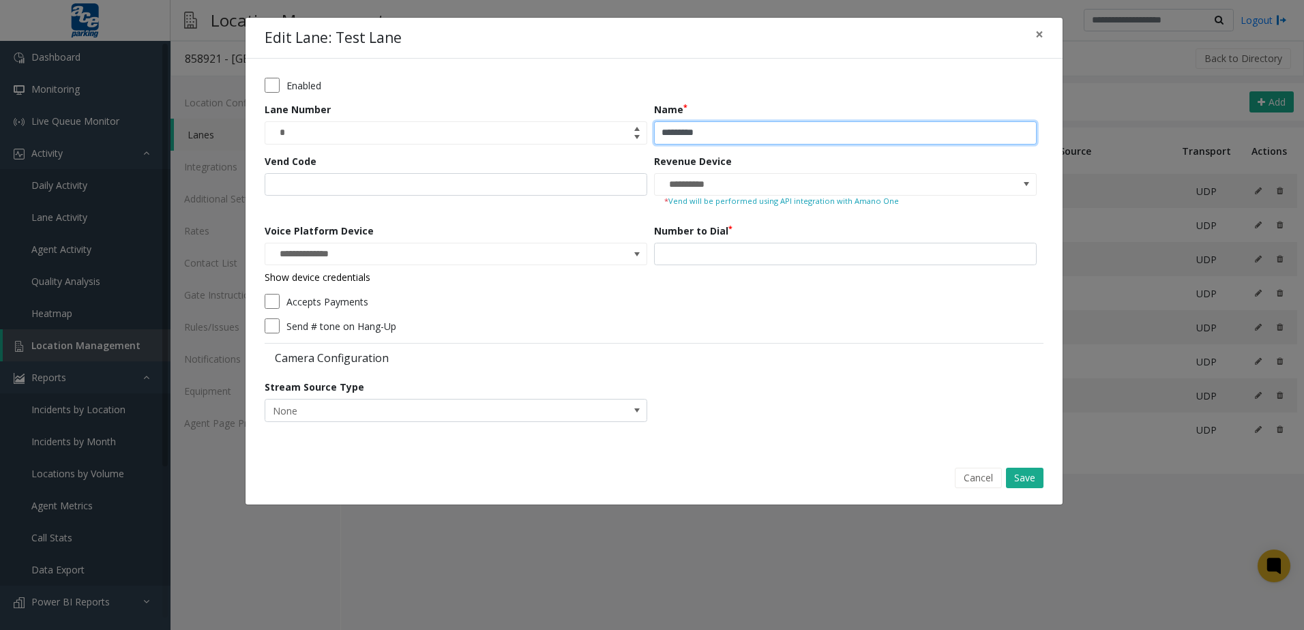
click at [747, 136] on input "*********" at bounding box center [845, 132] width 383 height 23
click at [731, 135] on input "*********" at bounding box center [845, 132] width 383 height 23
click at [1034, 38] on button "×" at bounding box center [1039, 34] width 27 height 33
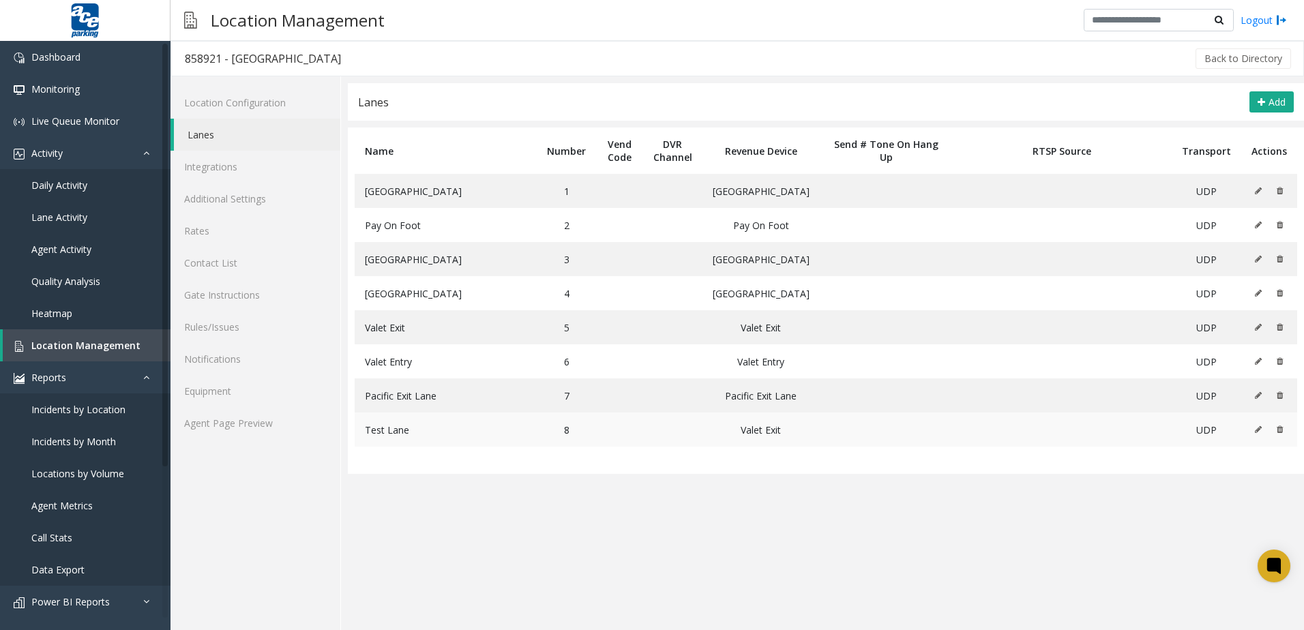
click at [1257, 433] on icon at bounding box center [1258, 430] width 7 height 8
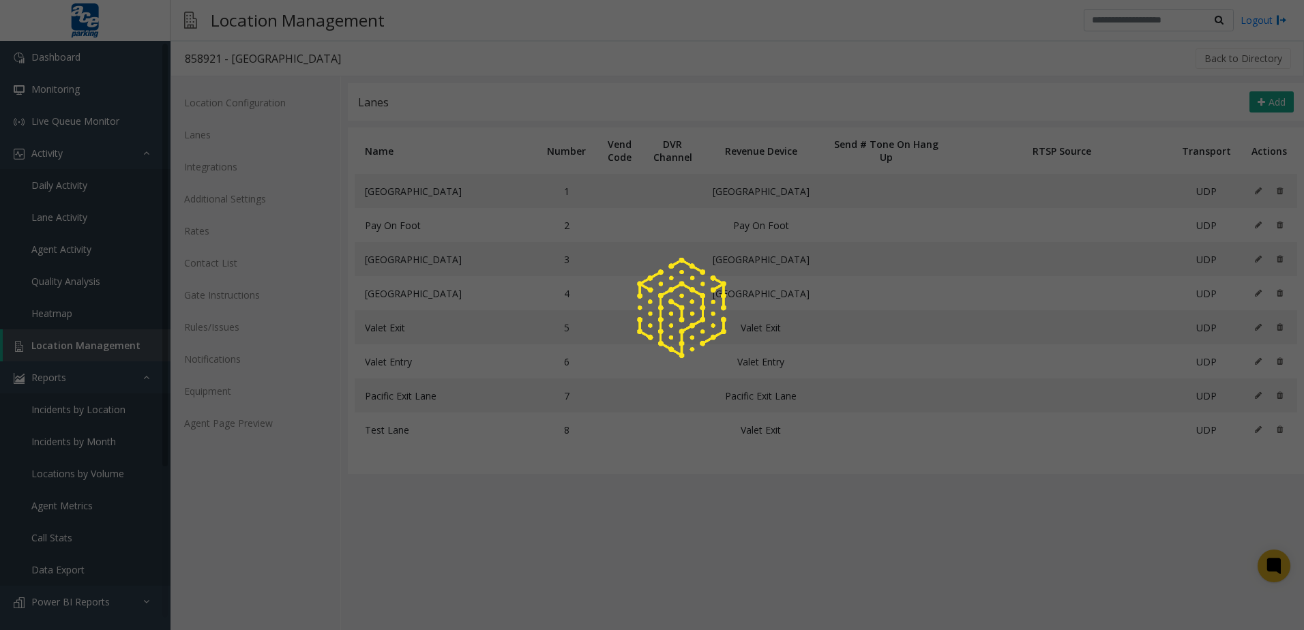
type input "**********"
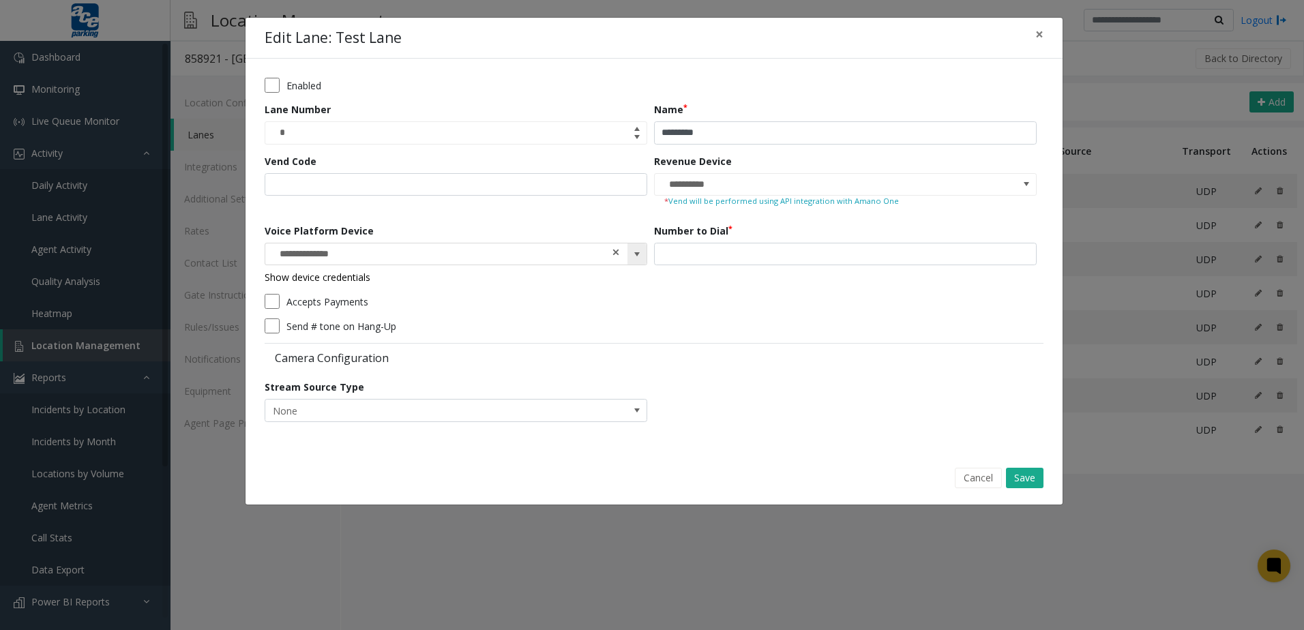
click at [613, 254] on span at bounding box center [616, 252] width 10 height 14
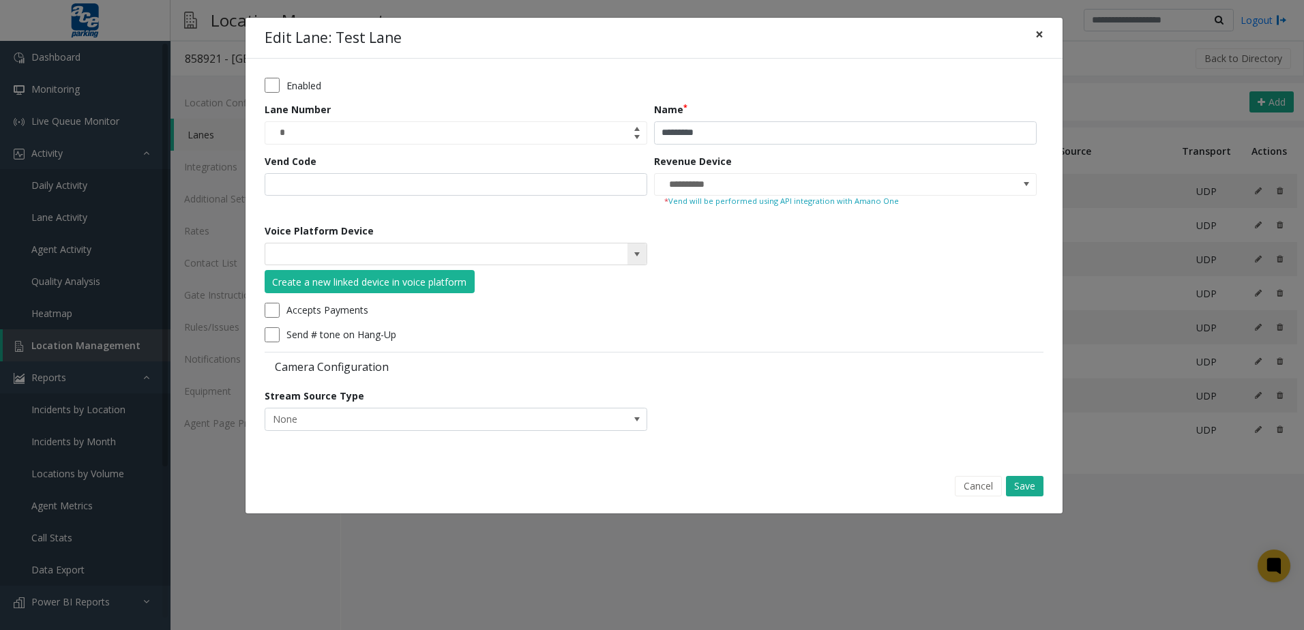
click at [1048, 32] on button "×" at bounding box center [1039, 34] width 27 height 33
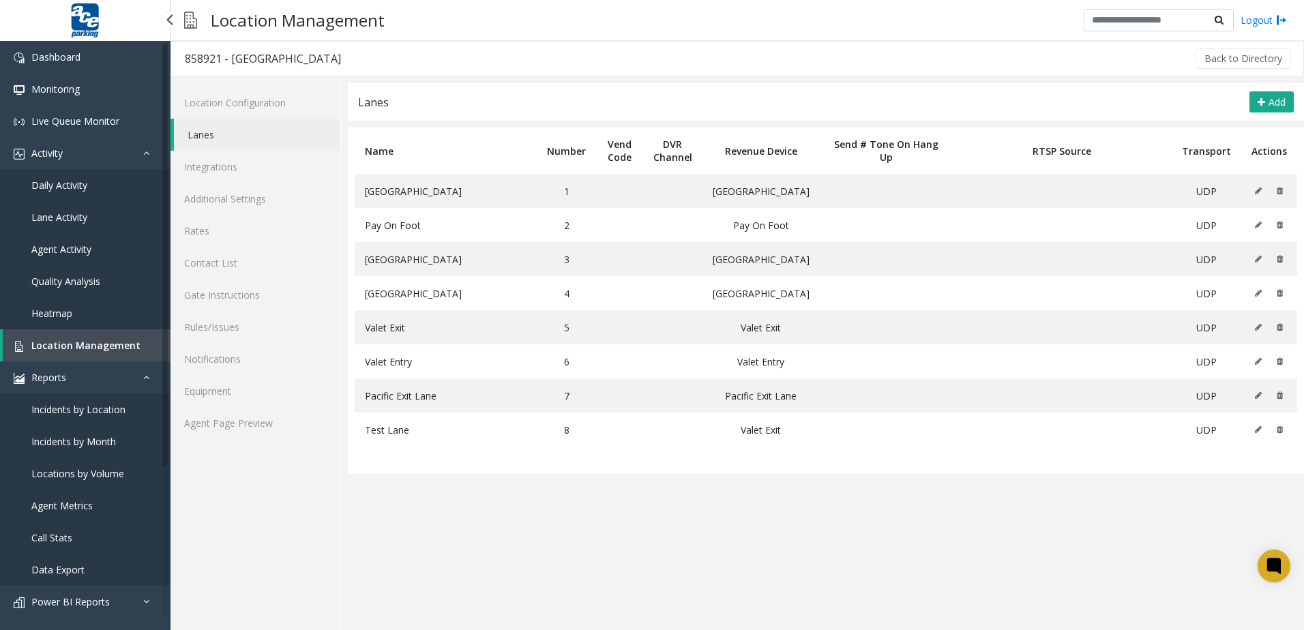
click at [79, 196] on link "Daily Activity" at bounding box center [85, 185] width 171 height 32
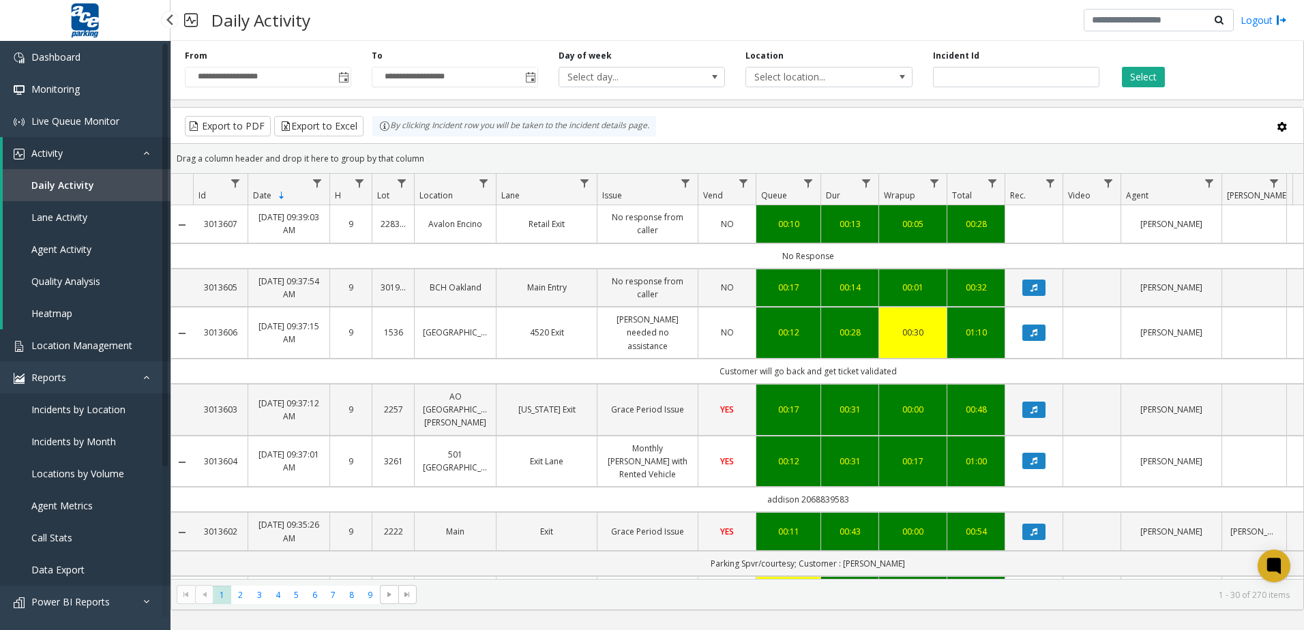
click at [121, 350] on span "Location Management" at bounding box center [81, 345] width 101 height 13
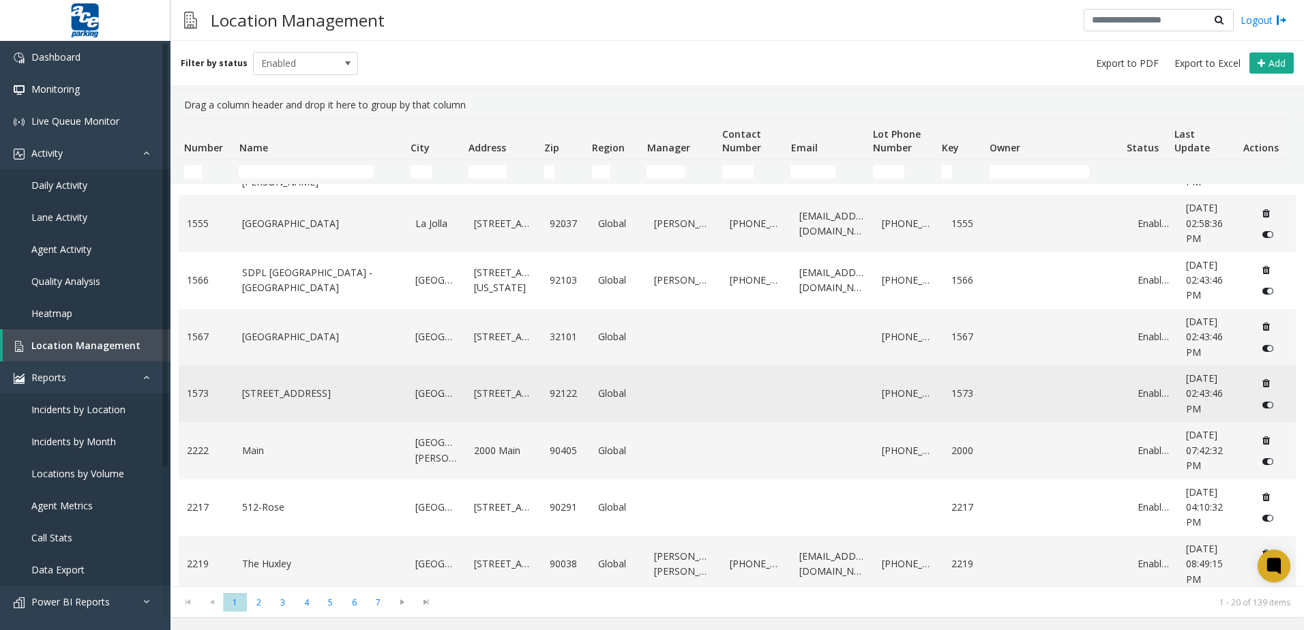
scroll to position [750, 0]
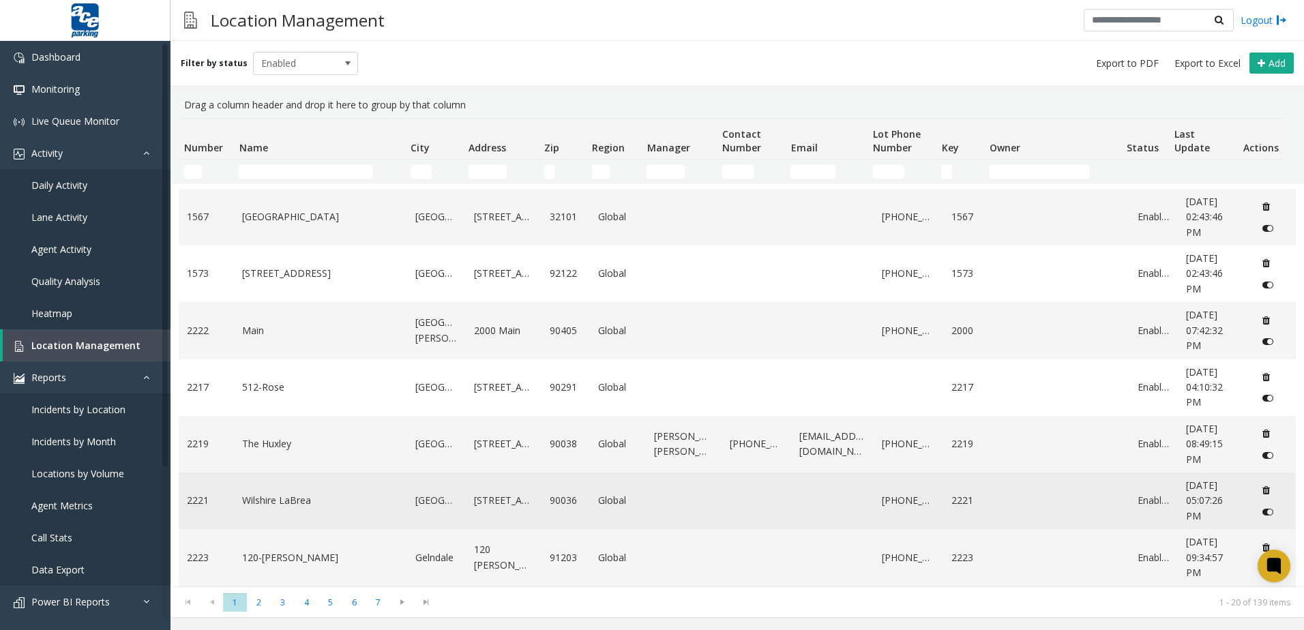
click at [284, 517] on td "Wilshire LaBrea" at bounding box center [320, 501] width 173 height 57
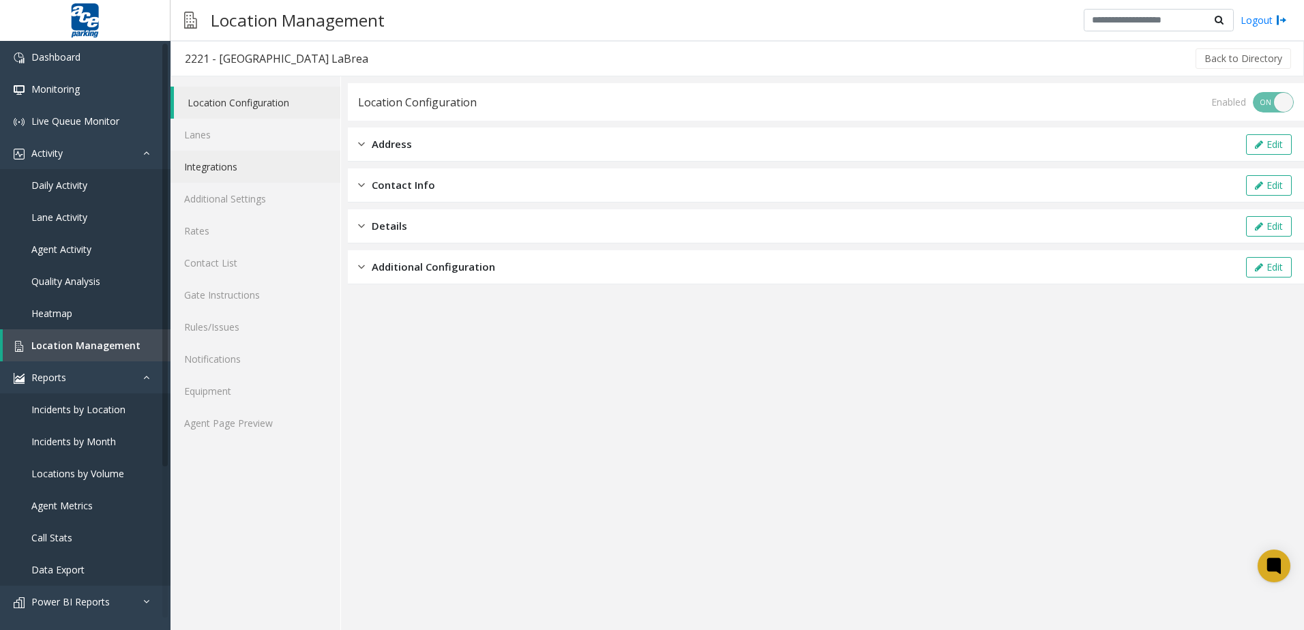
click at [211, 163] on link "Integrations" at bounding box center [256, 167] width 170 height 32
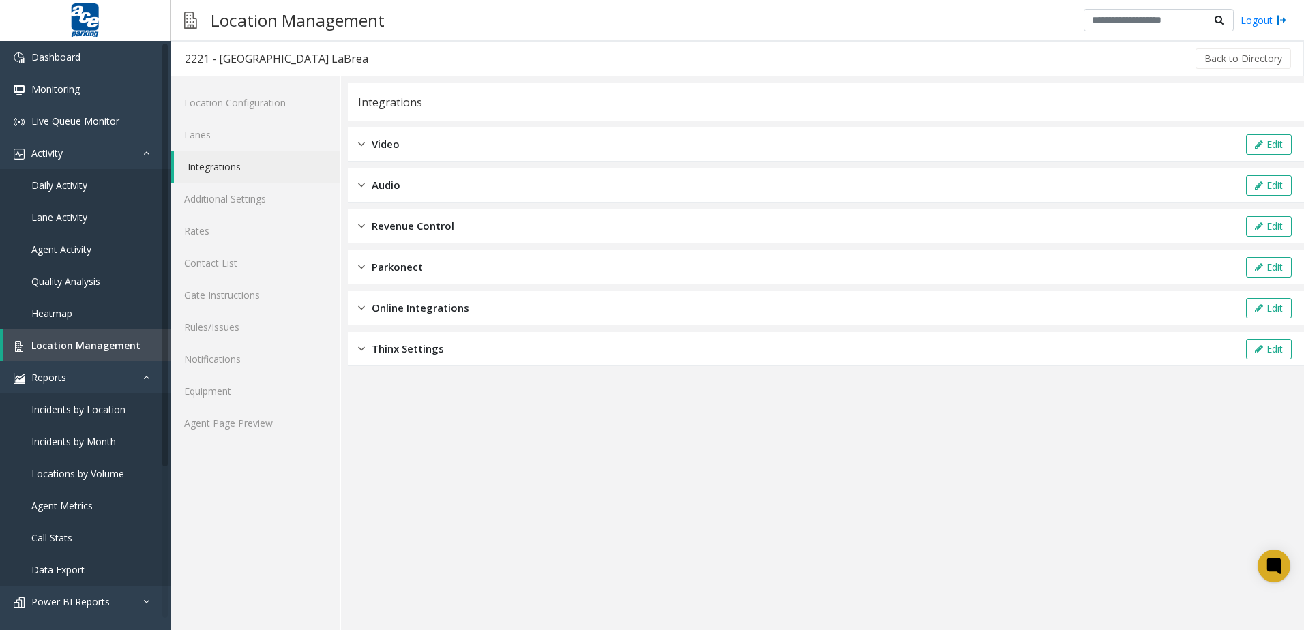
click at [432, 312] on span "Online Integrations" at bounding box center [421, 308] width 98 height 16
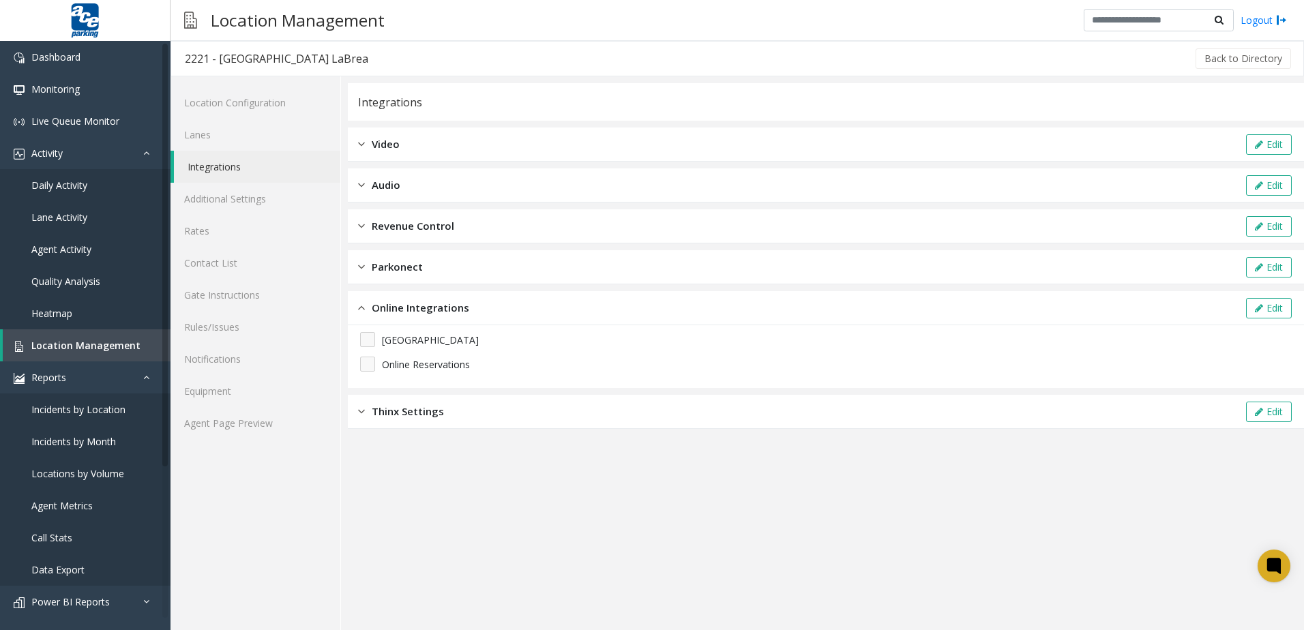
click at [441, 409] on div "Thinx Settings Edit" at bounding box center [826, 412] width 956 height 34
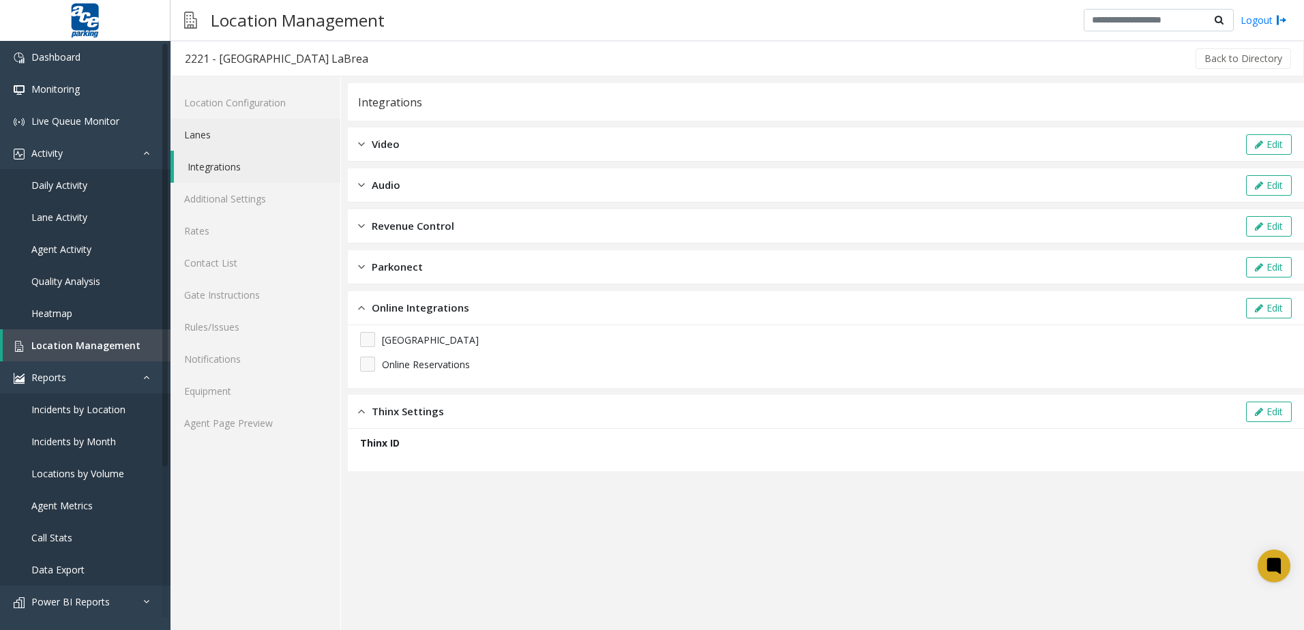
click at [278, 130] on link "Lanes" at bounding box center [256, 135] width 170 height 32
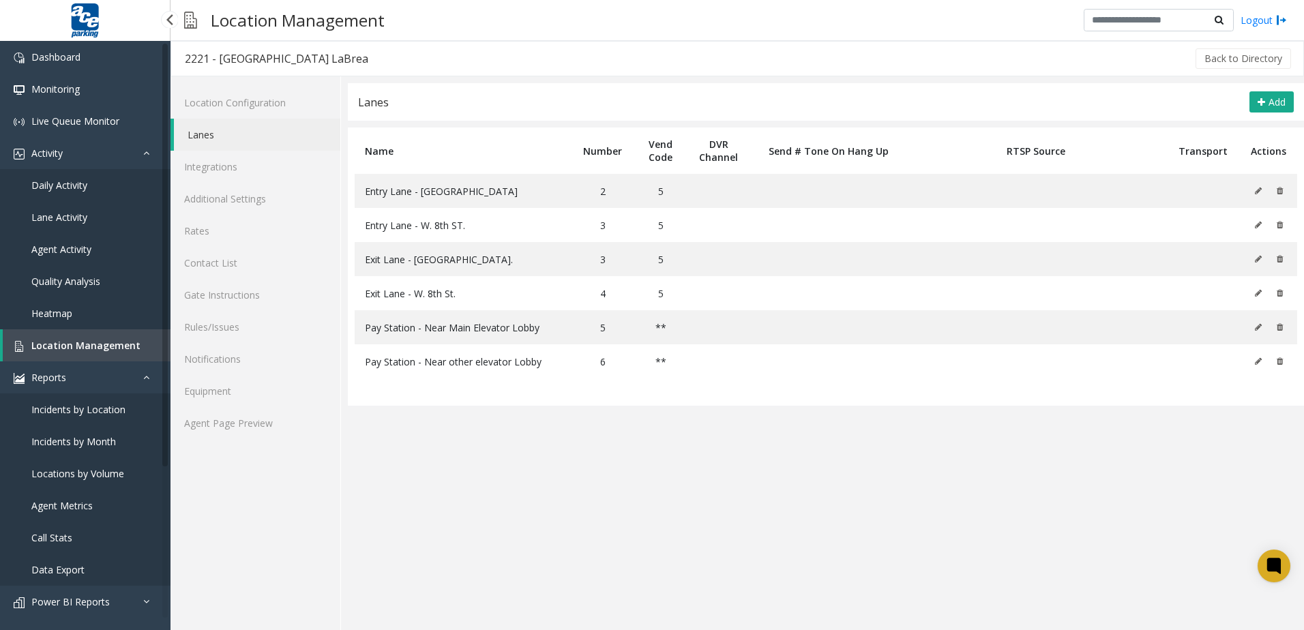
click at [102, 350] on span "Location Management" at bounding box center [85, 345] width 109 height 13
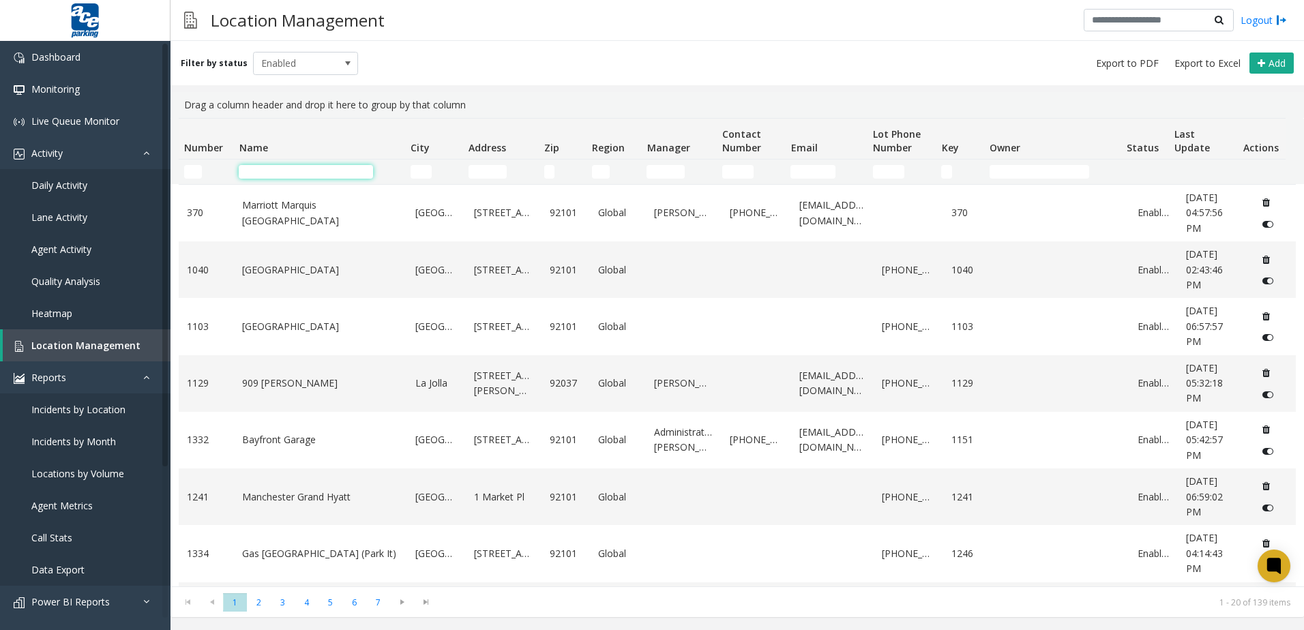
click at [273, 176] on input "Name Filter" at bounding box center [306, 172] width 134 height 14
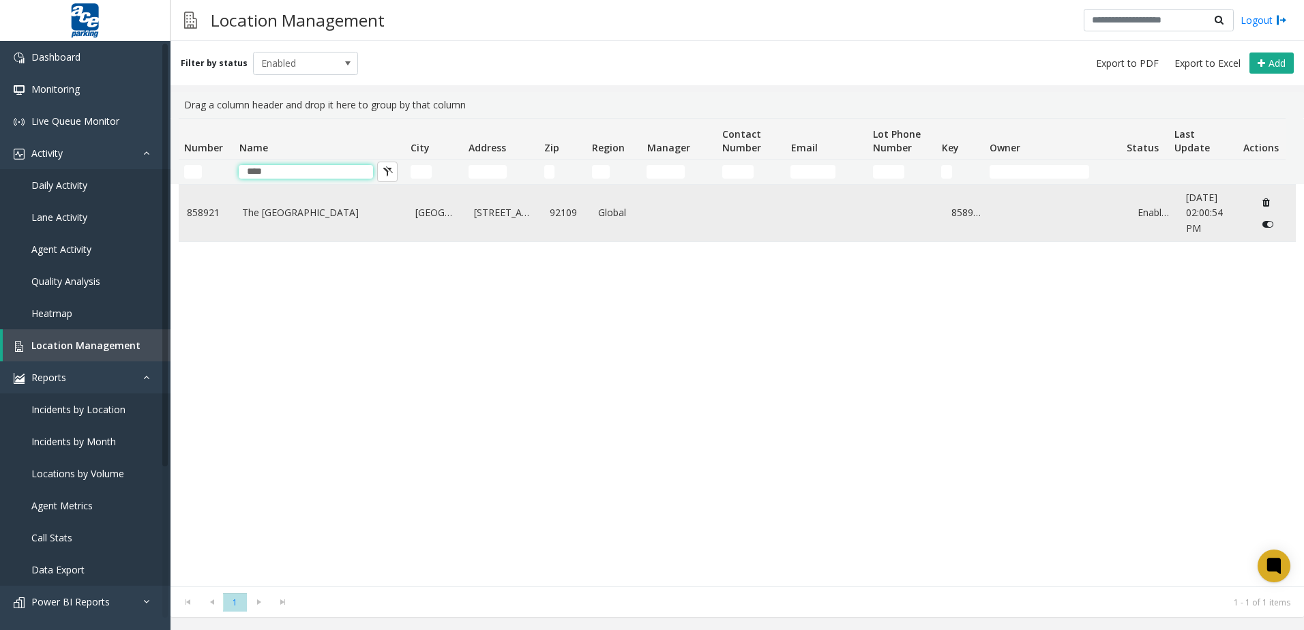
type input "****"
click at [284, 214] on link "The [GEOGRAPHIC_DATA]" at bounding box center [320, 212] width 157 height 15
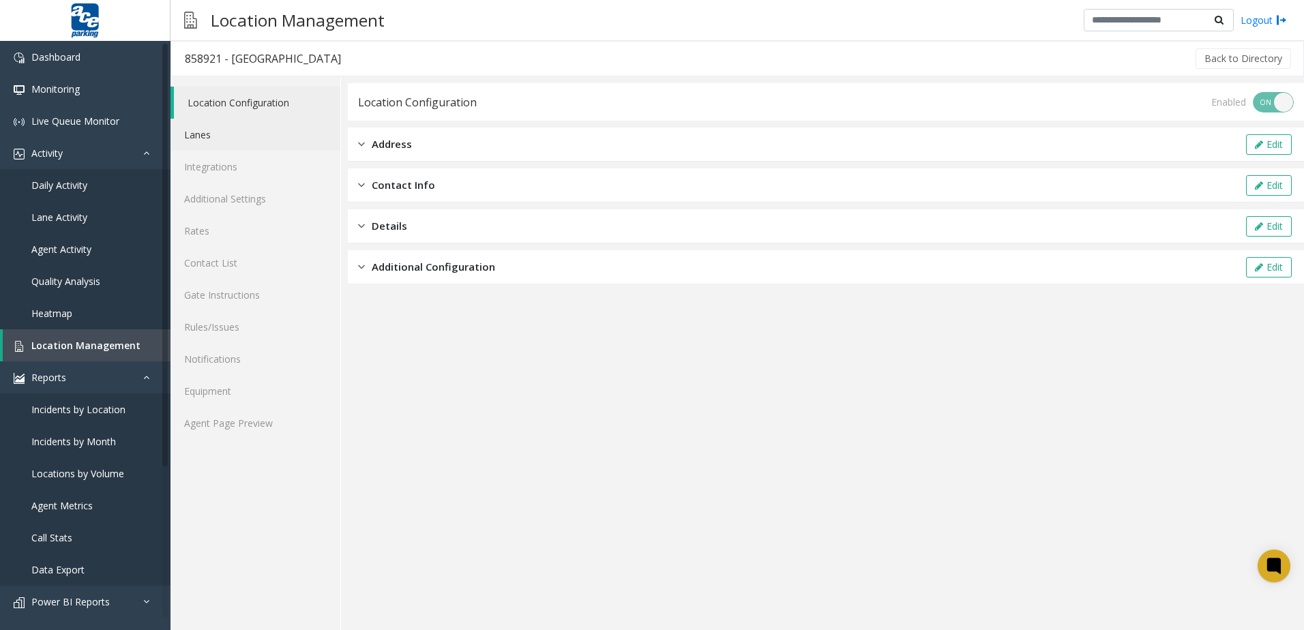
click at [251, 138] on link "Lanes" at bounding box center [256, 135] width 170 height 32
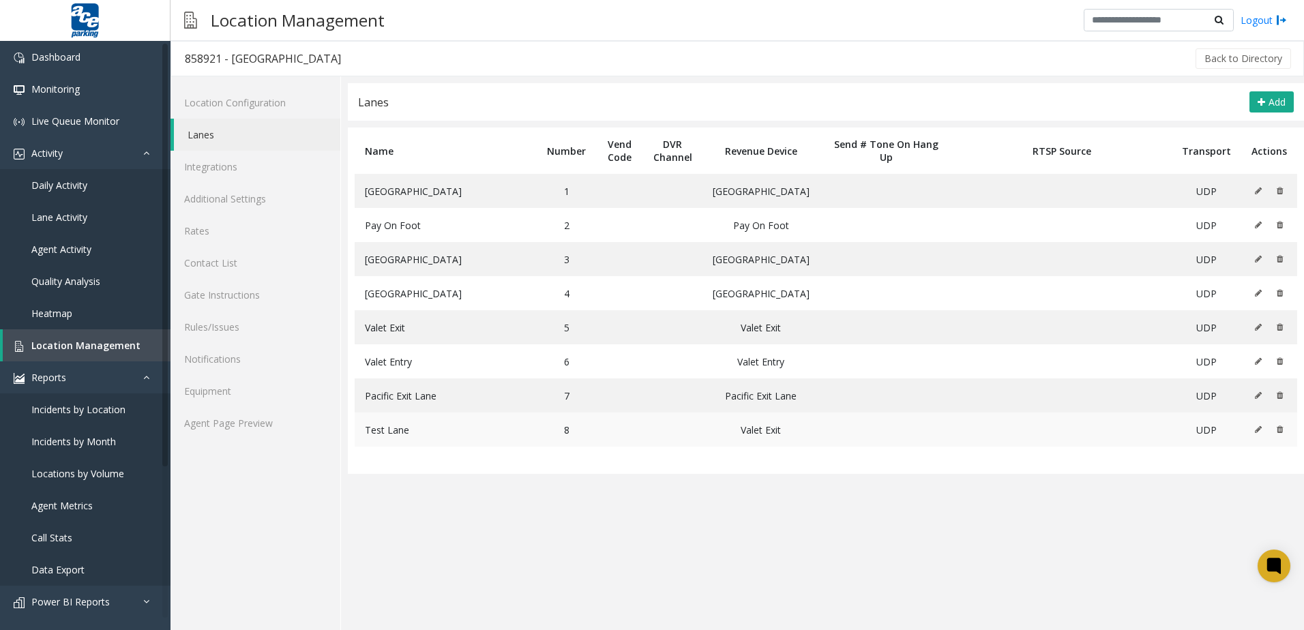
click at [1257, 435] on button at bounding box center [1262, 430] width 15 height 20
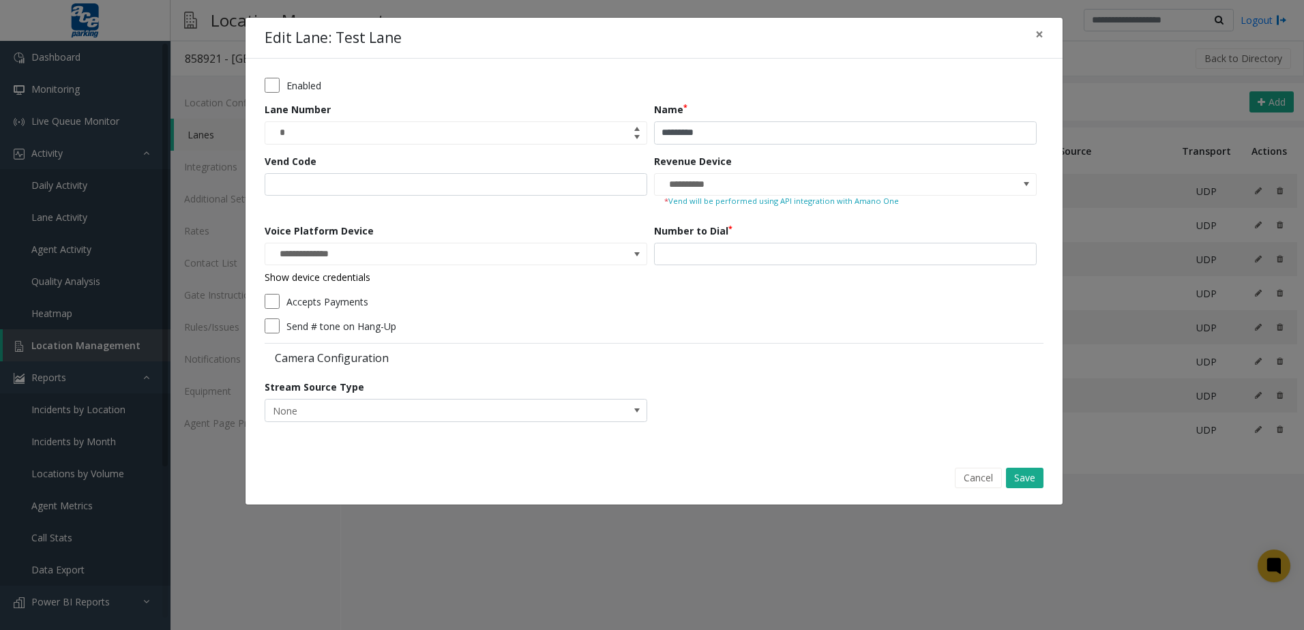
click at [329, 271] on link "Show device credentials" at bounding box center [318, 277] width 106 height 13
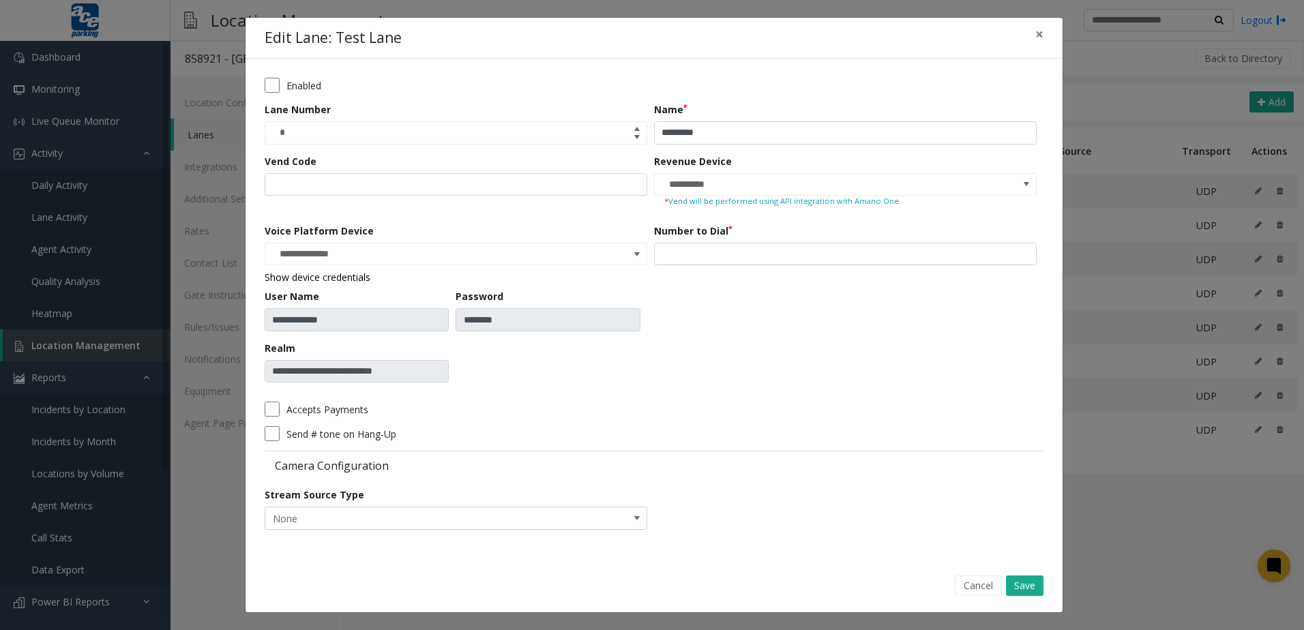
drag, startPoint x: 508, startPoint y: 316, endPoint x: 514, endPoint y: 345, distance: 29.2
click at [514, 345] on div "**********" at bounding box center [456, 340] width 383 height 103
click at [963, 593] on button "Cancel" at bounding box center [978, 586] width 47 height 20
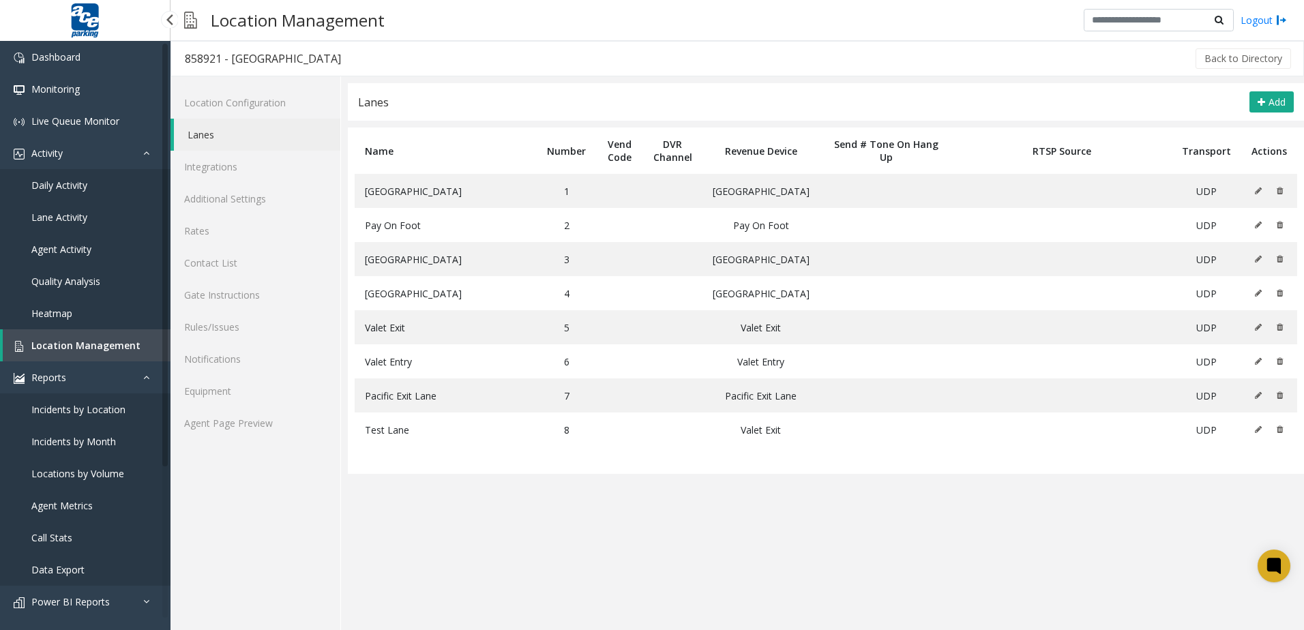
click at [71, 570] on span "Data Export" at bounding box center [57, 570] width 53 height 13
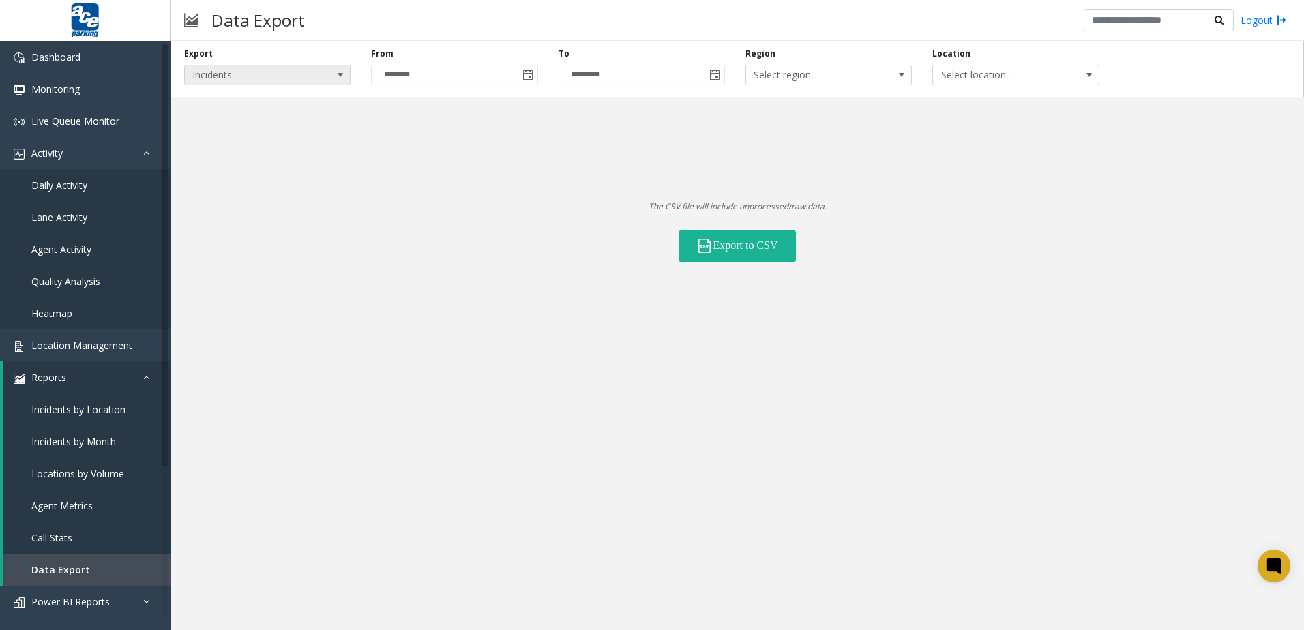
click at [310, 80] on span "Incidents" at bounding box center [251, 74] width 132 height 19
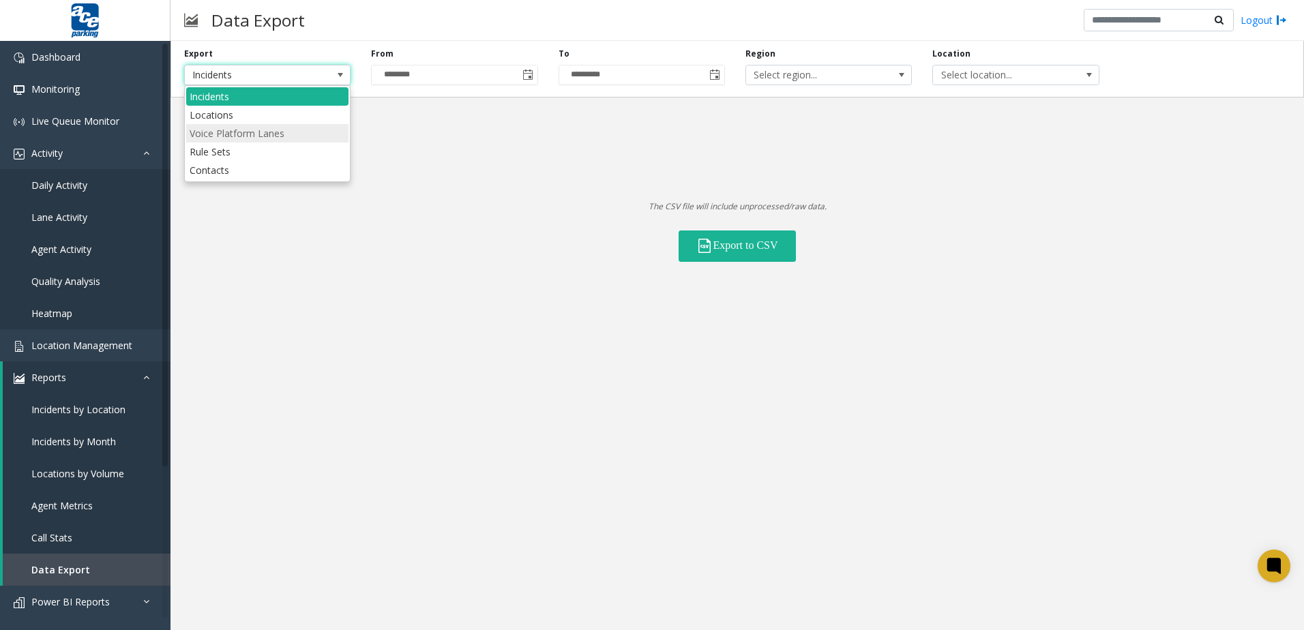
click at [291, 132] on Lanes "Voice Platform Lanes" at bounding box center [267, 133] width 162 height 18
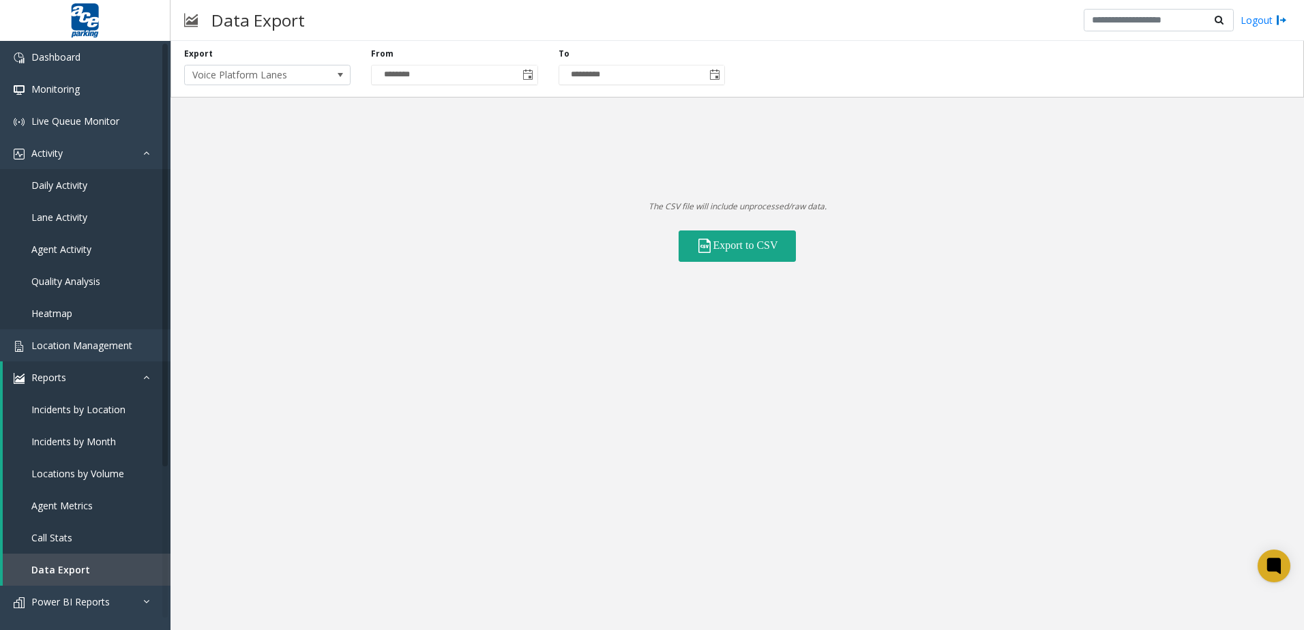
click at [754, 259] on button "Export to CSV" at bounding box center [737, 246] width 117 height 31
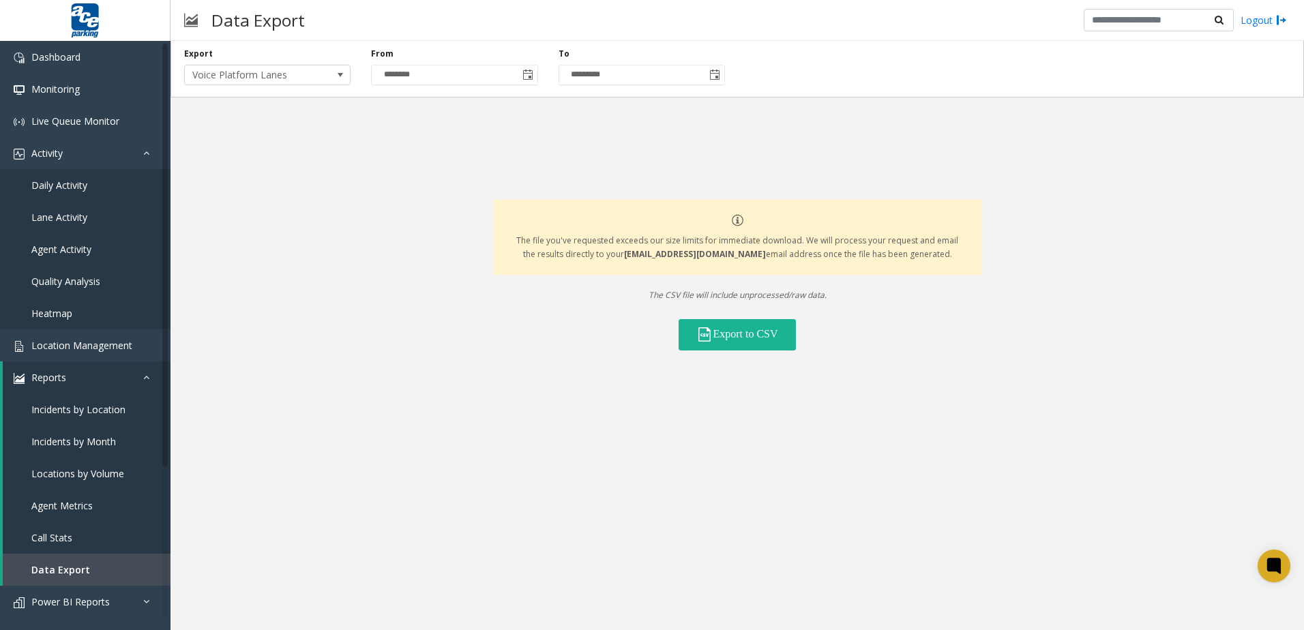
drag, startPoint x: 582, startPoint y: 234, endPoint x: 943, endPoint y: 249, distance: 361.2
click at [943, 249] on p "The file you've requested exceeds our size limits for immediate download. We wi…" at bounding box center [738, 247] width 448 height 27
drag, startPoint x: 943, startPoint y: 249, endPoint x: 911, endPoint y: 253, distance: 31.6
click at [911, 253] on p "The file you've requested exceeds our size limits for immediate download. We wi…" at bounding box center [738, 247] width 448 height 27
drag, startPoint x: 629, startPoint y: 254, endPoint x: 941, endPoint y: 271, distance: 312.2
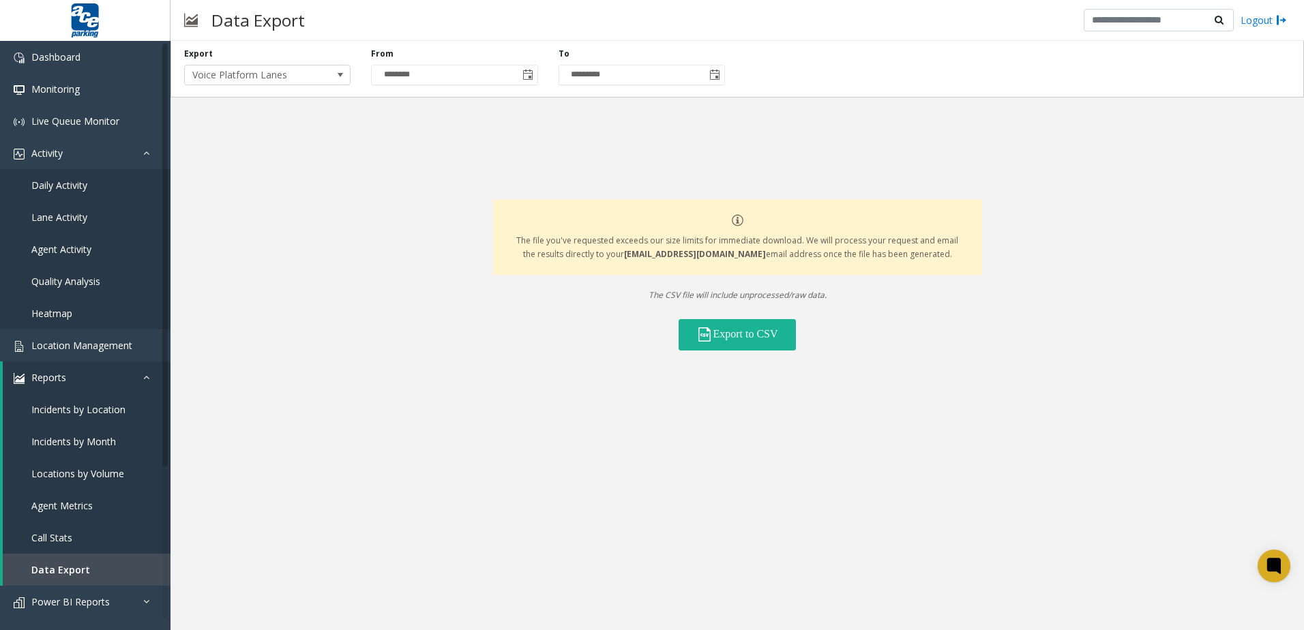
click at [941, 271] on div "The file you've requested exceeds our size limits for immediate download. We wi…" at bounding box center [737, 237] width 489 height 75
click at [935, 272] on div "The file you've requested exceeds our size limits for immediate download. We wi…" at bounding box center [737, 237] width 489 height 75
drag, startPoint x: 504, startPoint y: 239, endPoint x: 948, endPoint y: 265, distance: 444.9
click at [948, 265] on div "The file you've requested exceeds our size limits for immediate download. We wi…" at bounding box center [737, 237] width 489 height 75
drag, startPoint x: 948, startPoint y: 265, endPoint x: 848, endPoint y: 249, distance: 101.5
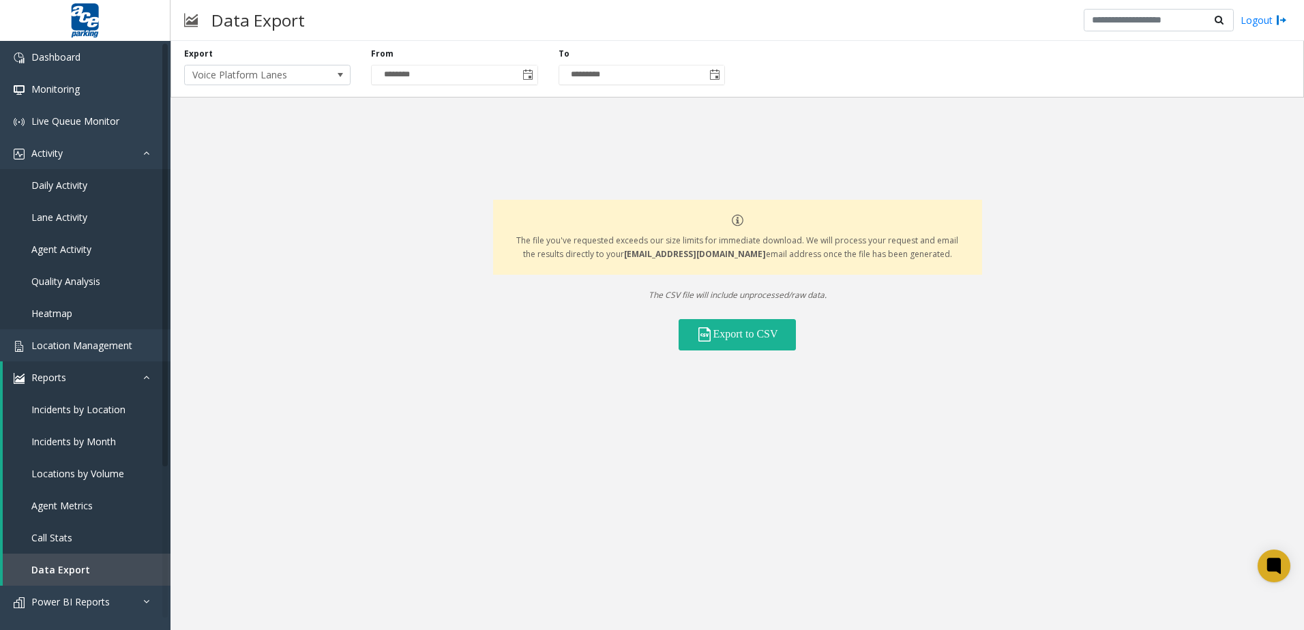
drag, startPoint x: 848, startPoint y: 249, endPoint x: 735, endPoint y: 220, distance: 116.3
click at [735, 220] on img at bounding box center [737, 221] width 13 height 14
drag, startPoint x: 735, startPoint y: 220, endPoint x: 755, endPoint y: 237, distance: 26.1
click at [755, 237] on p "The file you've requested exceeds our size limits for immediate download. We wi…" at bounding box center [738, 247] width 448 height 27
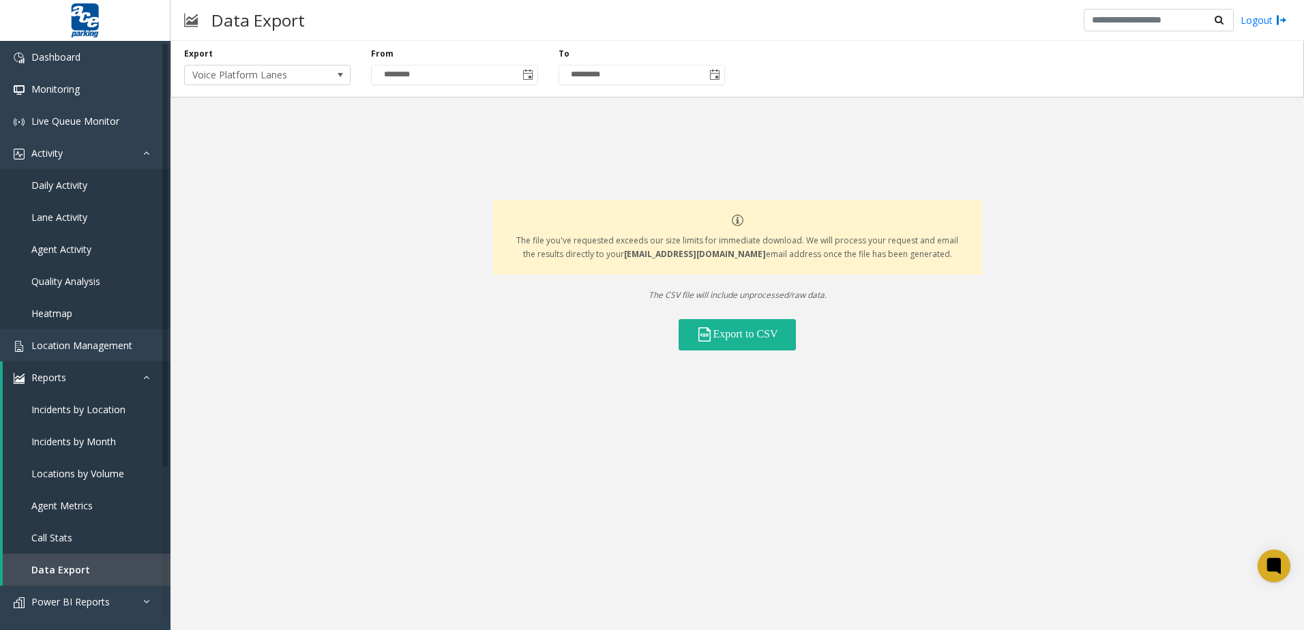
click at [470, 445] on div "Export Voice Platform Lanes From ******** To ********* The file you've requeste…" at bounding box center [738, 335] width 1134 height 589
click at [97, 342] on span "Location Management" at bounding box center [81, 345] width 101 height 13
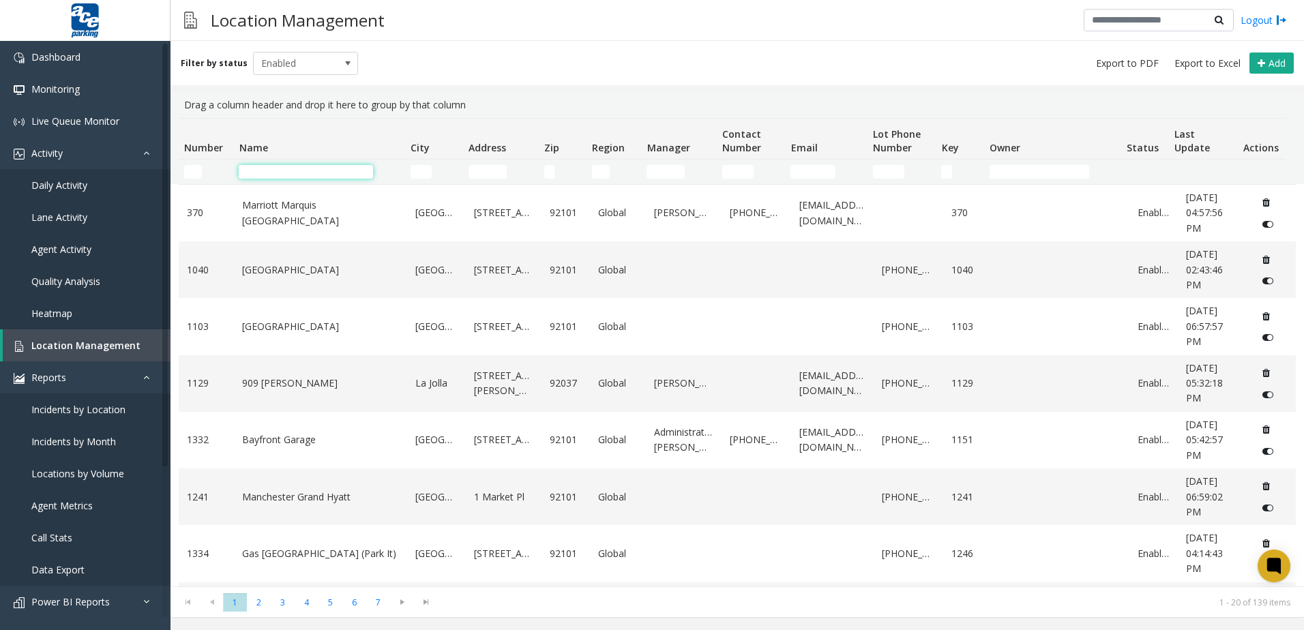
click at [288, 170] on input "Name Filter" at bounding box center [306, 172] width 134 height 14
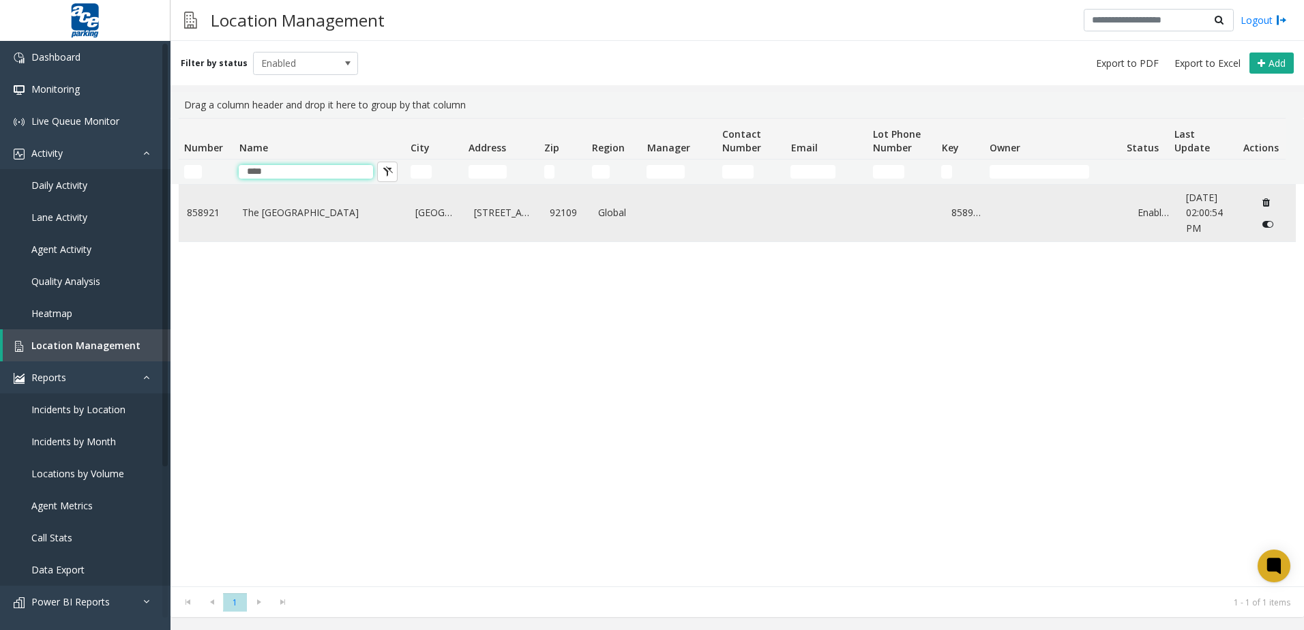
type input "****"
click at [287, 214] on link "The [GEOGRAPHIC_DATA]" at bounding box center [320, 212] width 157 height 15
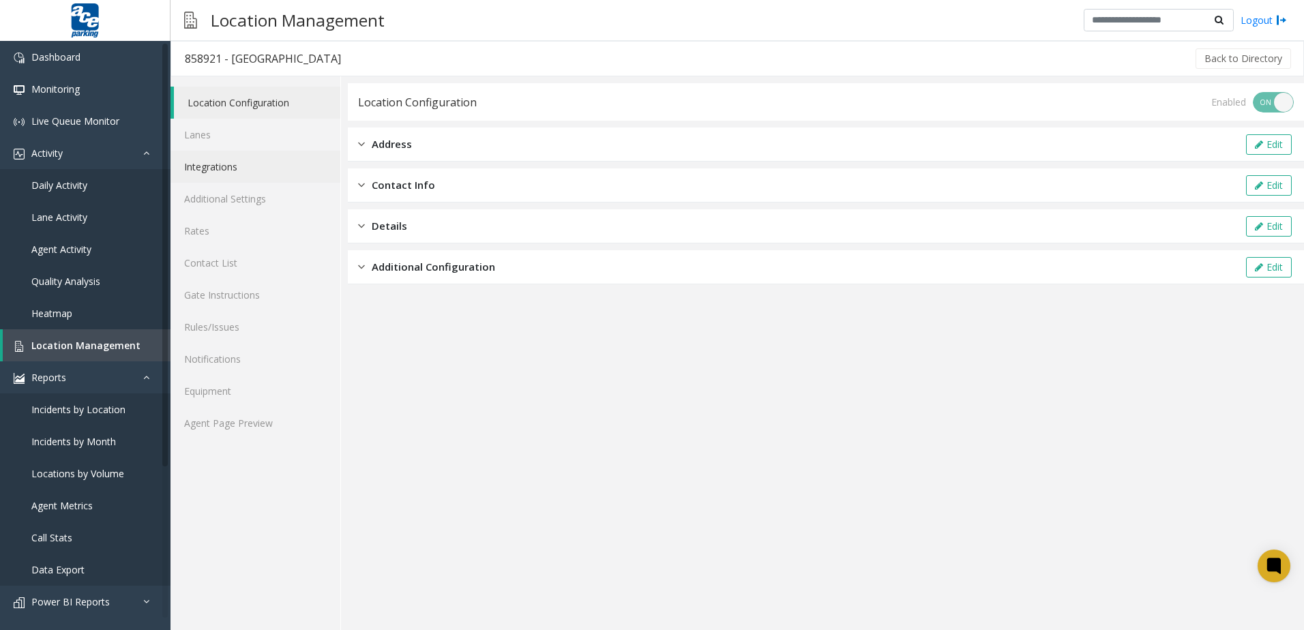
click at [218, 162] on link "Integrations" at bounding box center [256, 167] width 170 height 32
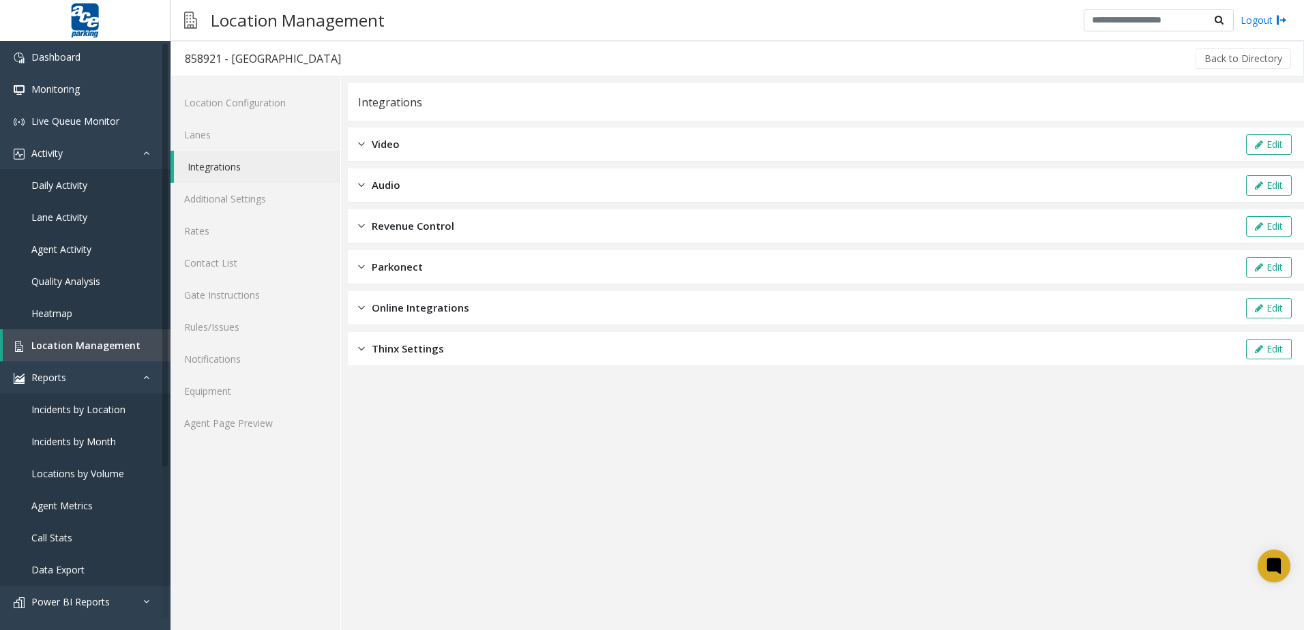
click at [454, 223] on span "Revenue Control" at bounding box center [413, 226] width 83 height 16
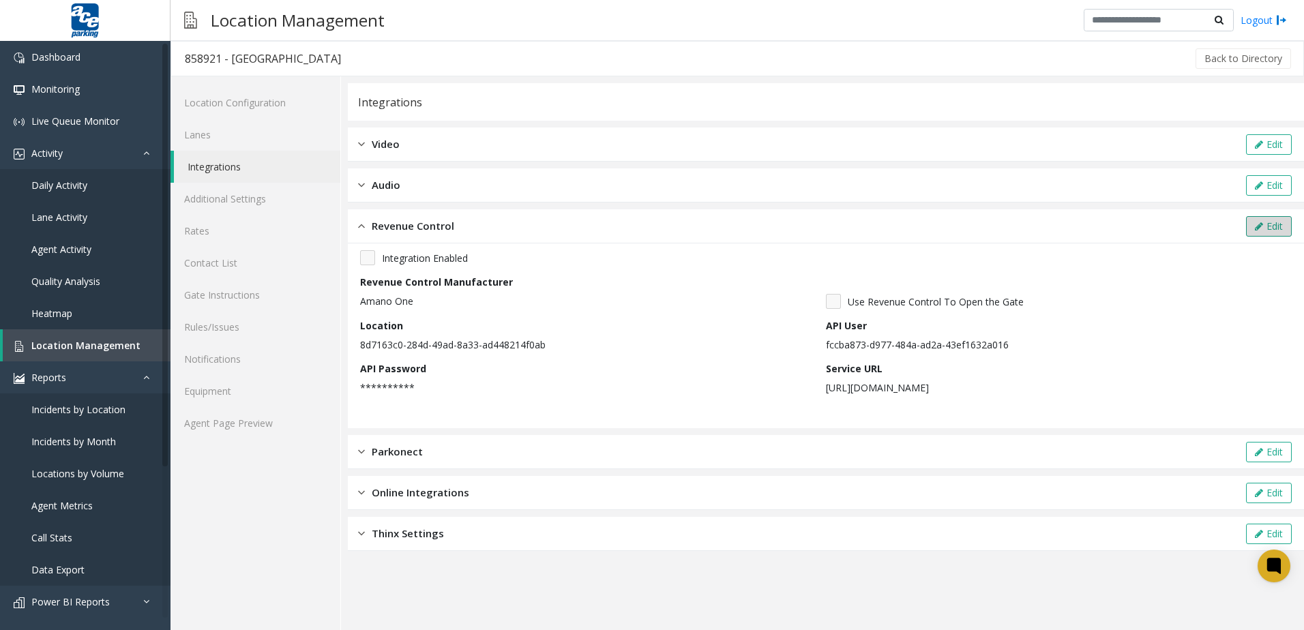
click at [1274, 218] on button "Edit" at bounding box center [1269, 226] width 46 height 20
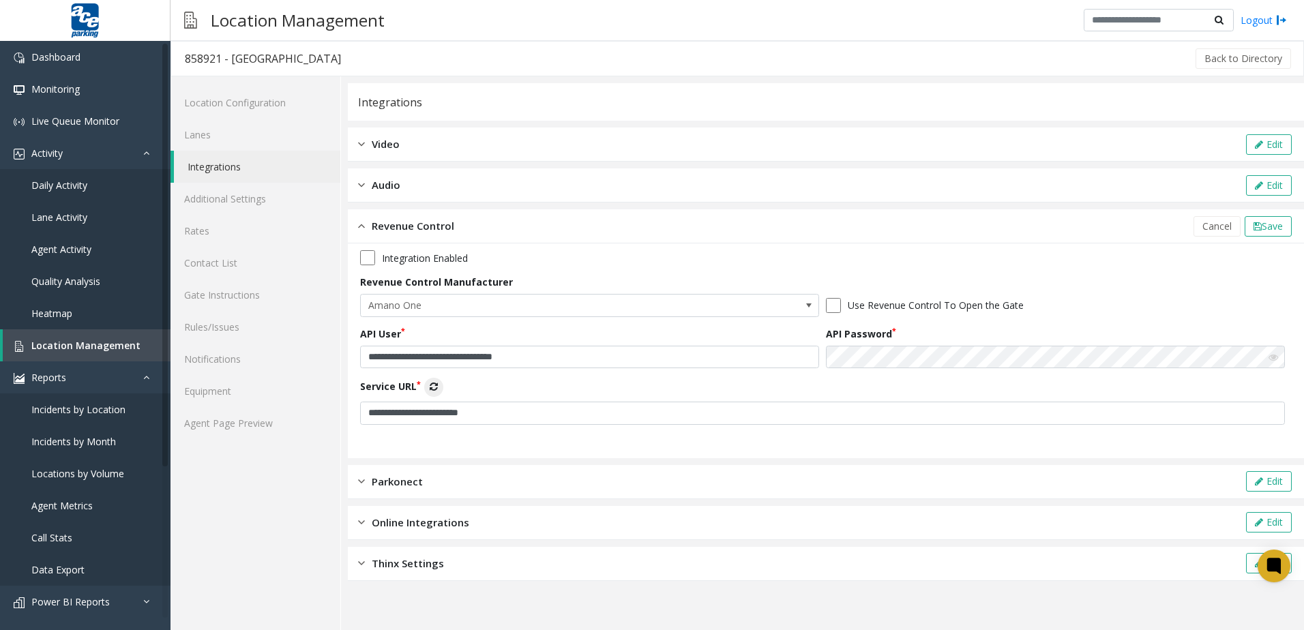
click at [437, 389] on icon at bounding box center [434, 387] width 8 height 10
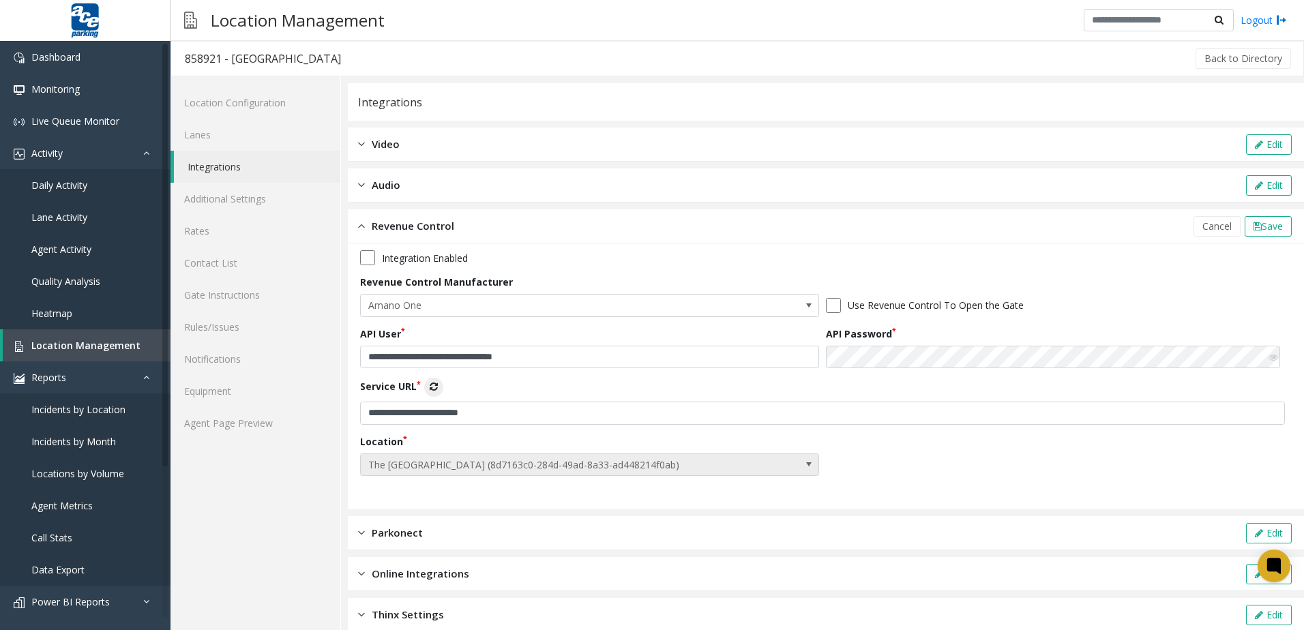
click at [525, 457] on span "The [GEOGRAPHIC_DATA] (8d7163c0-284d-49ad-8a33-ad448214f0ab)" at bounding box center [544, 465] width 366 height 22
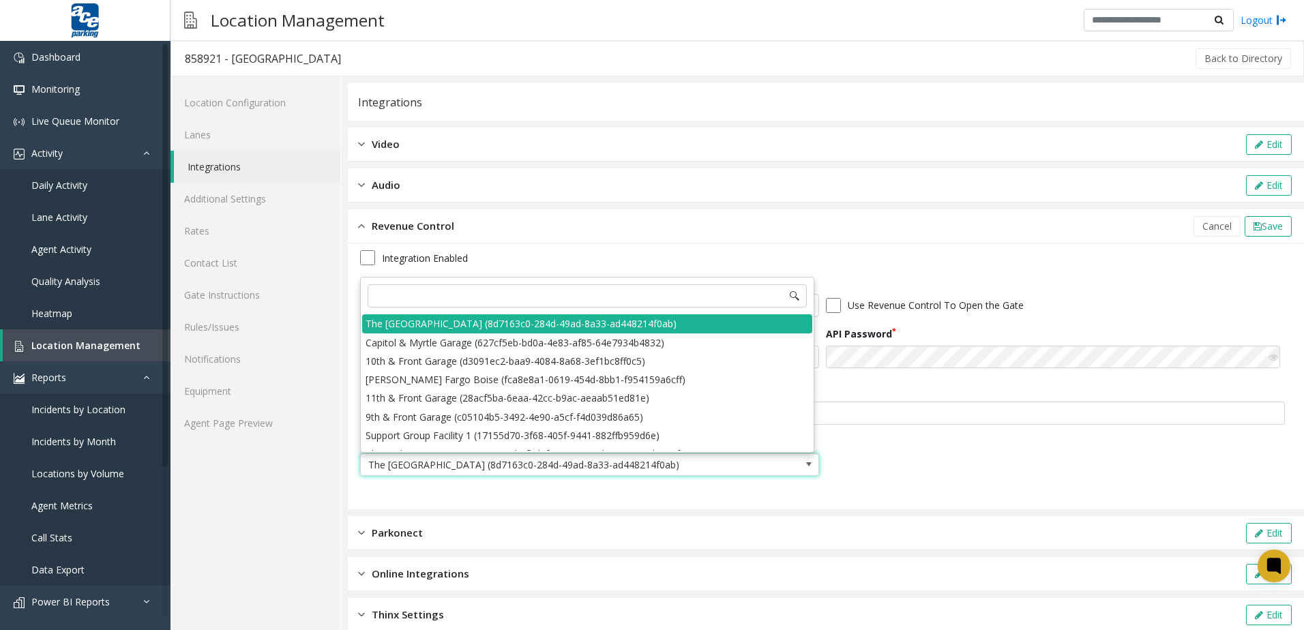
click at [920, 457] on div "**********" at bounding box center [826, 367] width 932 height 235
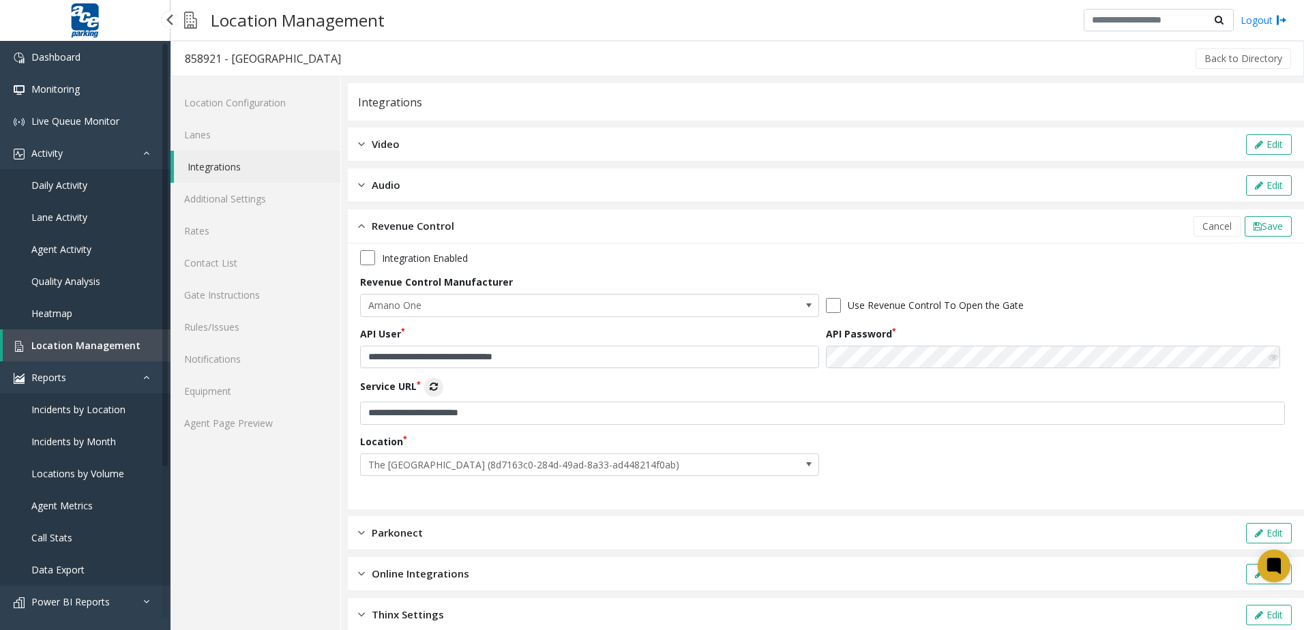
click at [84, 323] on link "Heatmap" at bounding box center [85, 313] width 171 height 32
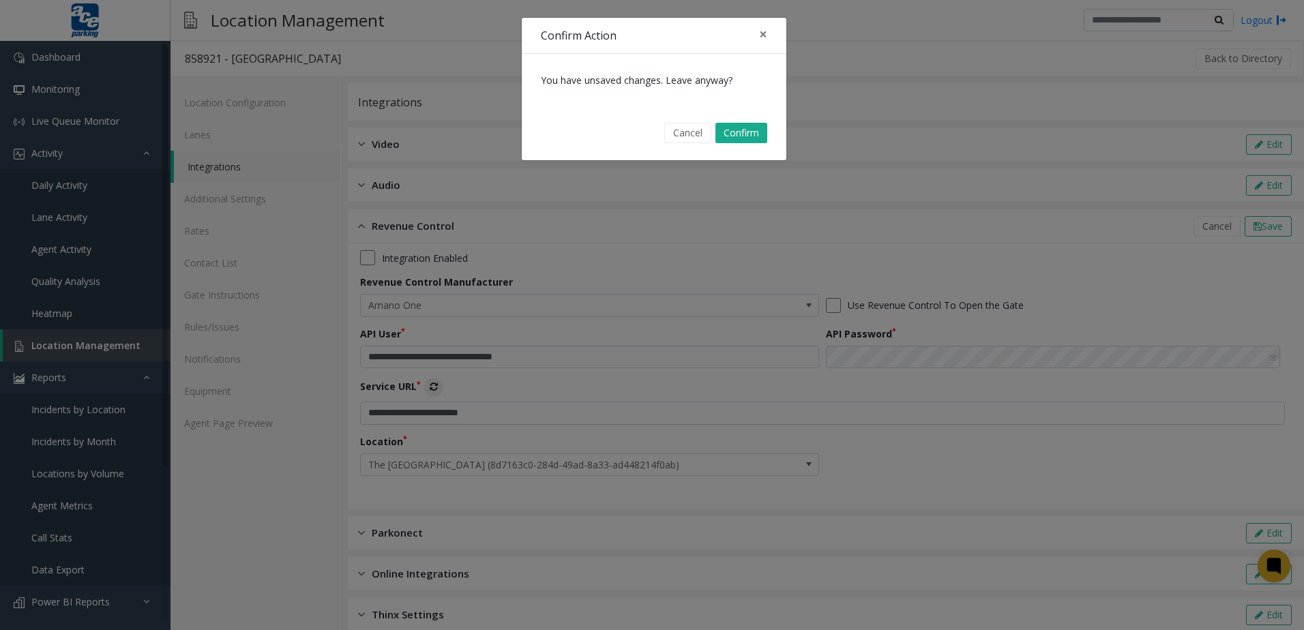
click at [96, 353] on div "Confirm Action × You have unsaved changes. Leave anyway? Cancel Confirm" at bounding box center [652, 315] width 1304 height 630
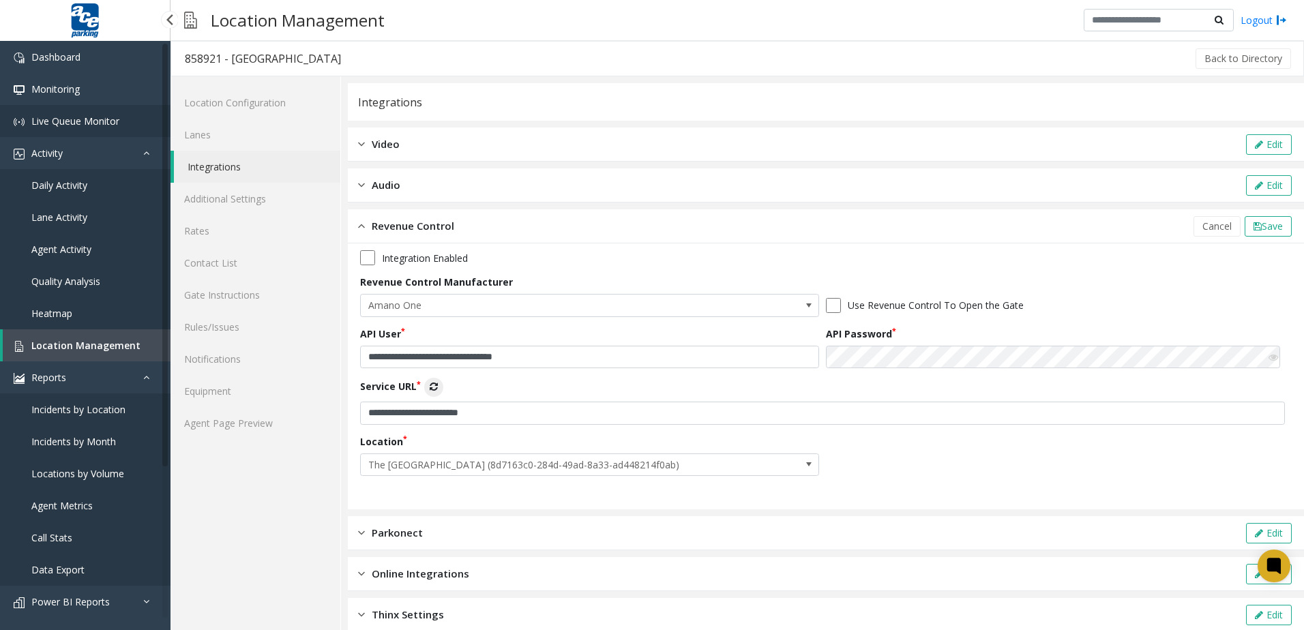
drag, startPoint x: 121, startPoint y: 123, endPoint x: 118, endPoint y: 110, distance: 13.2
click at [121, 123] on link "Live Queue Monitor" at bounding box center [85, 121] width 171 height 32
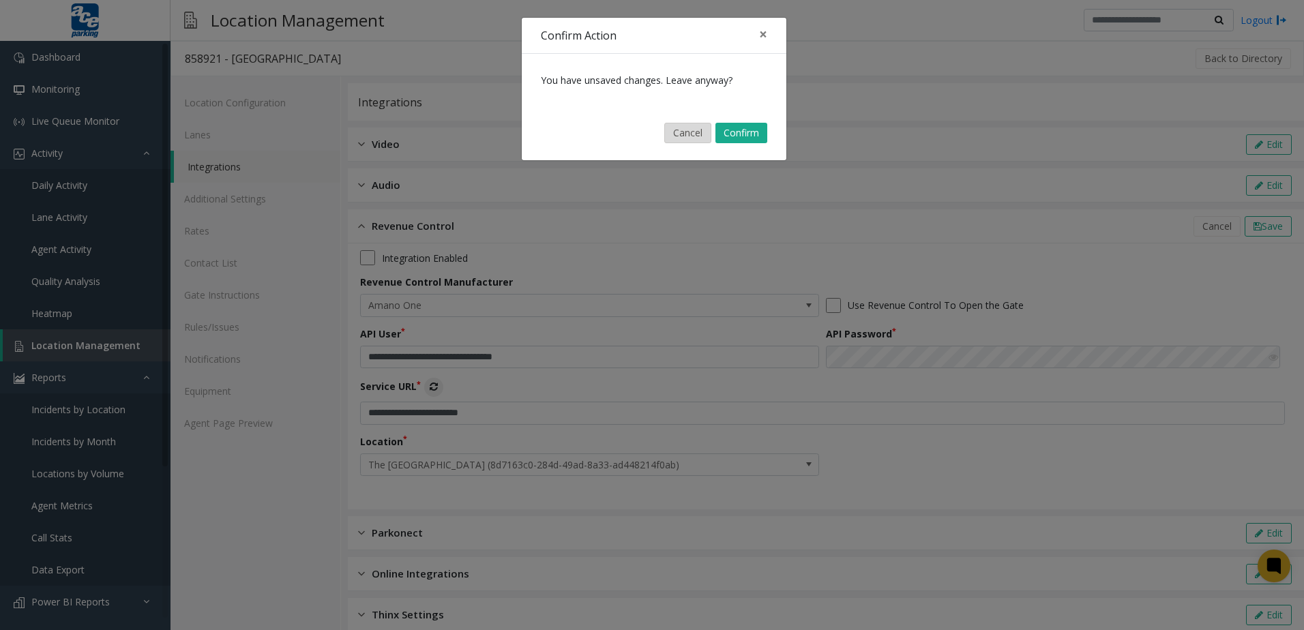
click at [680, 132] on button "Cancel" at bounding box center [687, 133] width 47 height 20
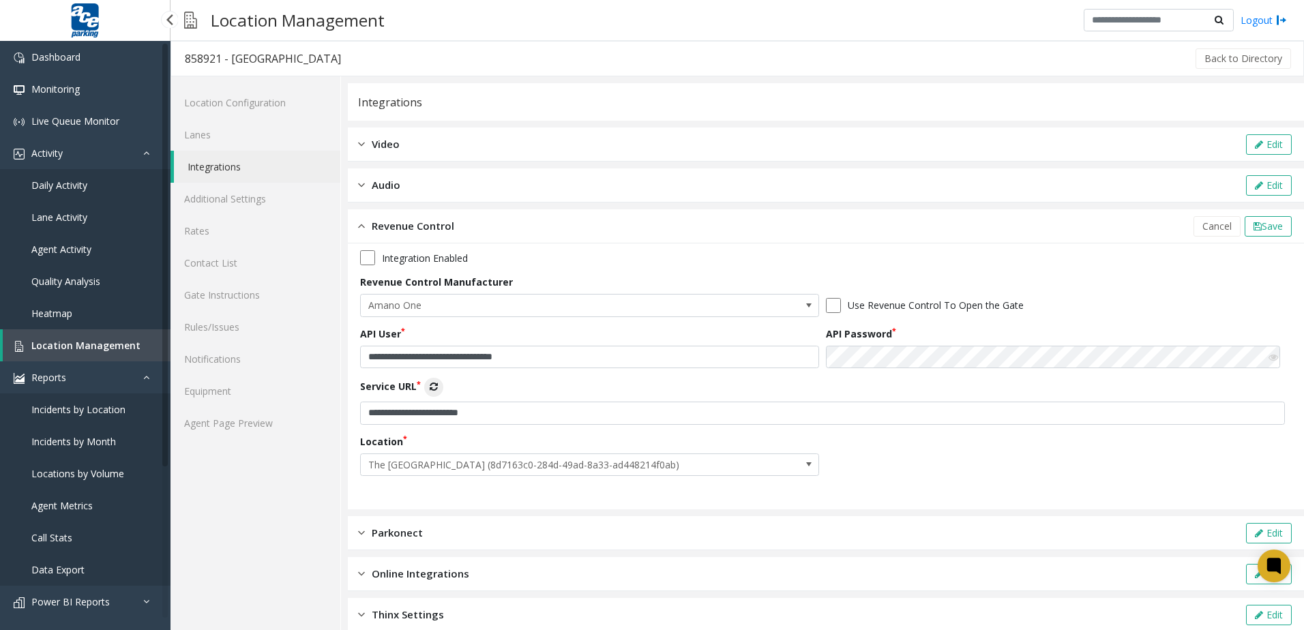
click at [115, 182] on link "Daily Activity" at bounding box center [85, 185] width 171 height 32
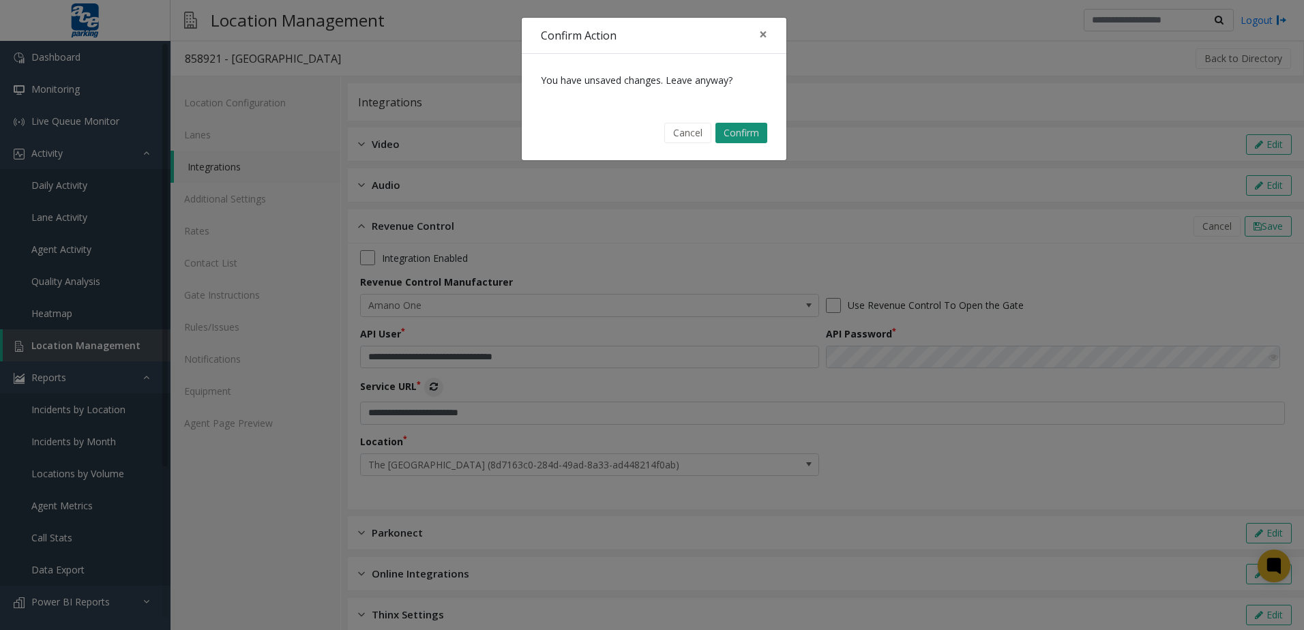
click at [733, 143] on button "Confirm" at bounding box center [742, 133] width 52 height 20
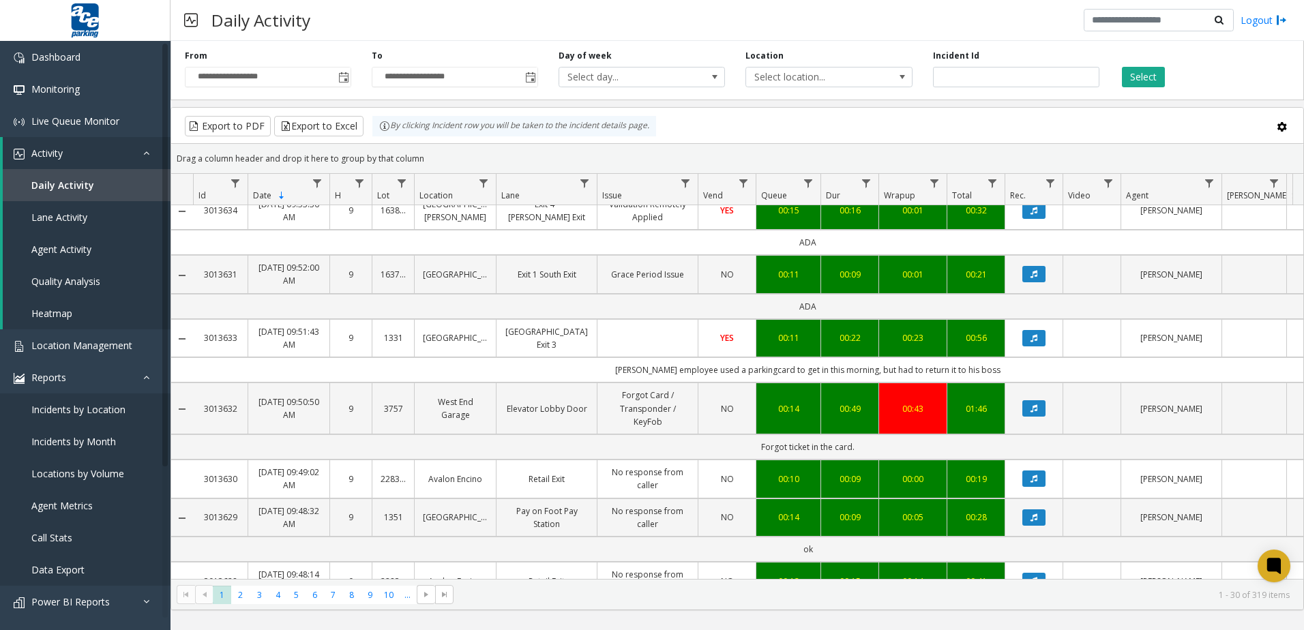
scroll to position [1364, 0]
